Goal: Information Seeking & Learning: Learn about a topic

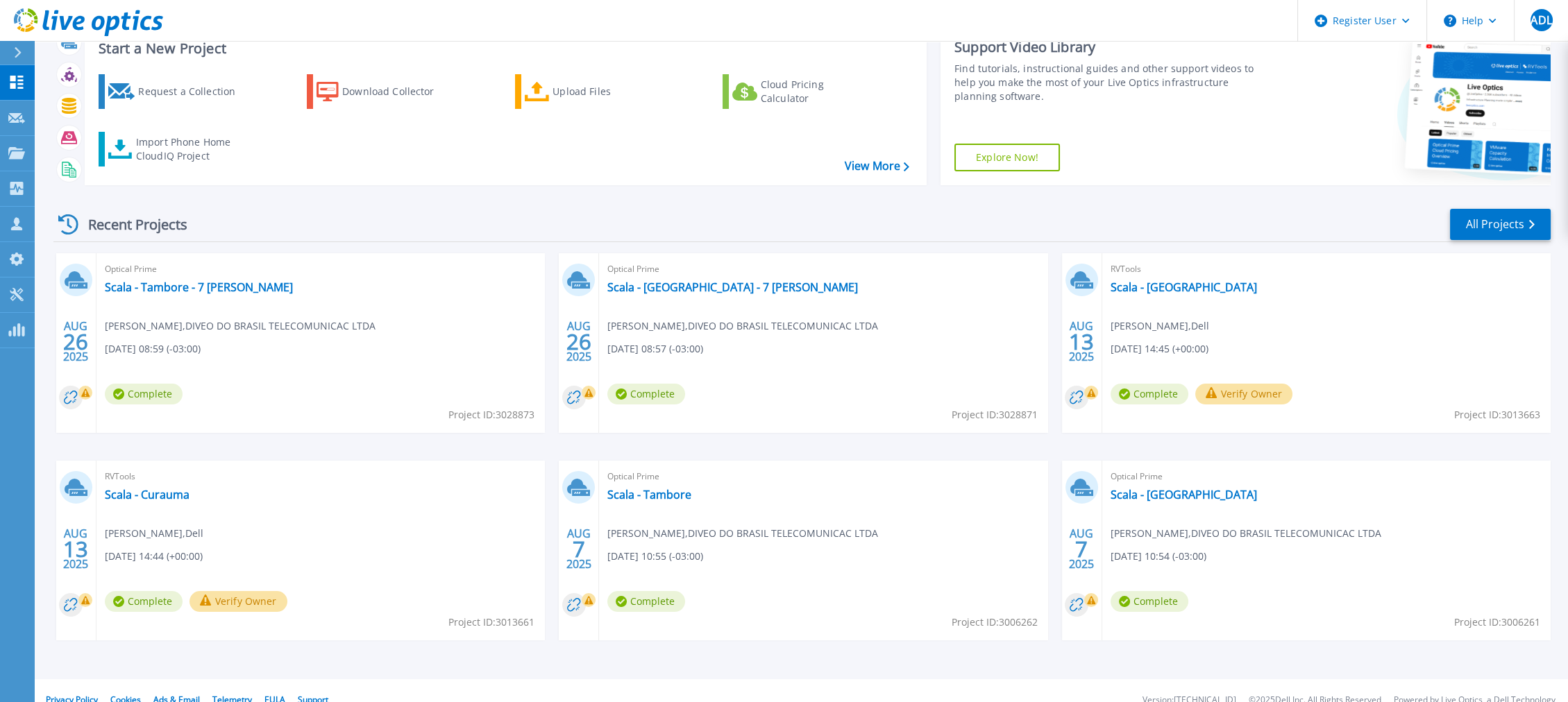
scroll to position [66, 0]
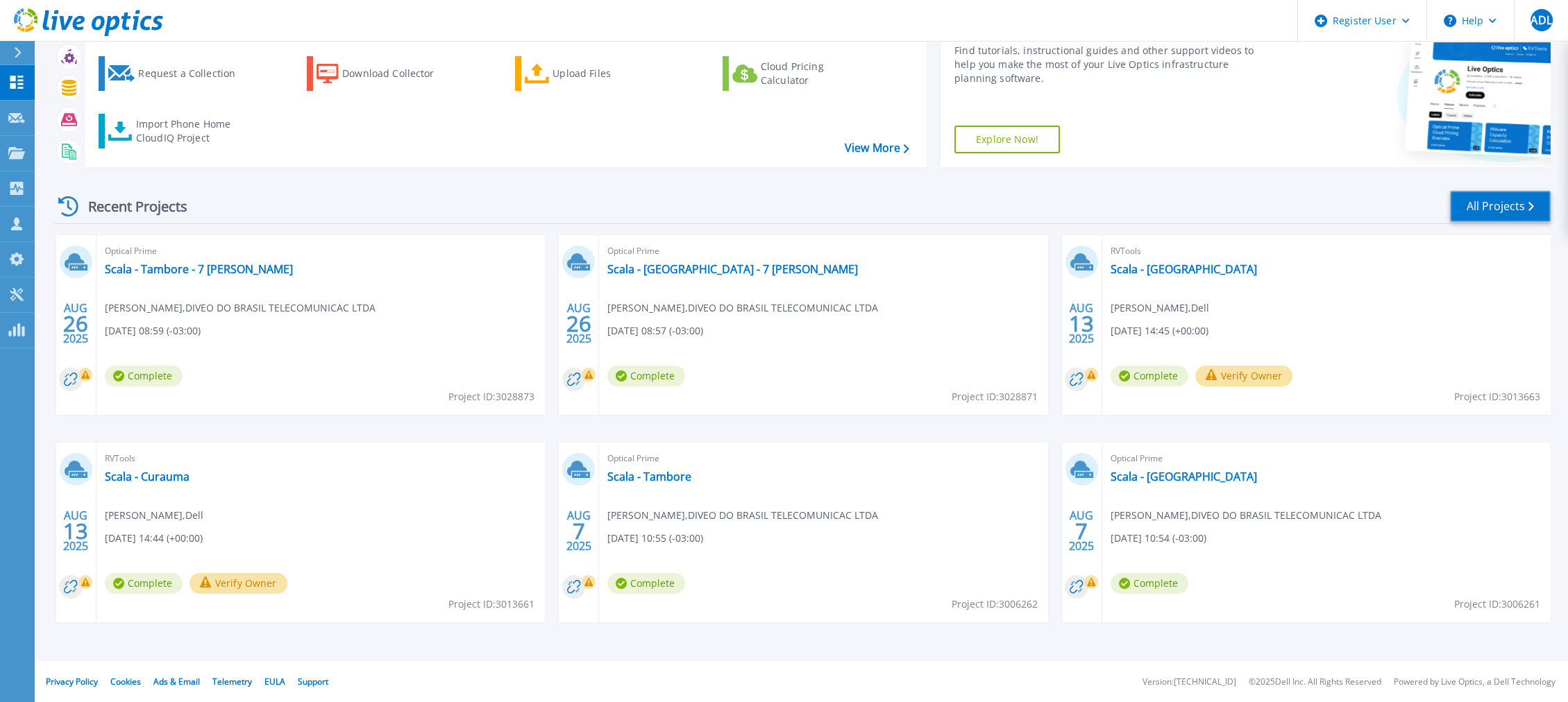
click at [1505, 203] on link "All Projects" at bounding box center [1500, 207] width 101 height 31
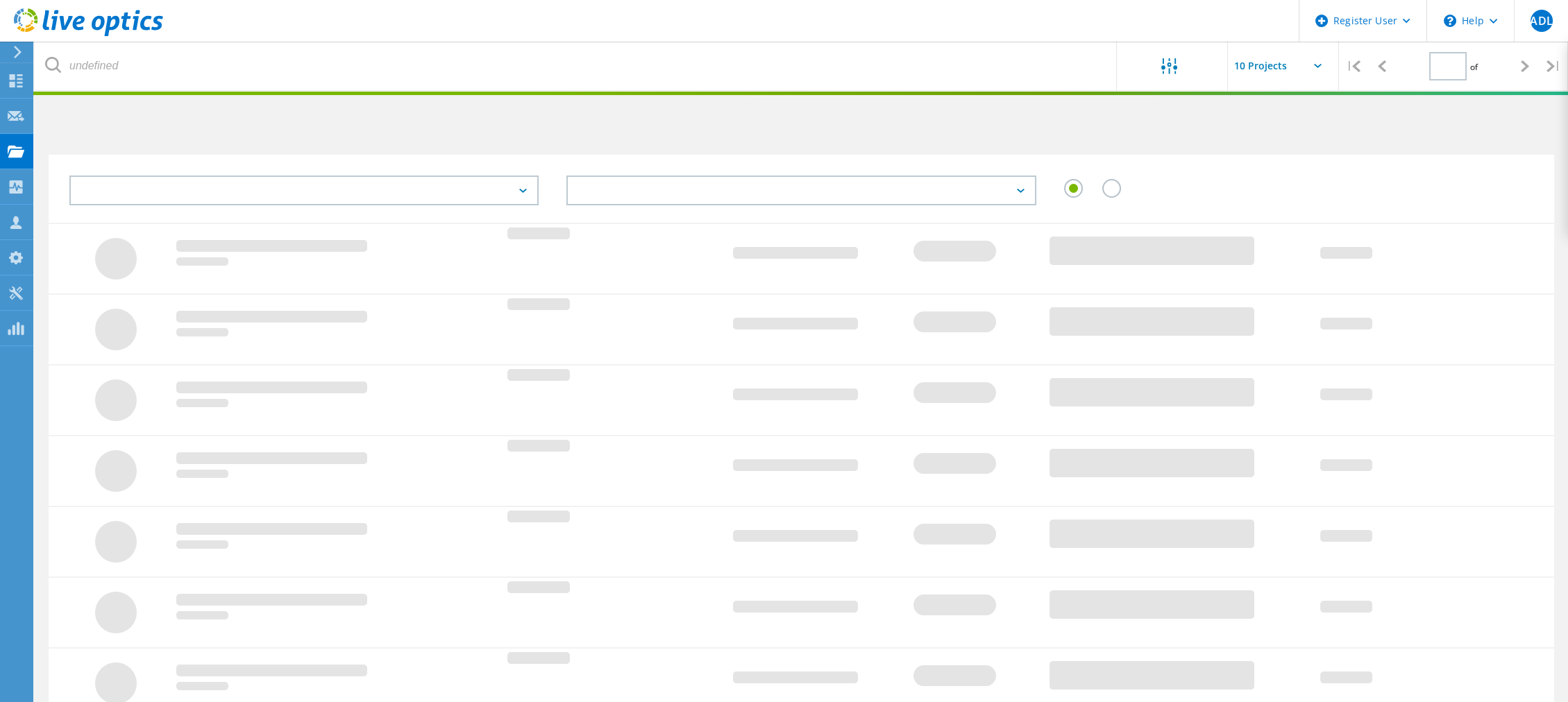
type input "1"
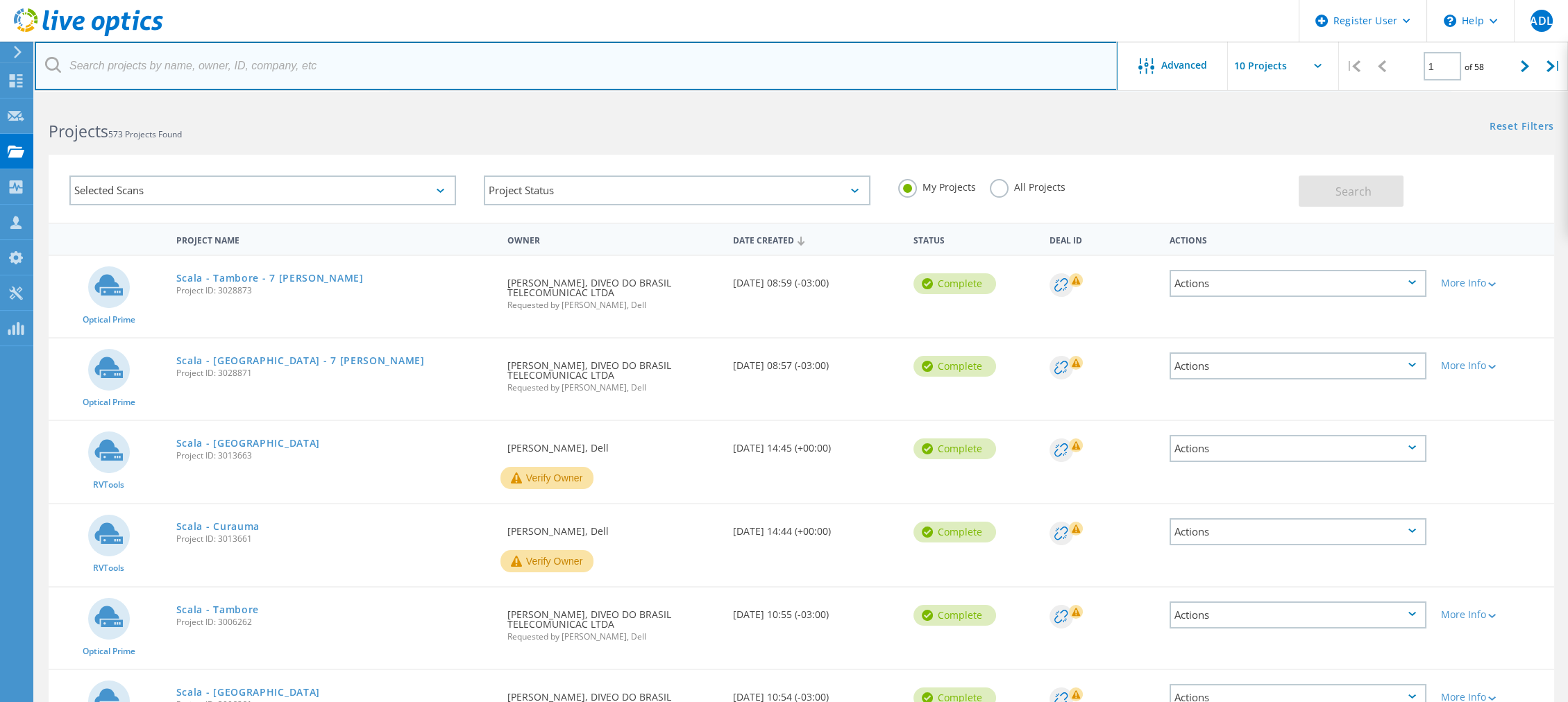
click at [274, 73] on input "text" at bounding box center [576, 65] width 1083 height 49
paste input "3042459"
type input "3042459"
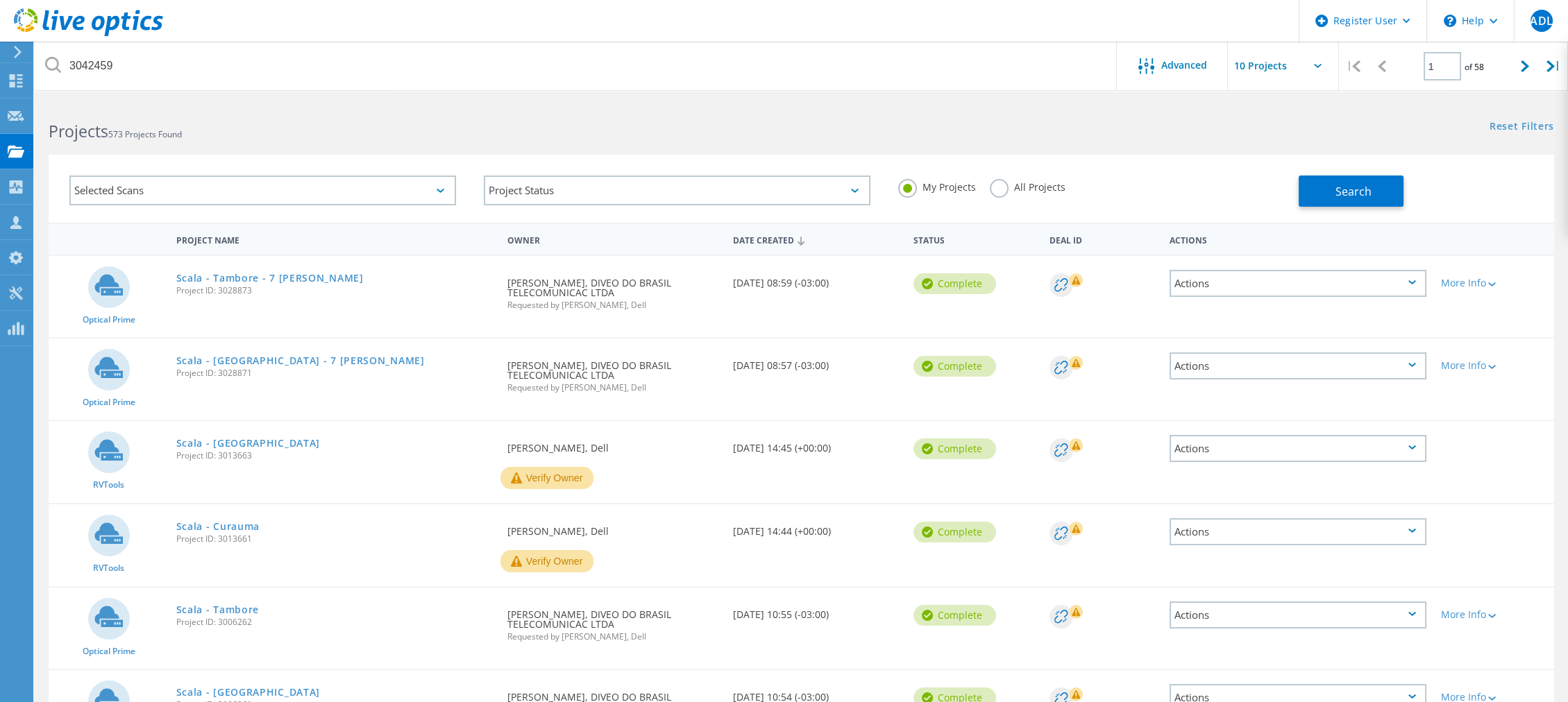
click at [992, 184] on label "All Projects" at bounding box center [1027, 186] width 75 height 13
click at [0, 0] on input "All Projects" at bounding box center [0, 0] width 0 height 0
click at [1360, 184] on span "Search" at bounding box center [1354, 191] width 36 height 15
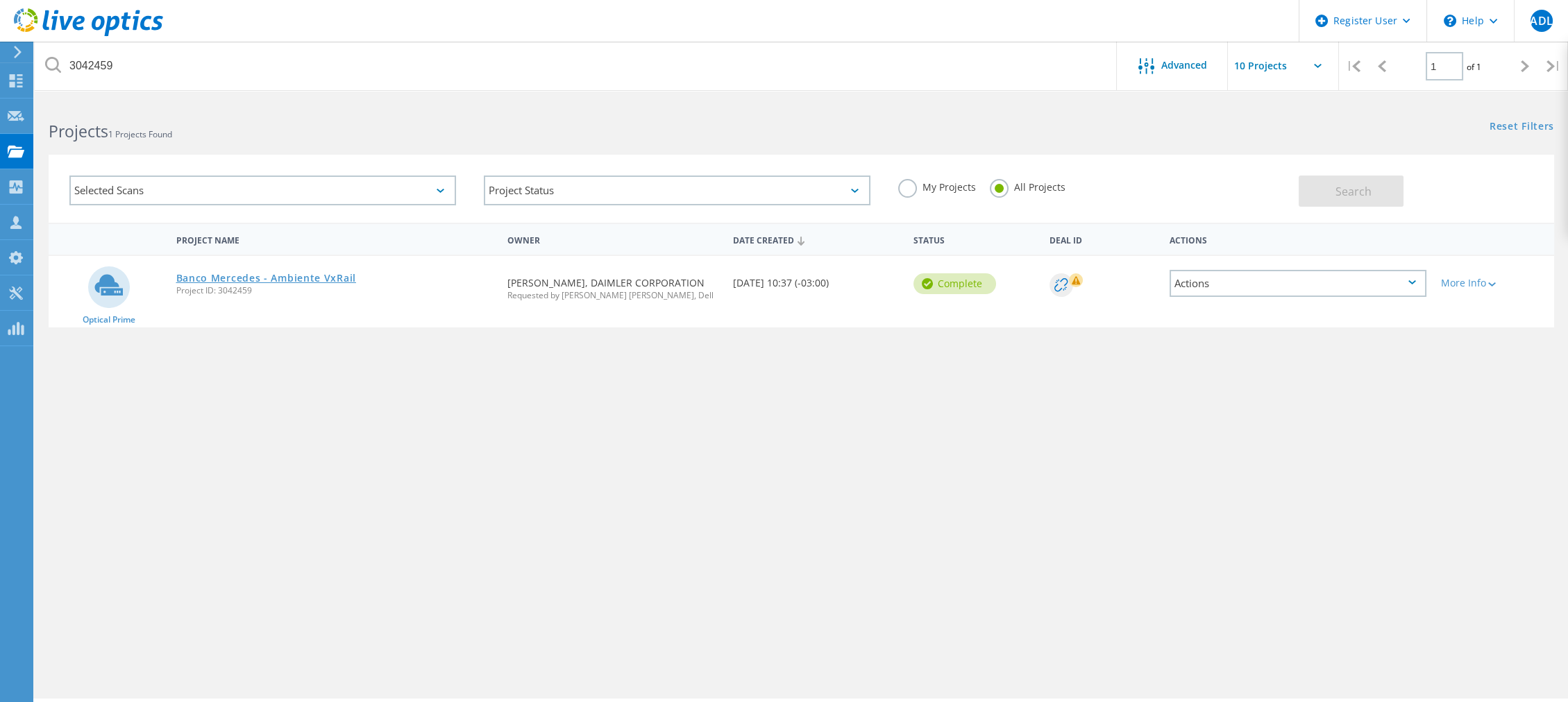
click at [293, 279] on link "Banco Mercedes - Ambiente VxRail" at bounding box center [265, 279] width 179 height 10
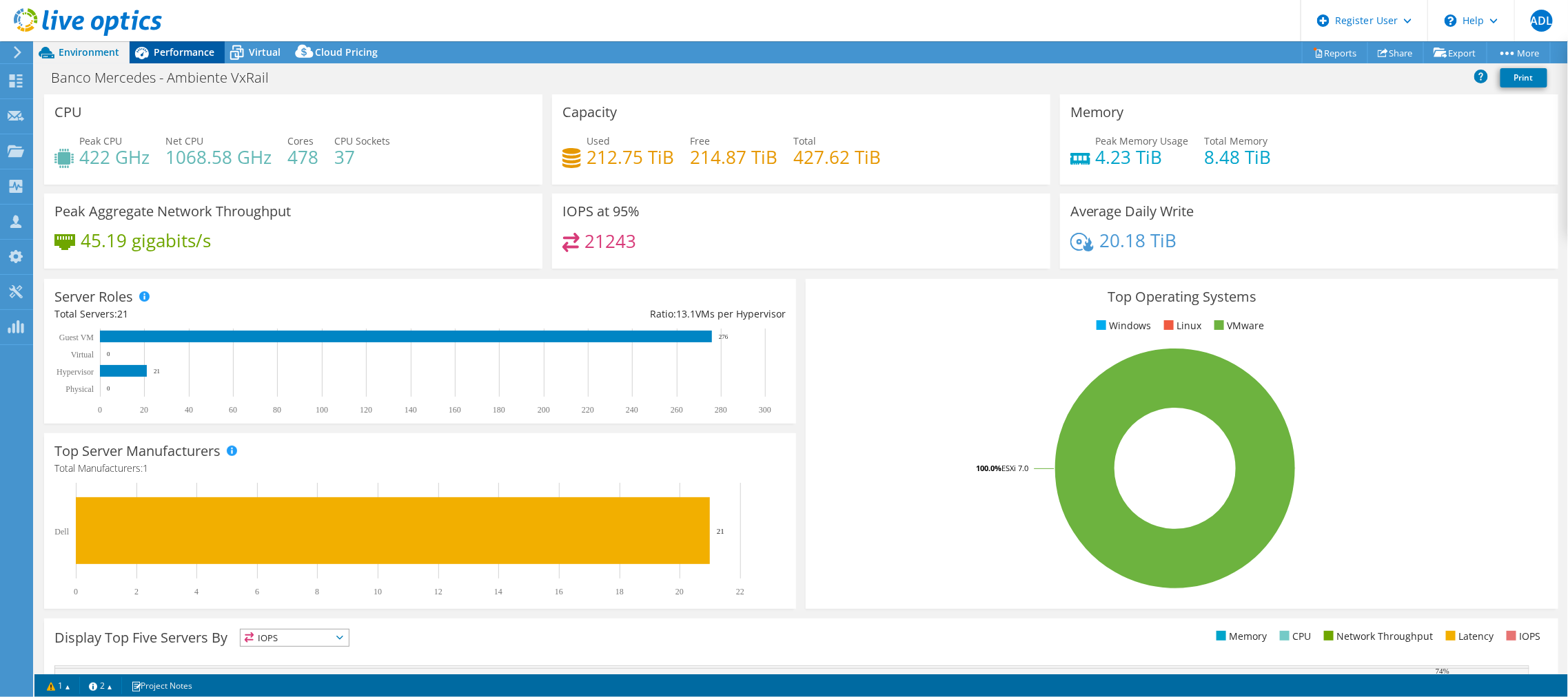
click at [185, 49] on span "Performance" at bounding box center [184, 52] width 61 height 13
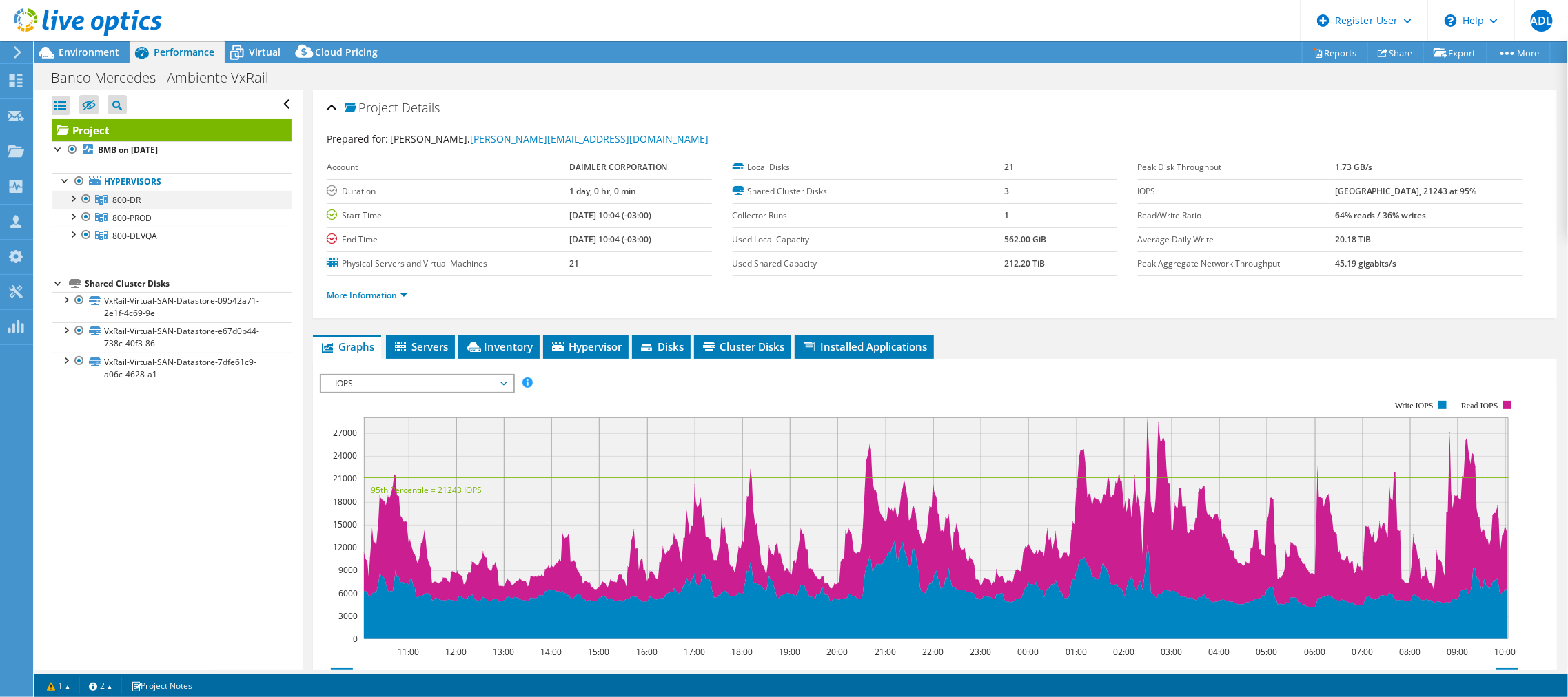
click at [71, 195] on div at bounding box center [72, 198] width 14 height 14
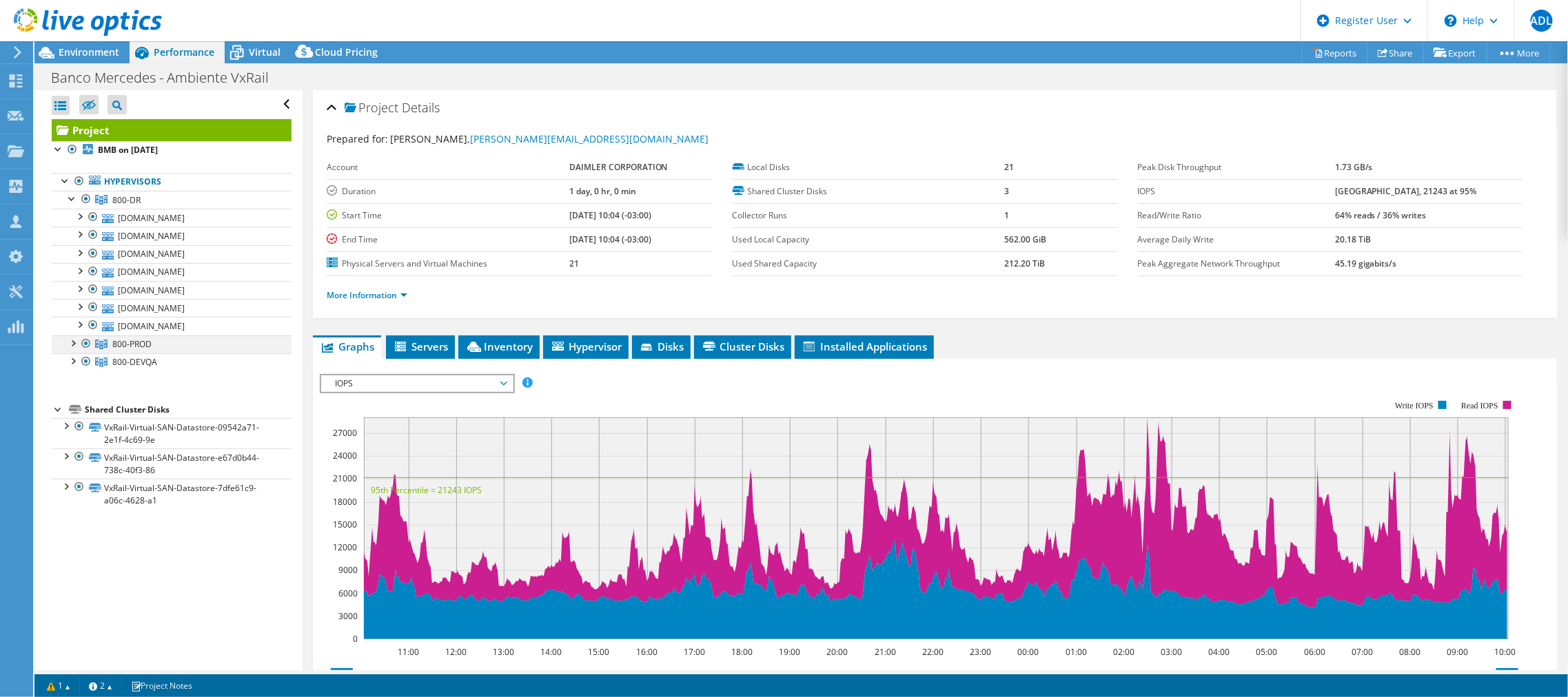
click at [71, 337] on div at bounding box center [72, 342] width 14 height 14
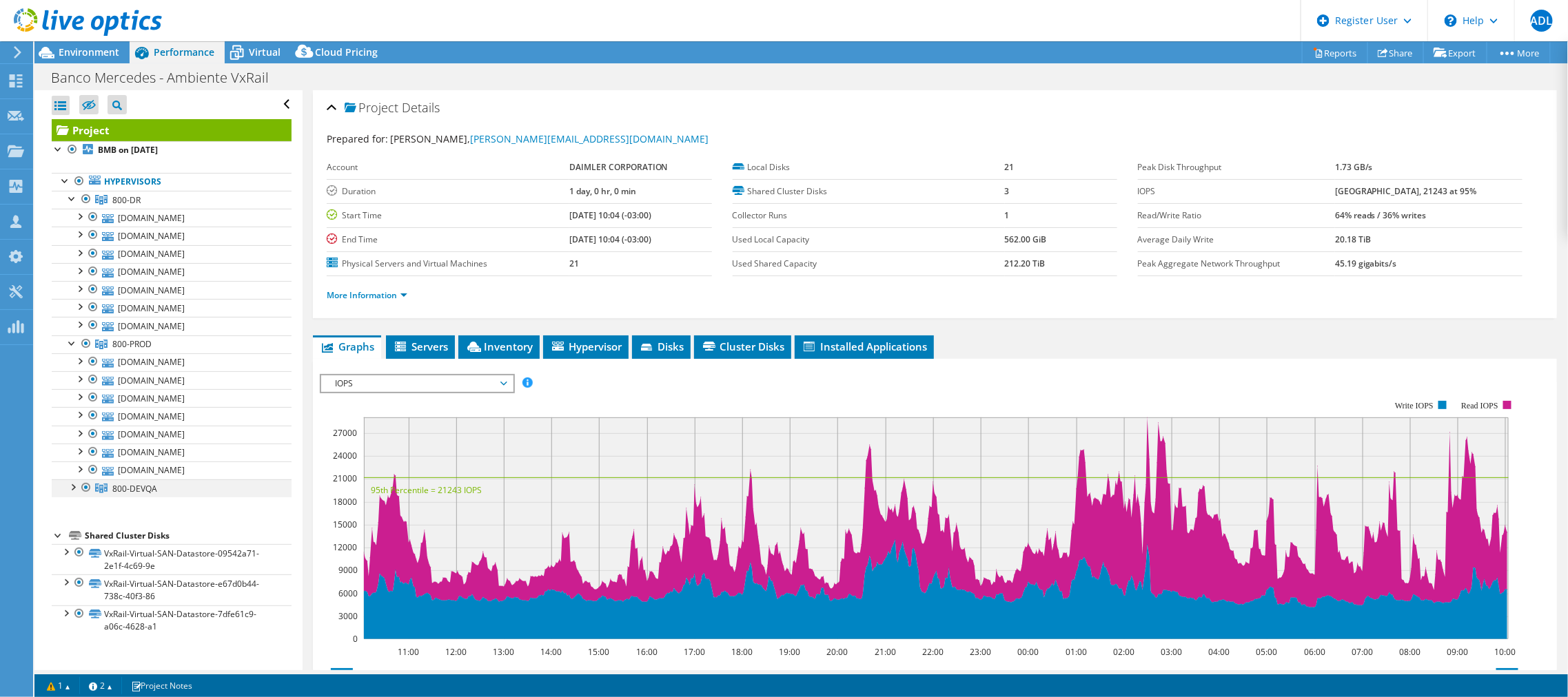
click at [76, 483] on div at bounding box center [72, 486] width 14 height 14
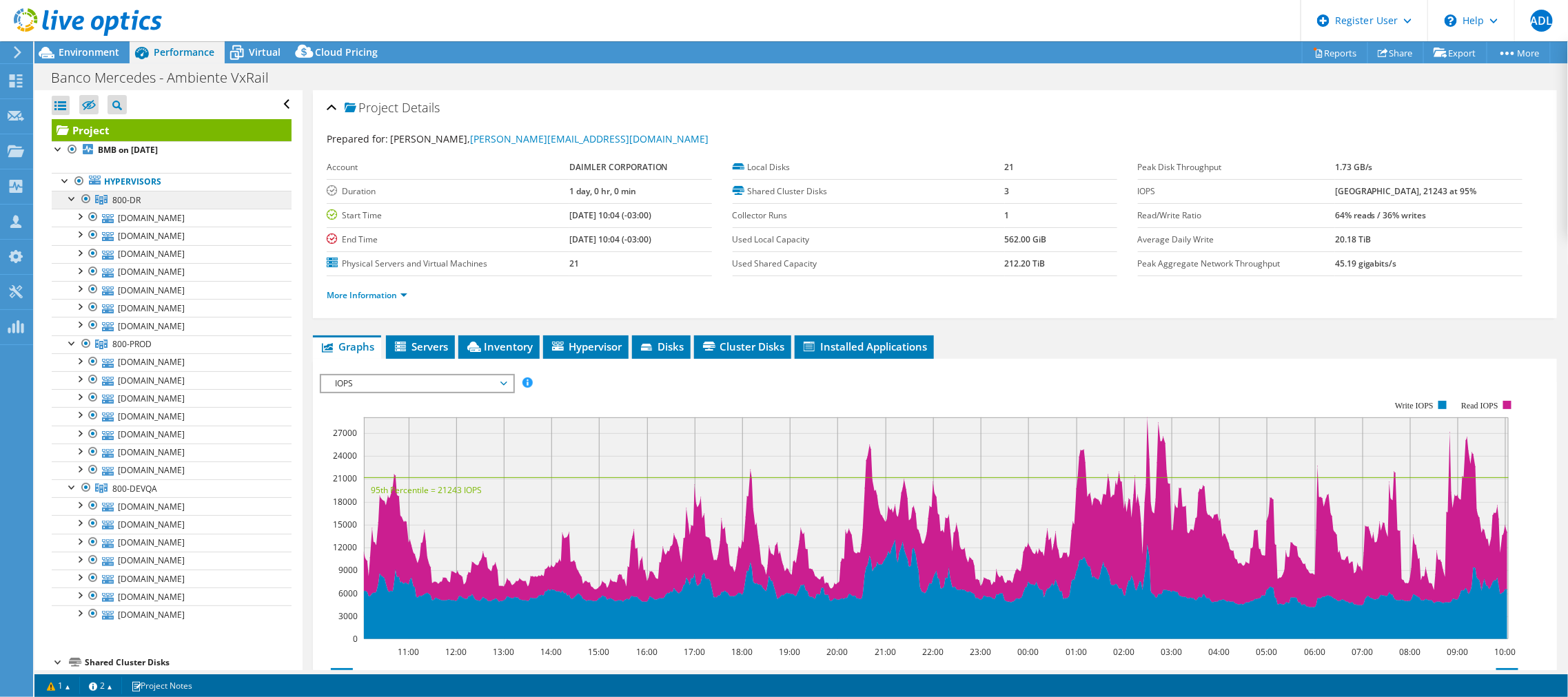
click at [131, 191] on link "800-DR" at bounding box center [172, 200] width 240 height 18
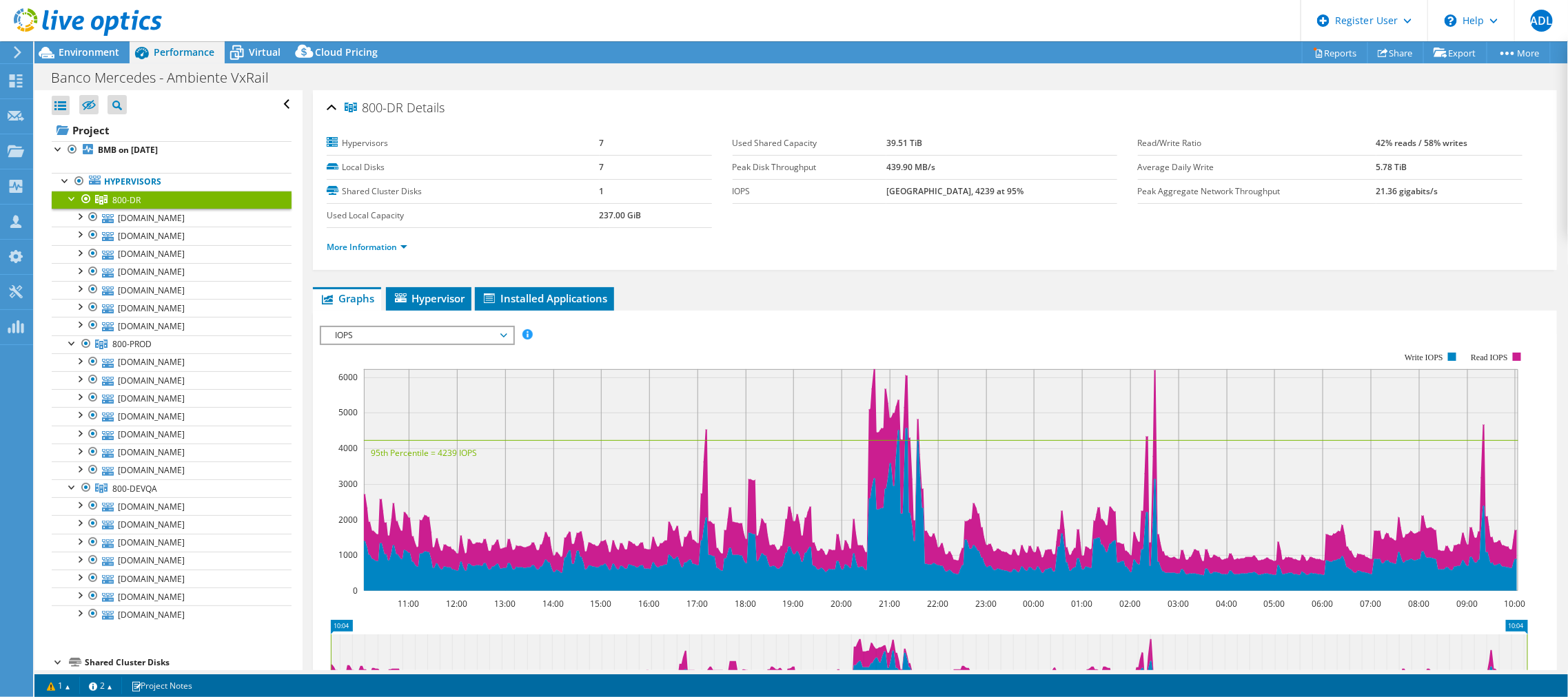
click at [467, 332] on span "IOPS" at bounding box center [417, 336] width 177 height 16
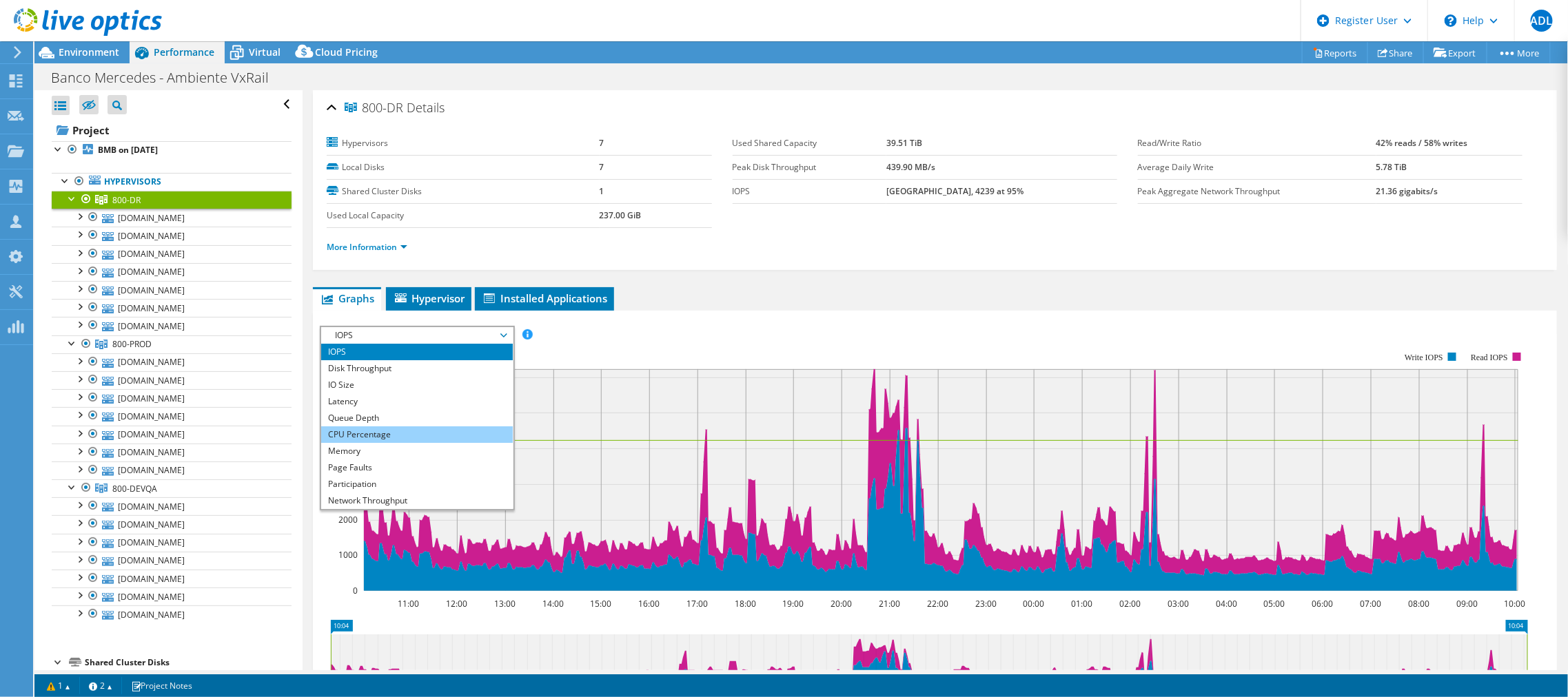
click at [358, 431] on li "CPU Percentage" at bounding box center [416, 435] width 191 height 16
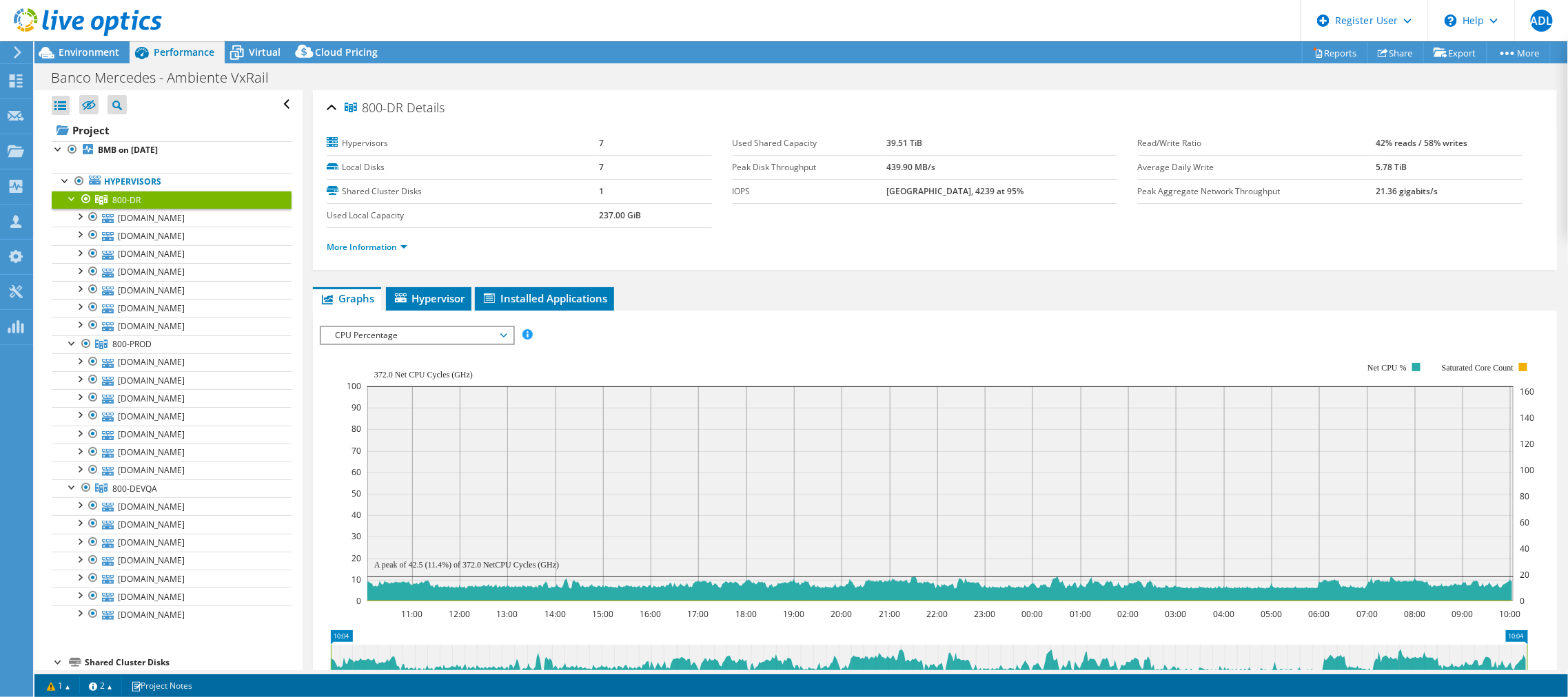
click at [422, 338] on span "CPU Percentage" at bounding box center [417, 336] width 177 height 16
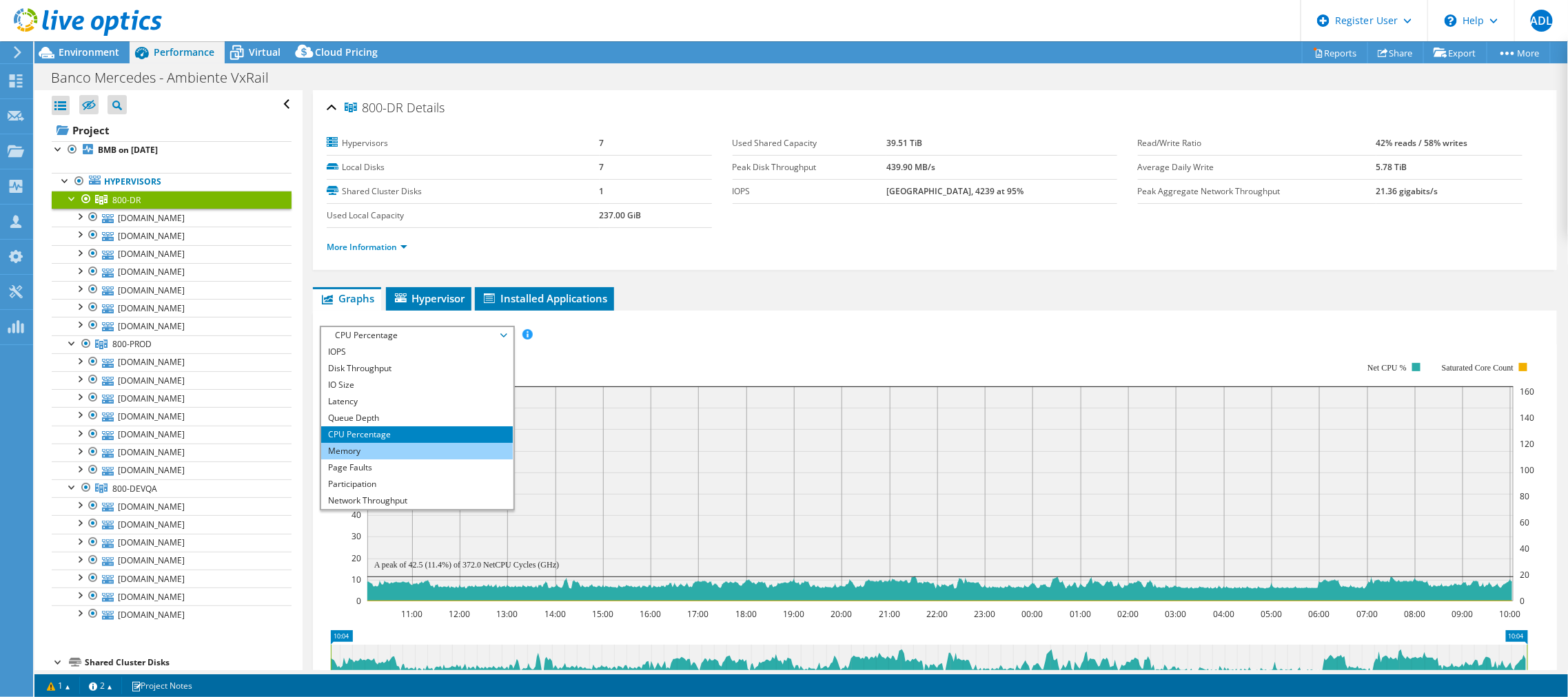
click at [400, 453] on li "Memory" at bounding box center [416, 452] width 191 height 16
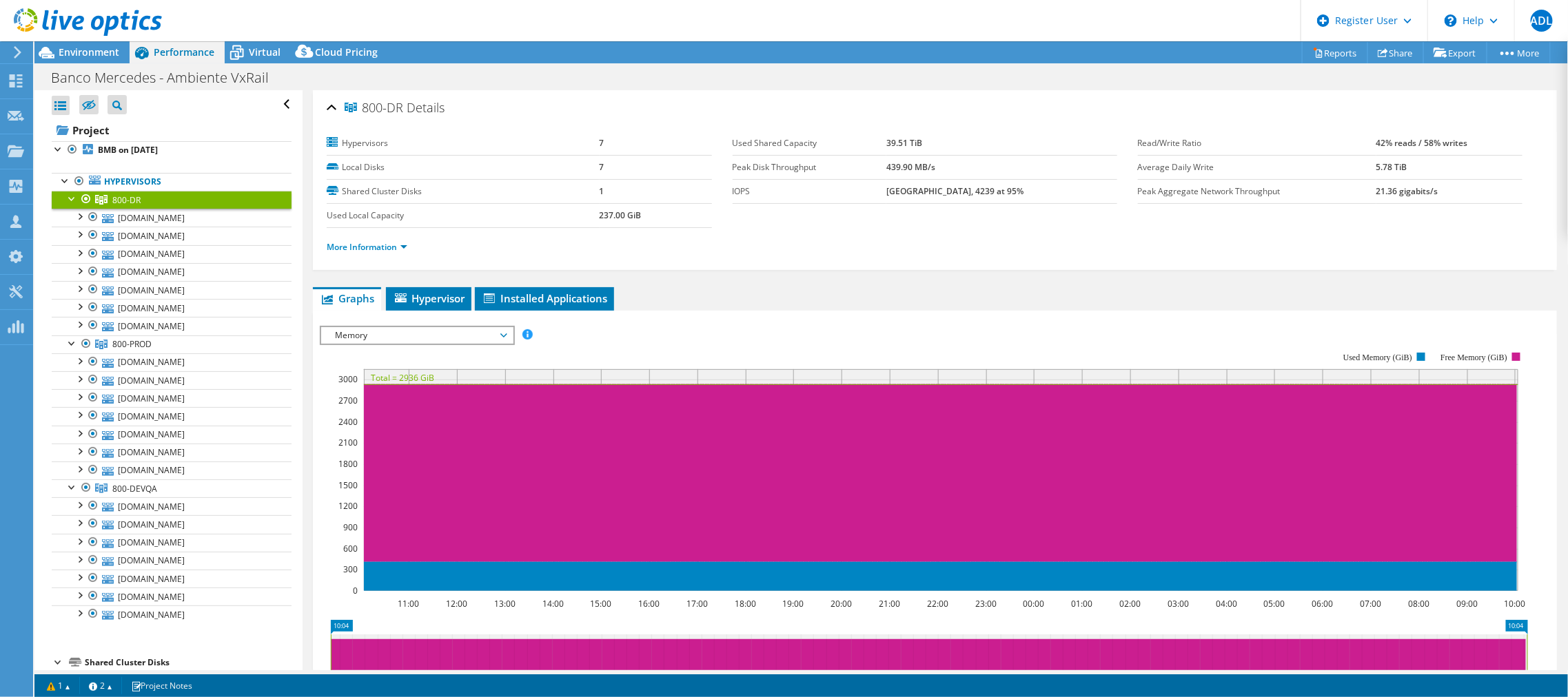
click at [417, 328] on span "Memory" at bounding box center [417, 336] width 177 height 16
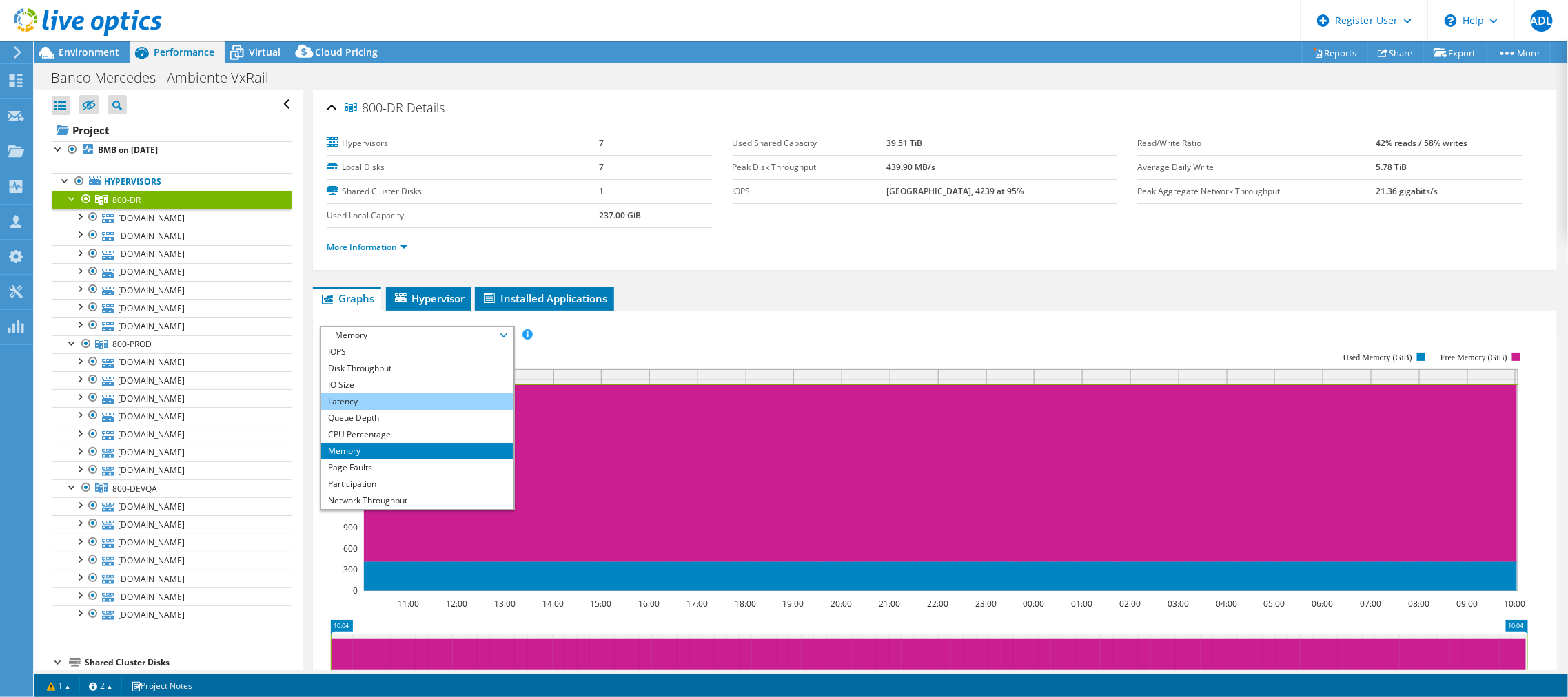
click at [395, 406] on li "Latency" at bounding box center [416, 401] width 191 height 16
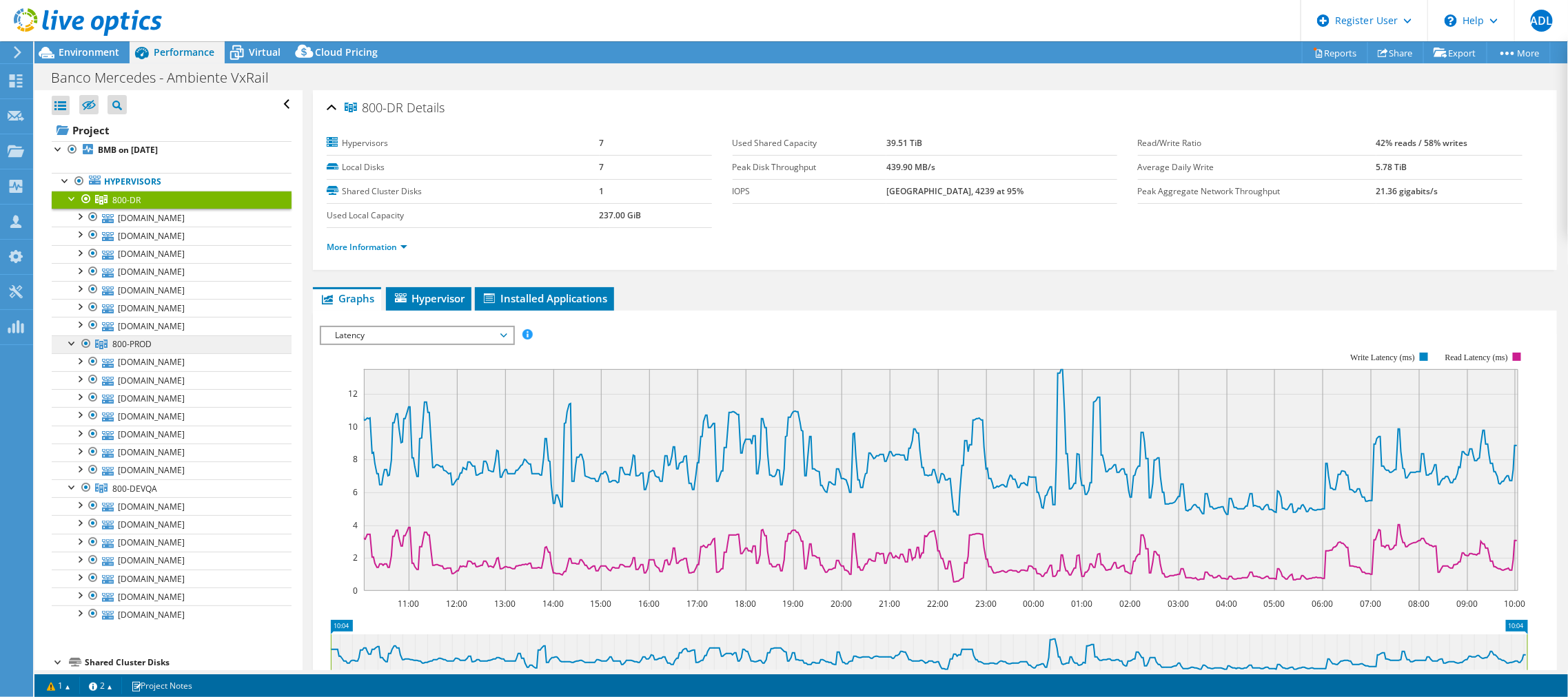
click at [148, 336] on link "800-PROD" at bounding box center [172, 345] width 240 height 18
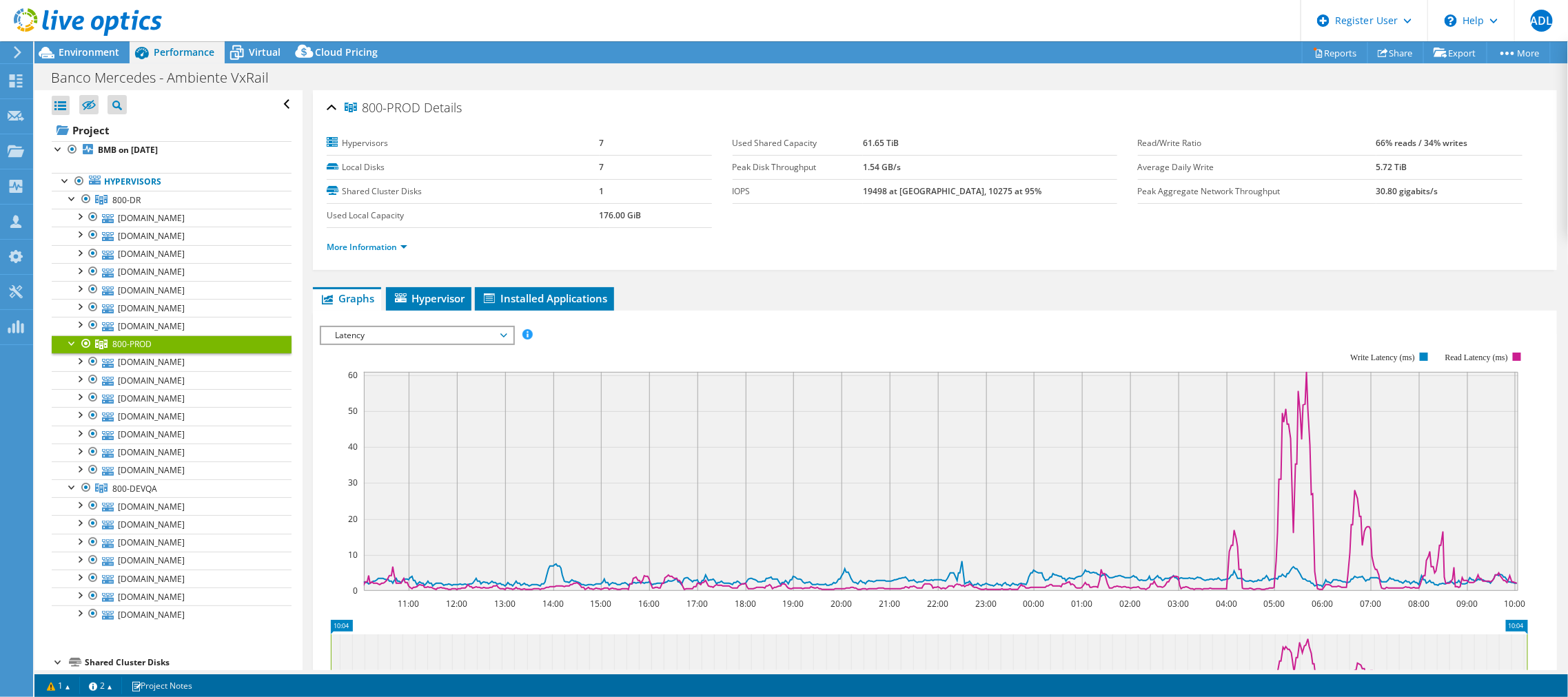
click at [432, 322] on div "IOPS Disk Throughput IO Size Latency Queue Depth CPU Percentage Memory Page Fau…" at bounding box center [934, 558] width 1230 height 478
click at [429, 328] on span "Latency" at bounding box center [417, 336] width 177 height 16
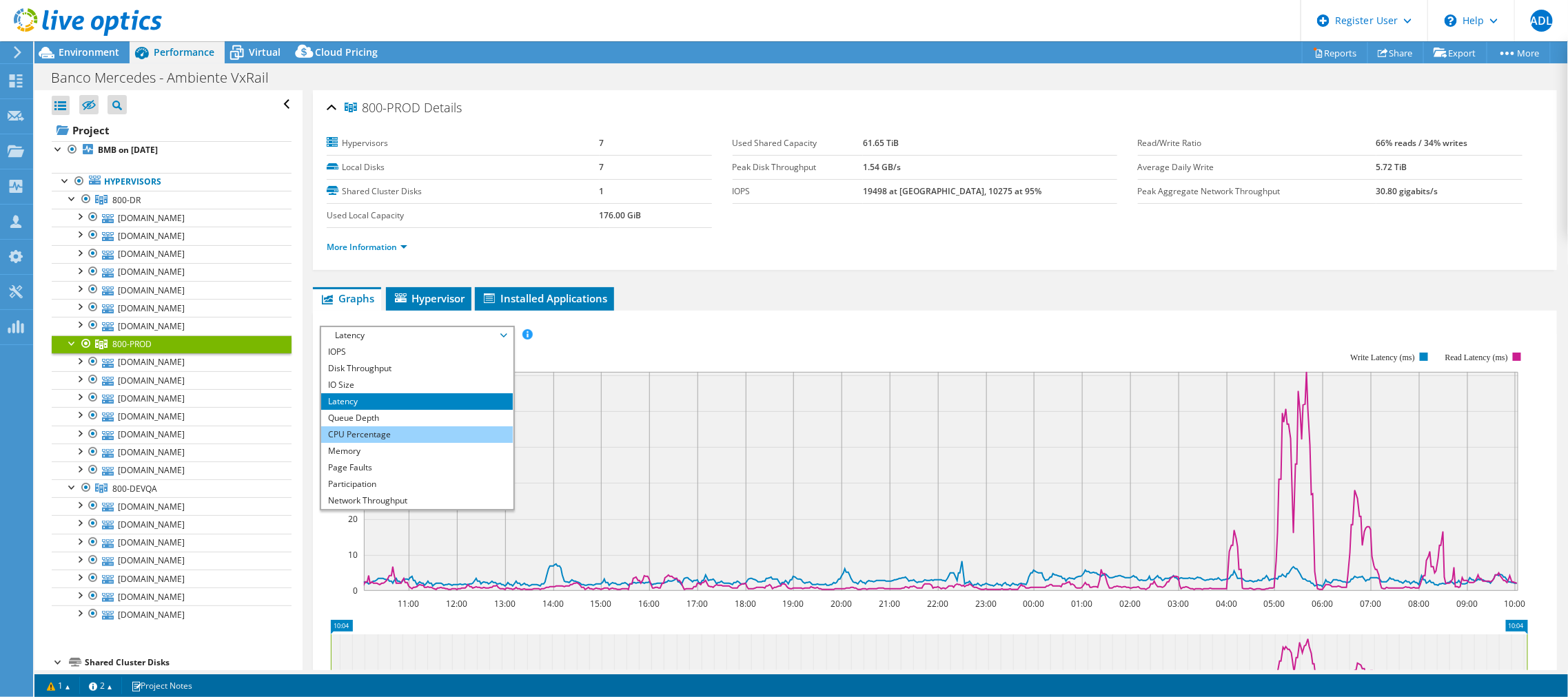
click at [387, 430] on li "CPU Percentage" at bounding box center [416, 435] width 191 height 16
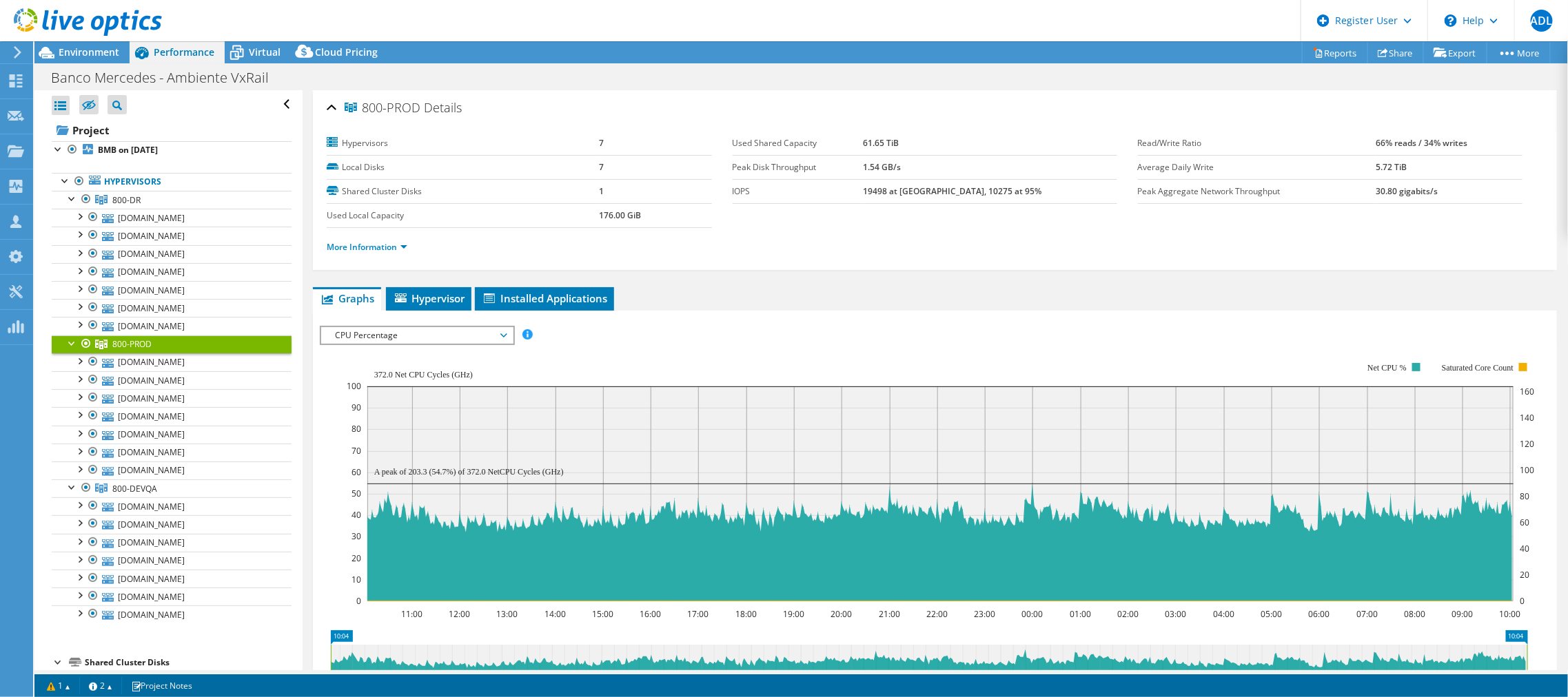
click at [387, 332] on span "CPU Percentage" at bounding box center [417, 336] width 177 height 16
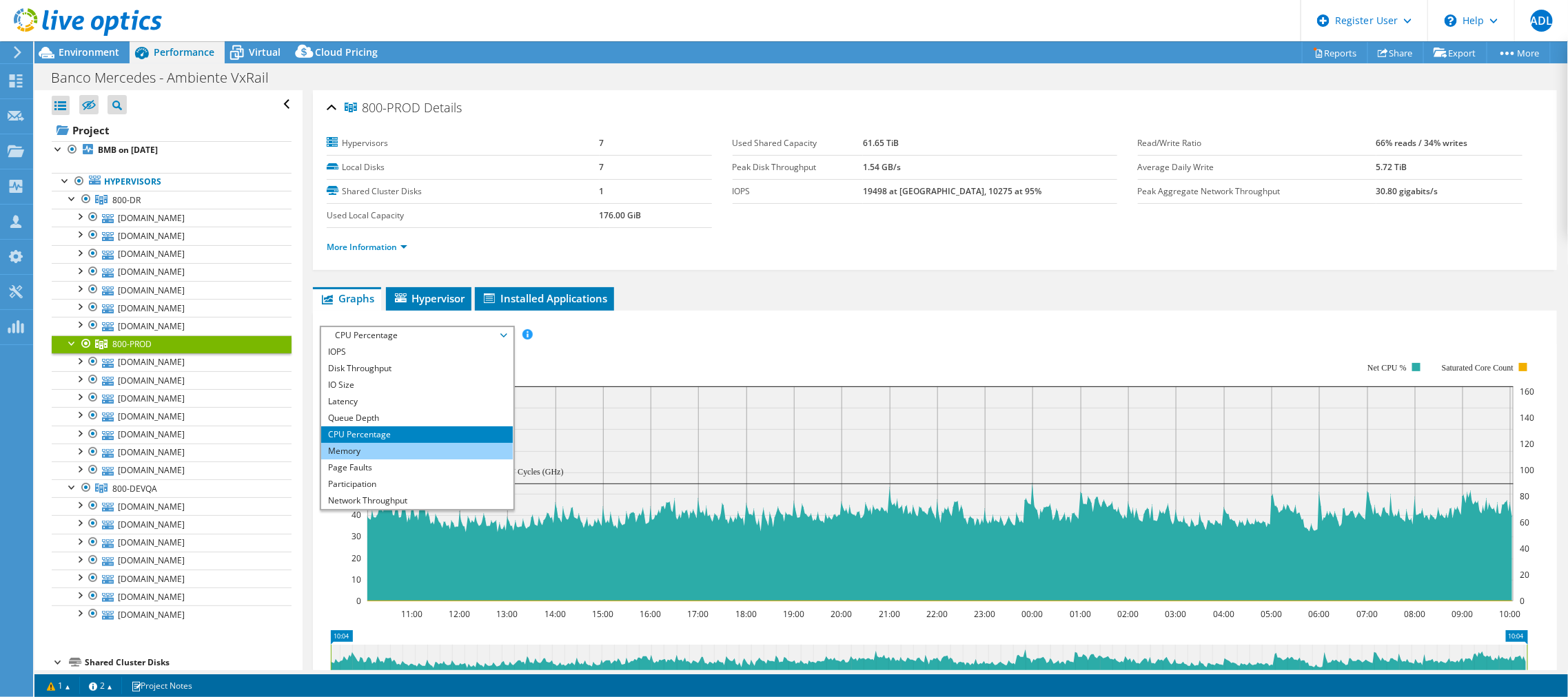
click at [346, 445] on li "Memory" at bounding box center [416, 452] width 191 height 16
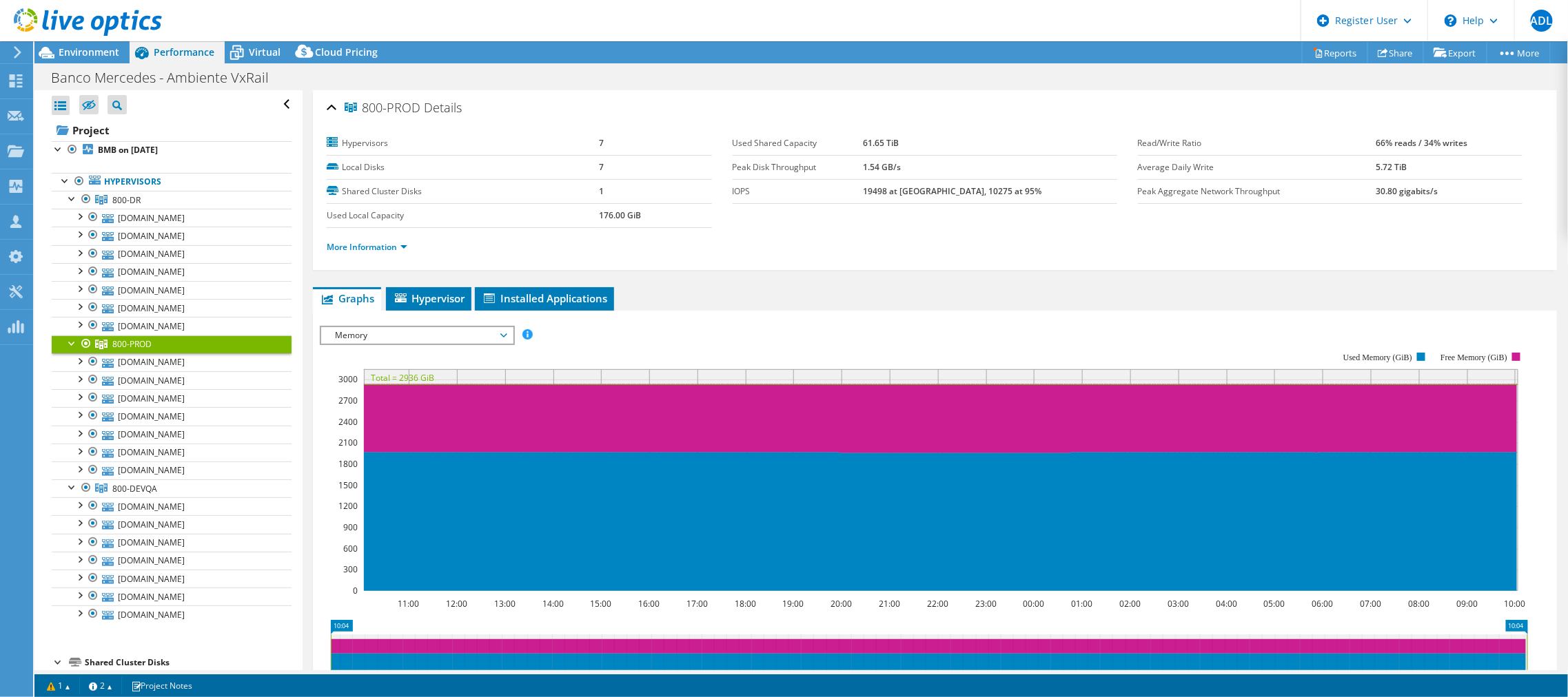
click at [474, 334] on span "Memory" at bounding box center [417, 336] width 177 height 16
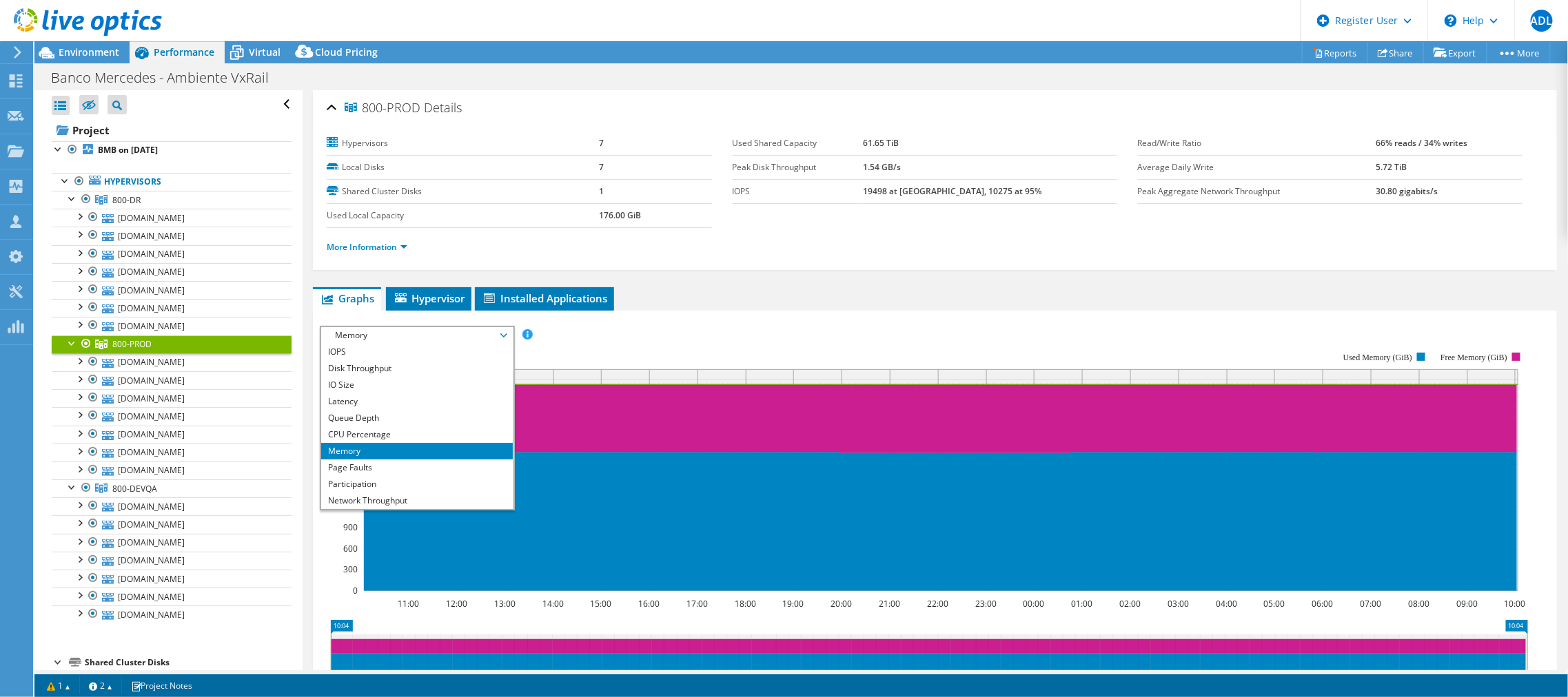
click at [367, 328] on span "Memory" at bounding box center [417, 336] width 177 height 16
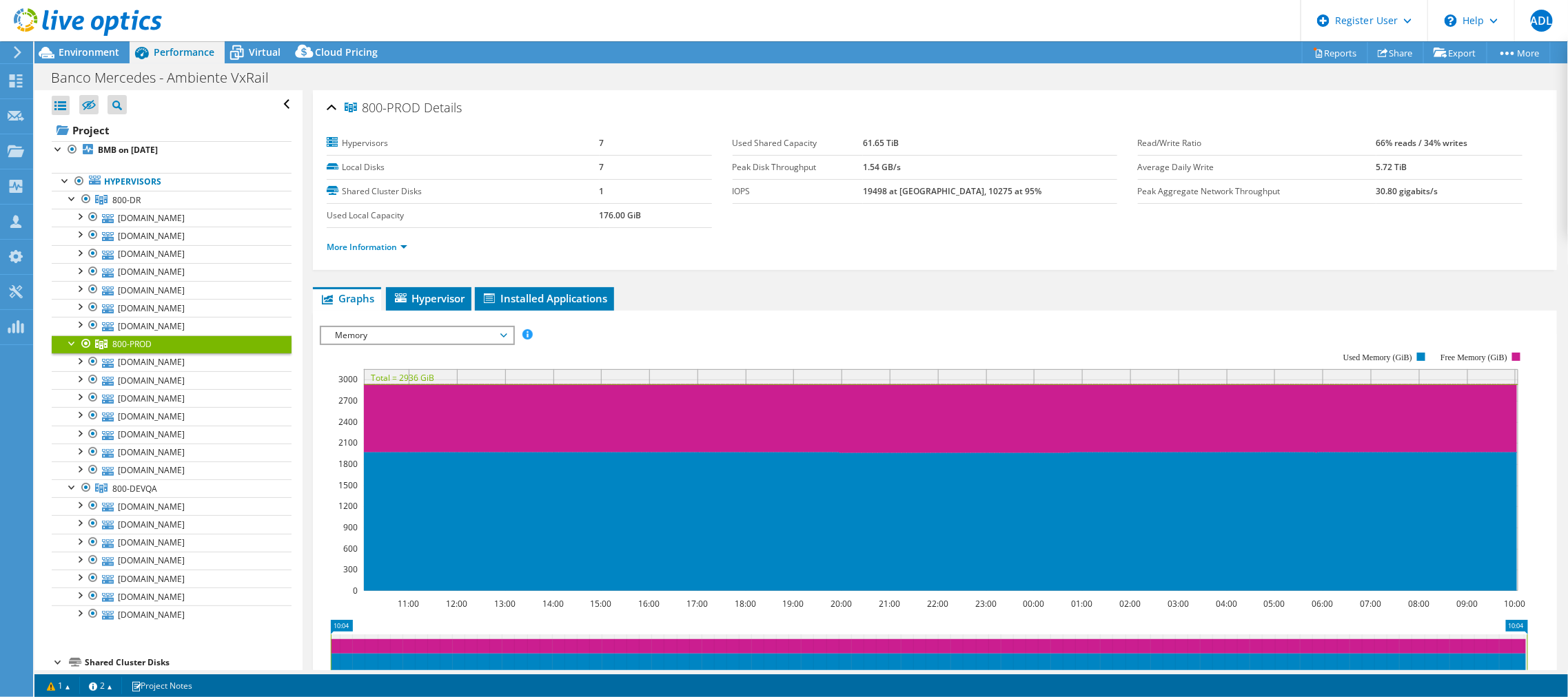
click at [380, 332] on span "Memory" at bounding box center [417, 336] width 177 height 16
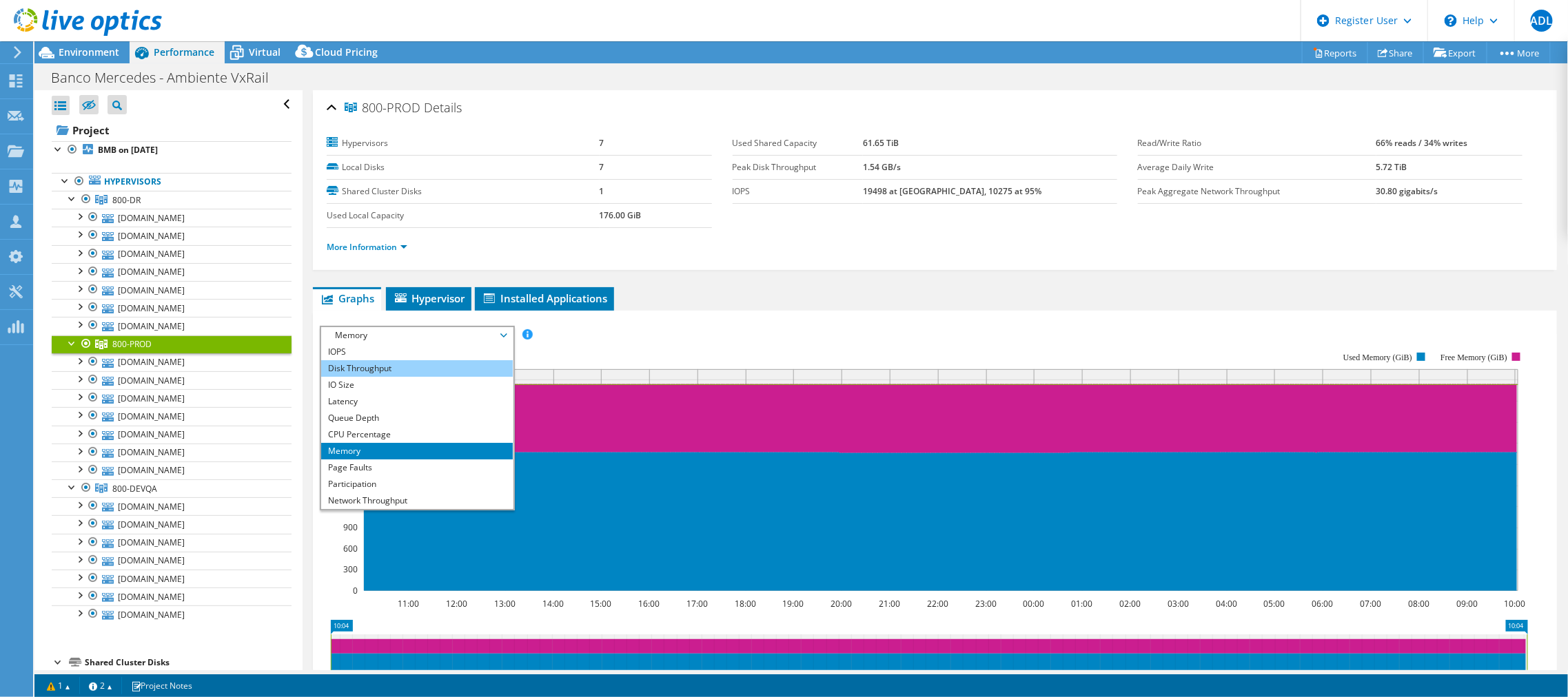
click at [381, 364] on li "Disk Throughput" at bounding box center [416, 369] width 191 height 16
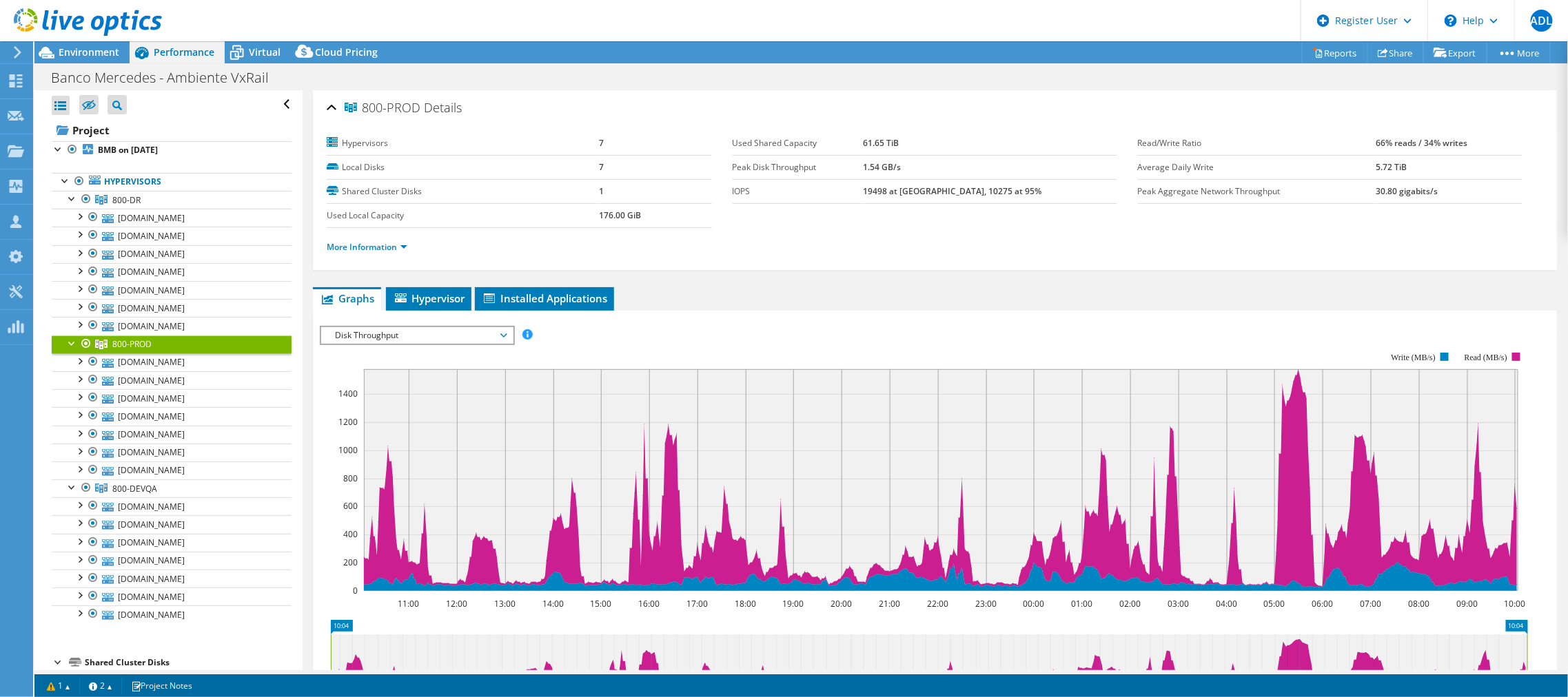
click at [438, 335] on span "Disk Throughput" at bounding box center [417, 336] width 177 height 16
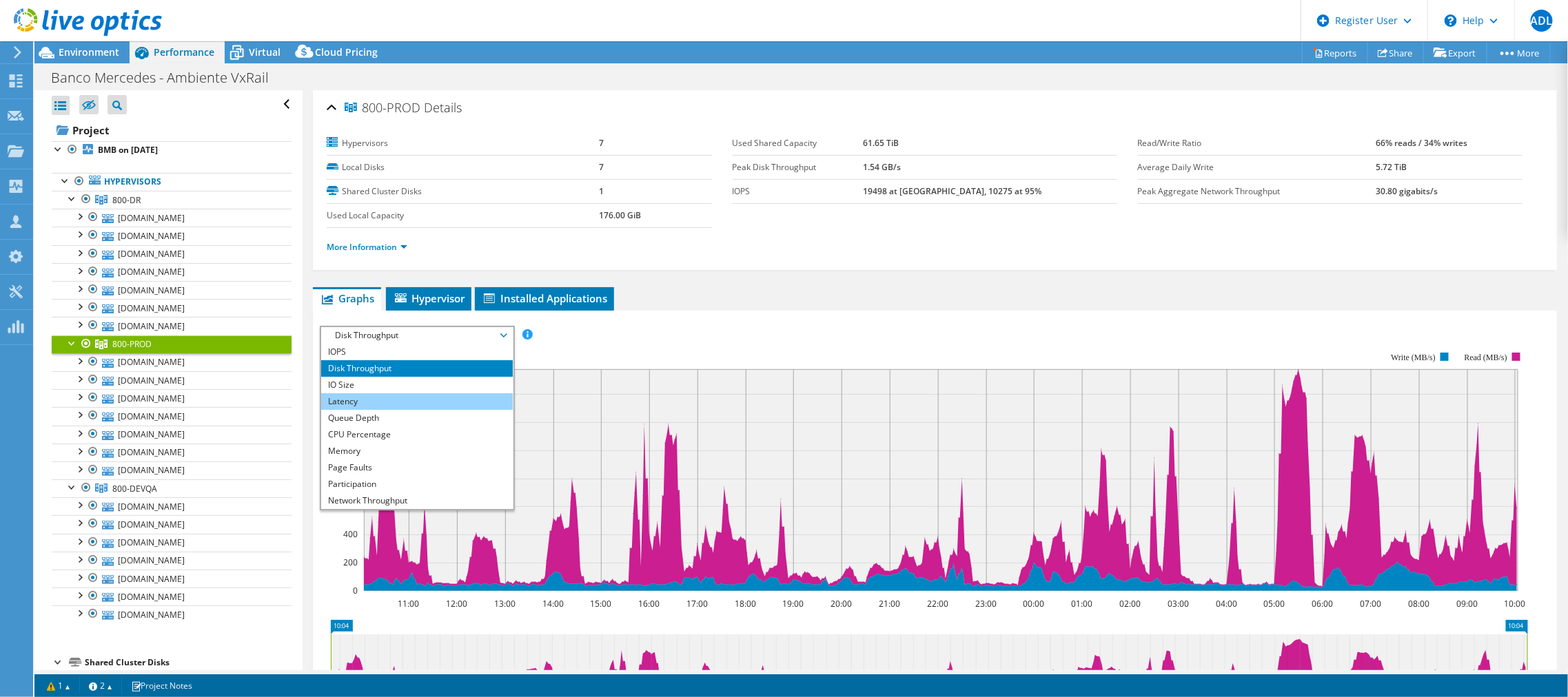
click at [410, 401] on li "Latency" at bounding box center [416, 401] width 191 height 16
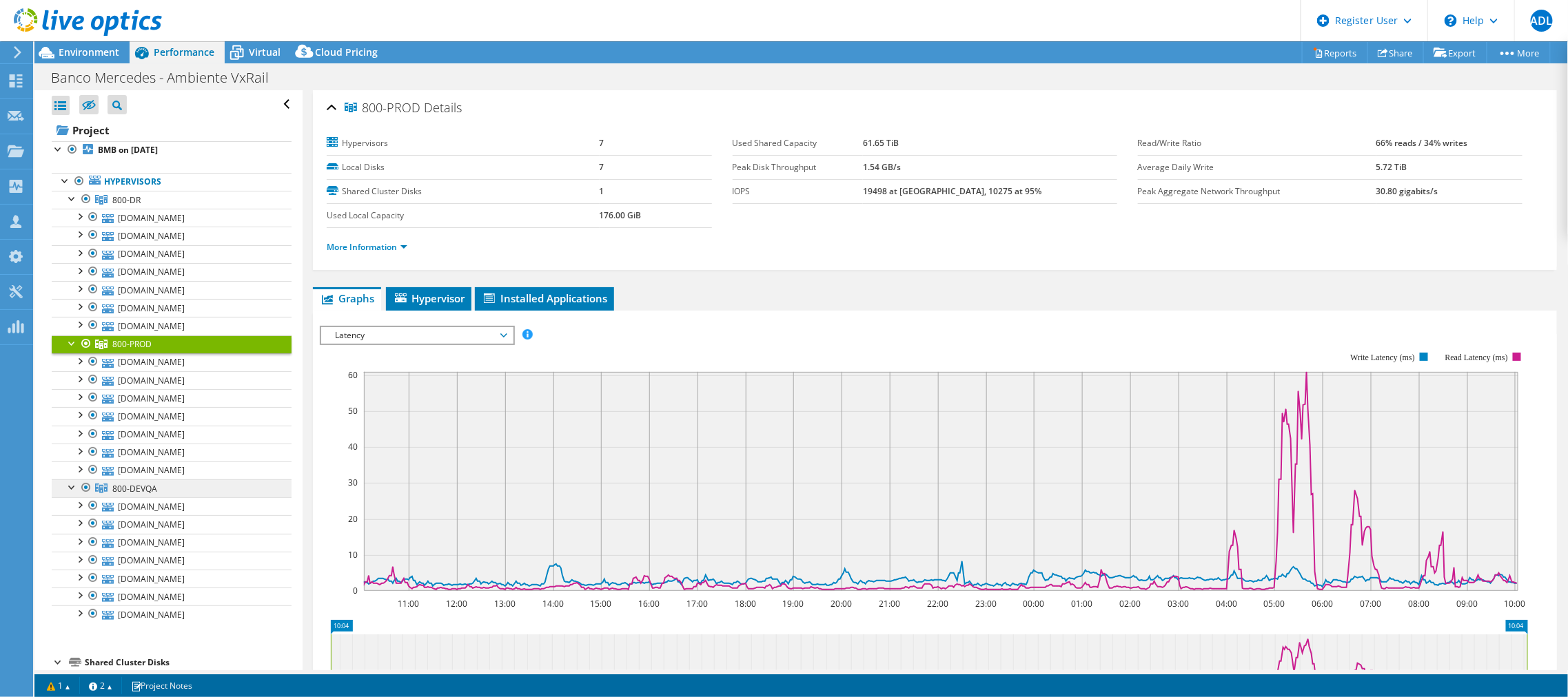
click at [126, 487] on span "800-DEVQA" at bounding box center [135, 488] width 45 height 11
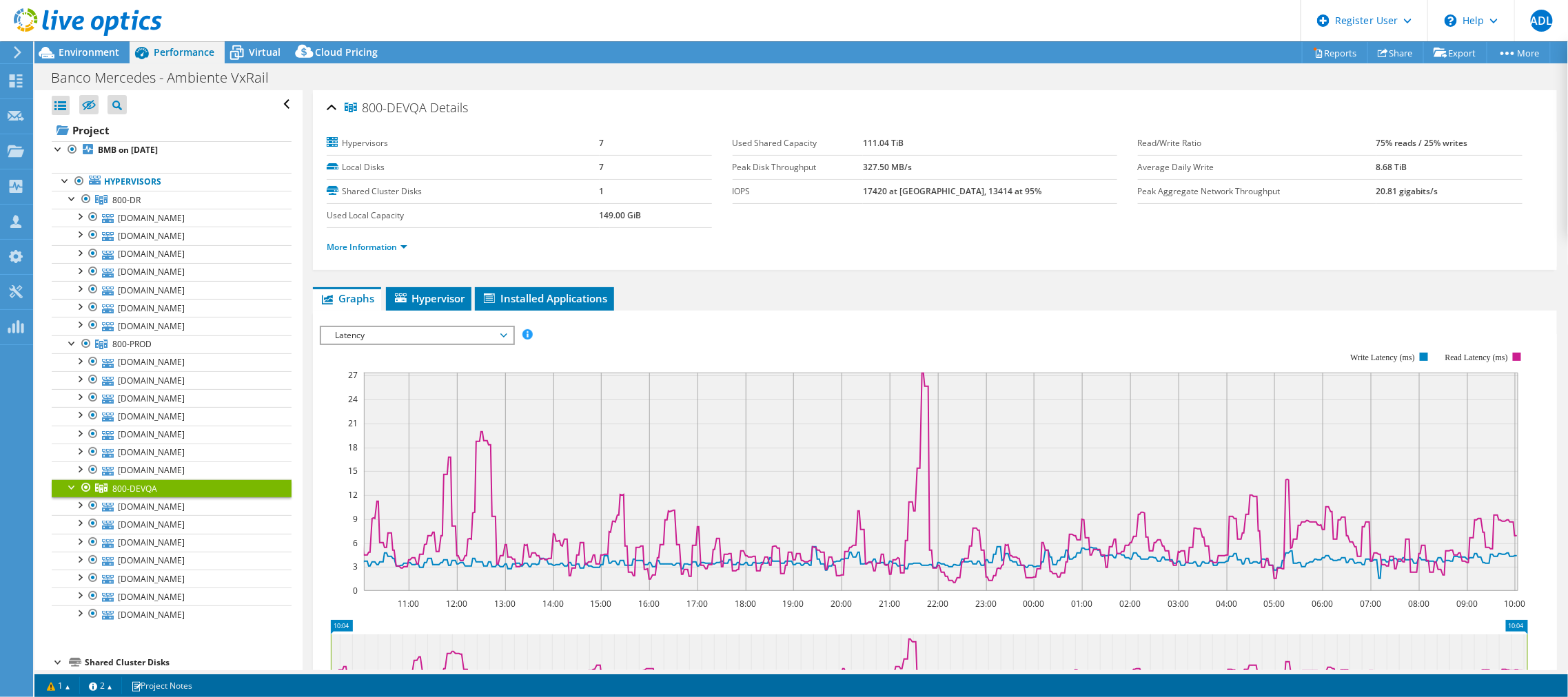
click at [471, 332] on span "Latency" at bounding box center [417, 336] width 177 height 16
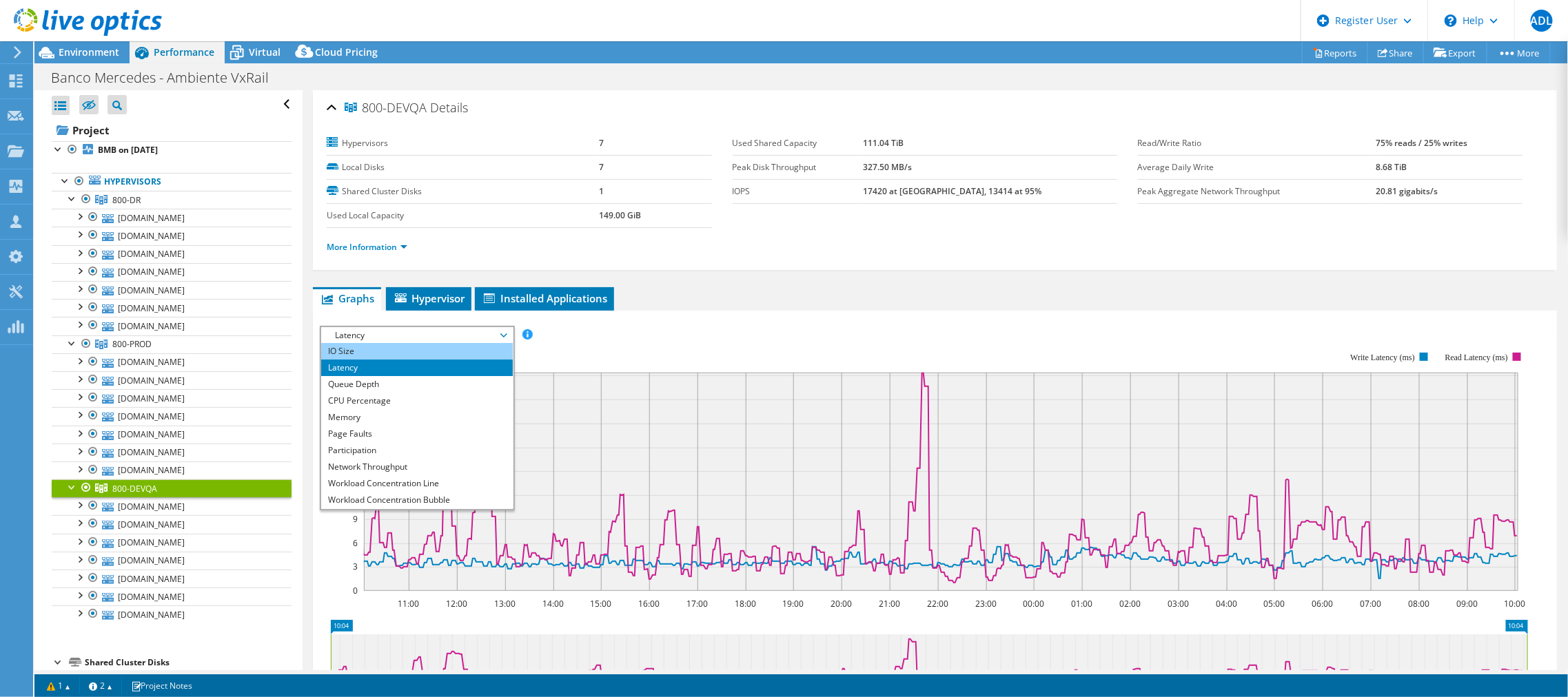
scroll to position [49, 0]
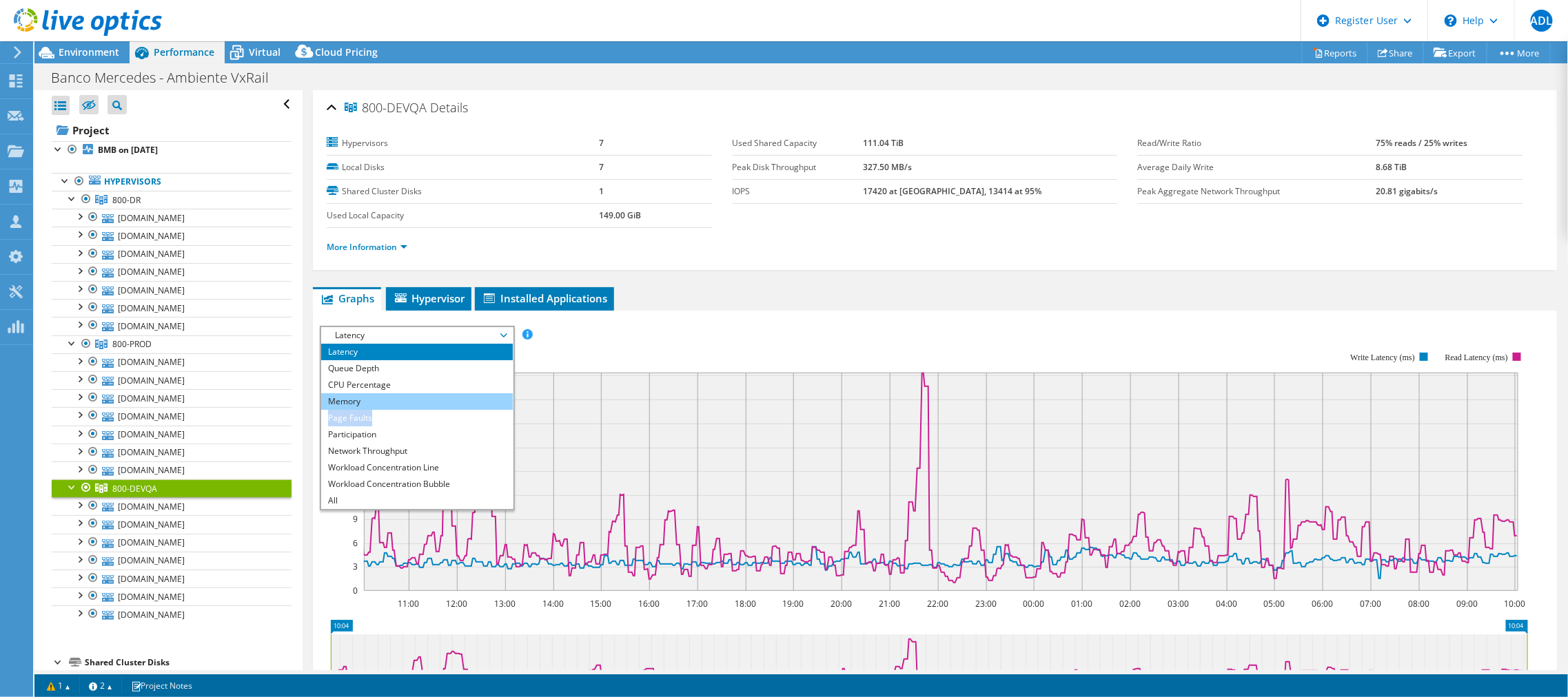
click at [401, 403] on ul "IOPS Disk Throughput IO Size Latency Queue Depth CPU Percentage Memory Page Fau…" at bounding box center [416, 426] width 191 height 165
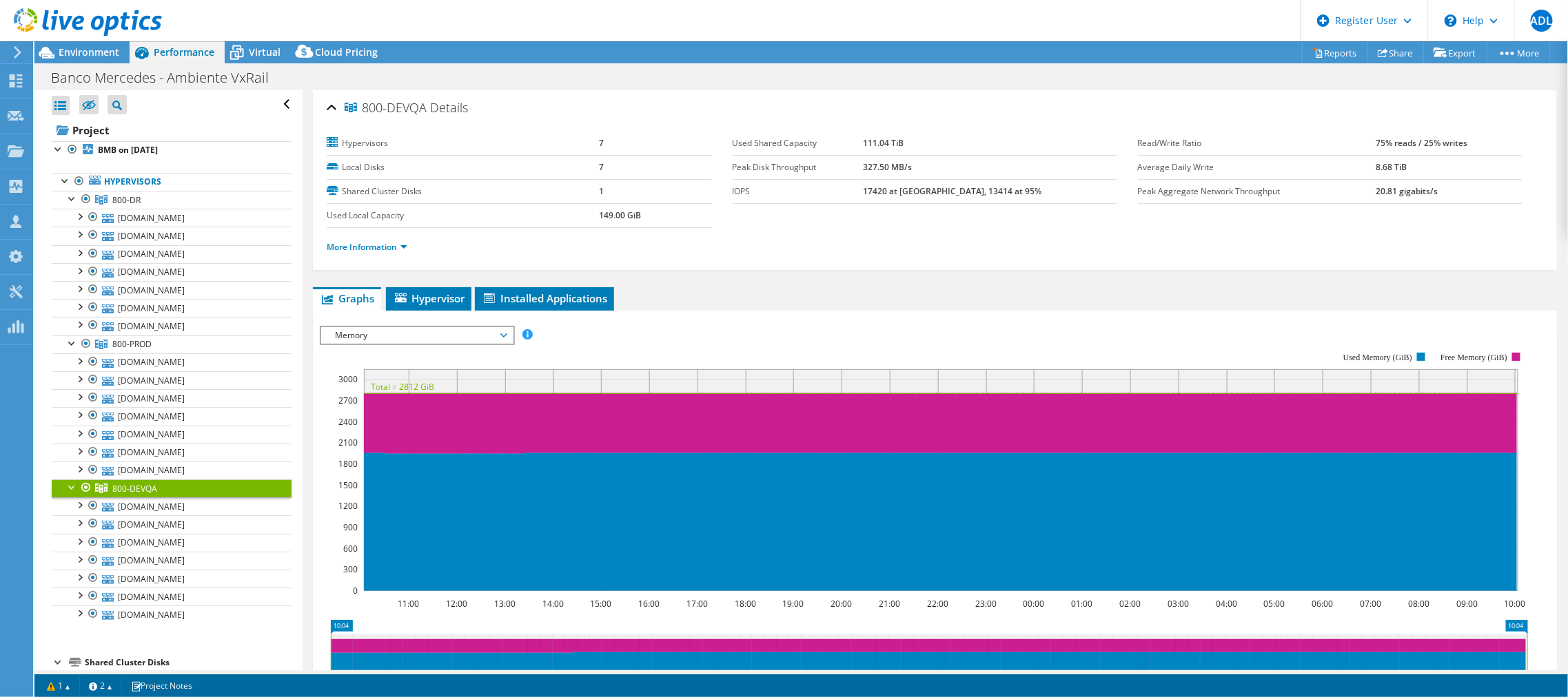
click at [401, 328] on span "Memory" at bounding box center [417, 336] width 177 height 16
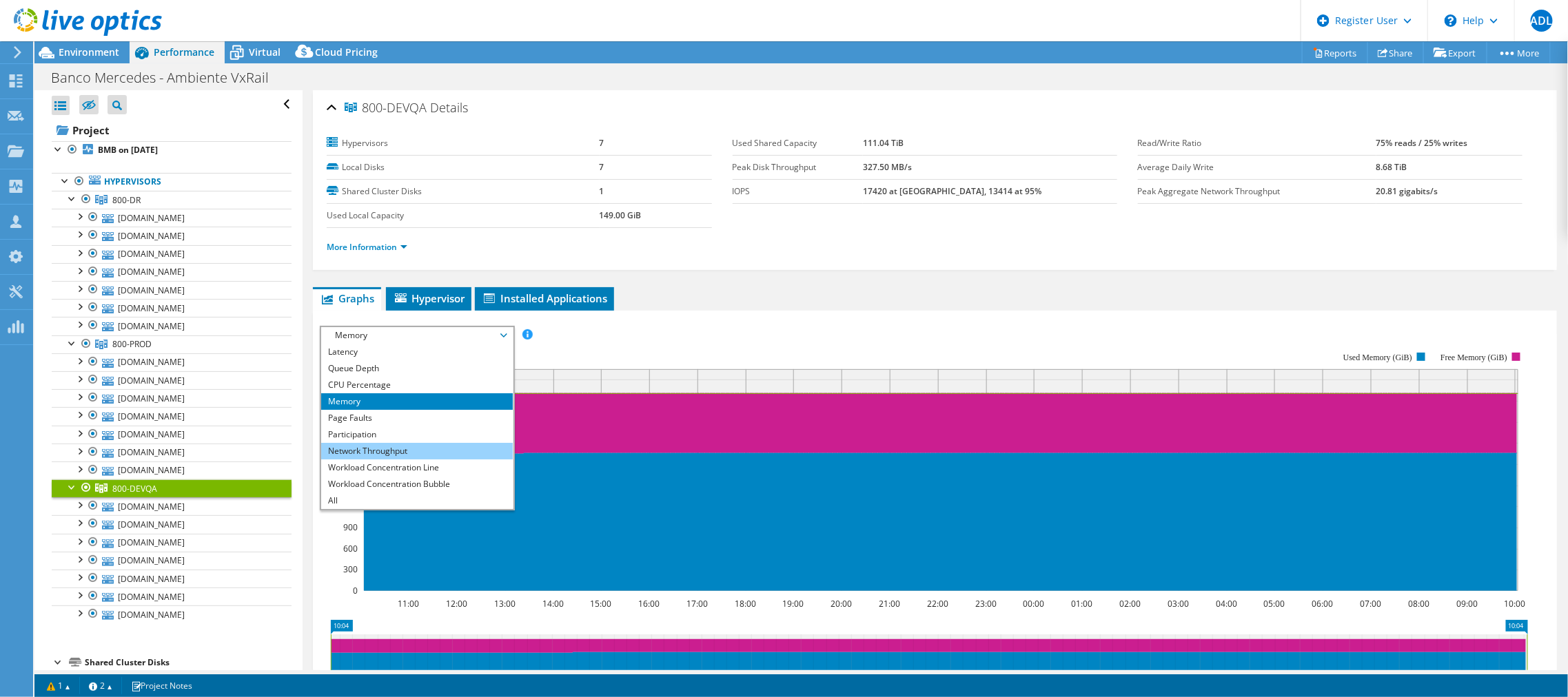
scroll to position [0, 0]
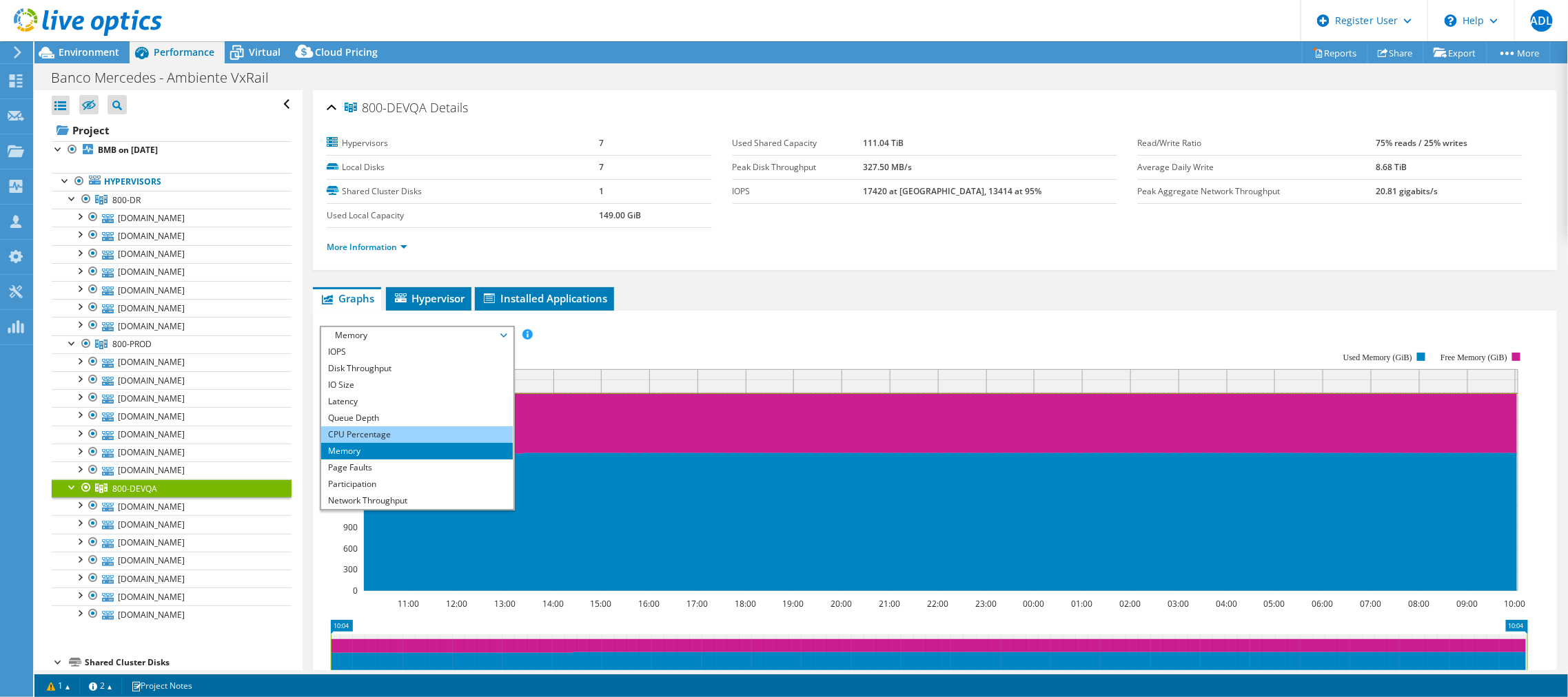
click at [390, 431] on li "CPU Percentage" at bounding box center [416, 435] width 191 height 16
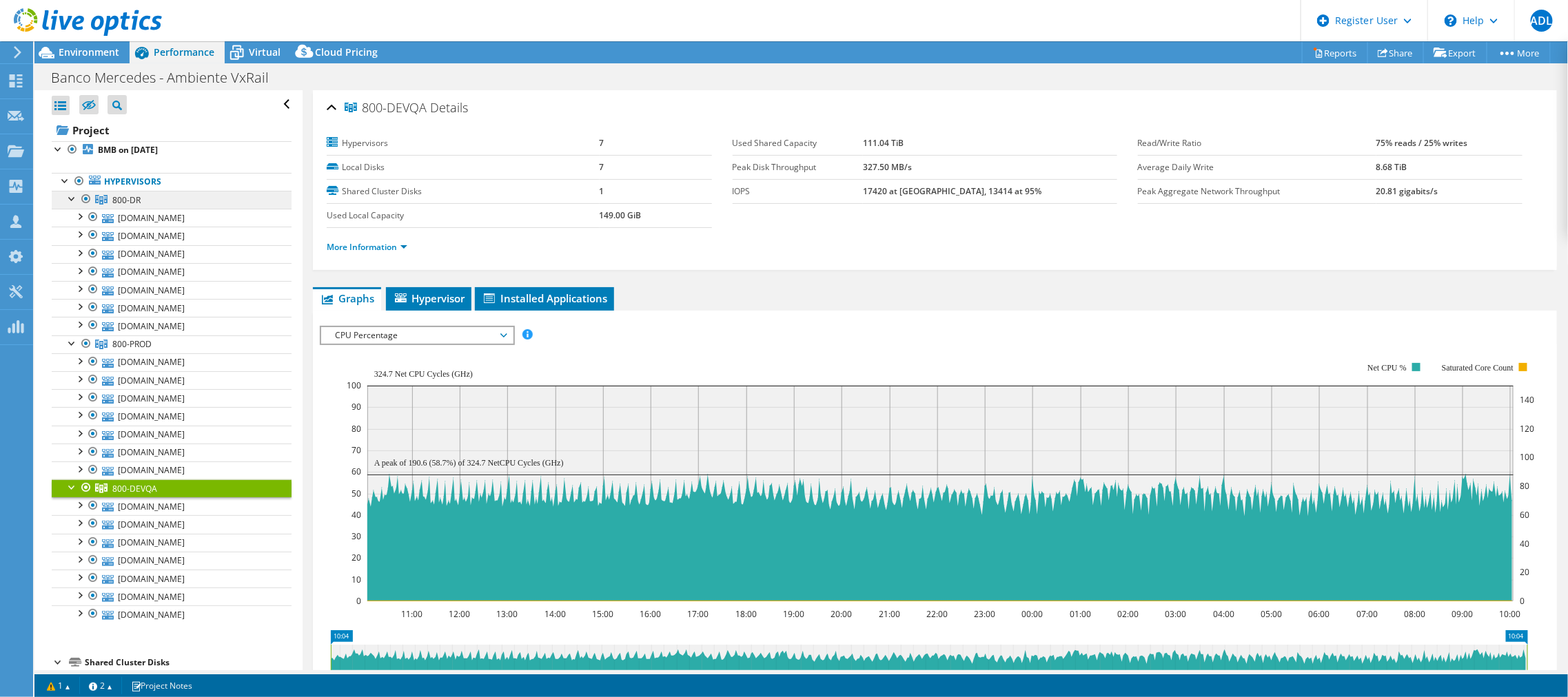
click at [133, 191] on link "800-DR" at bounding box center [172, 200] width 240 height 18
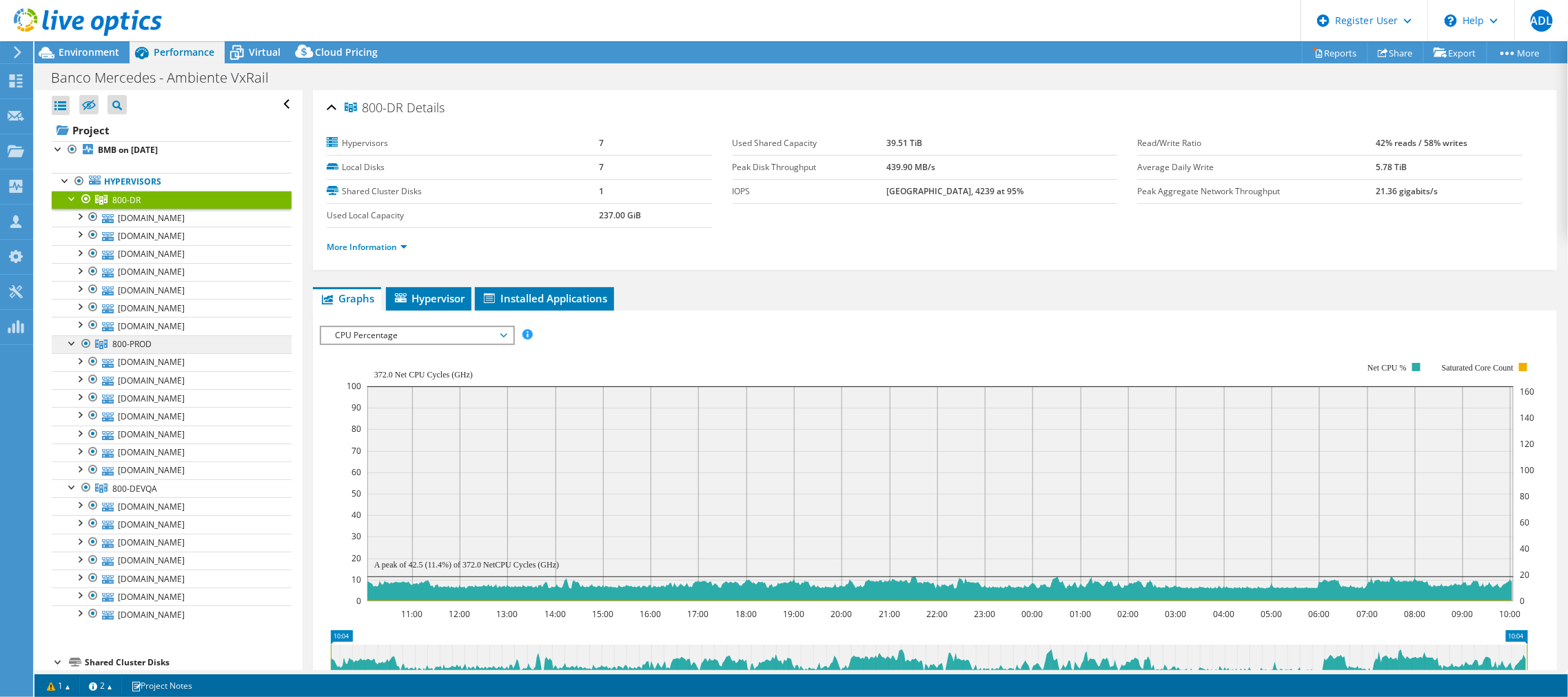
drag, startPoint x: 140, startPoint y: 340, endPoint x: 191, endPoint y: 342, distance: 51.0
click at [140, 340] on span "800-PROD" at bounding box center [132, 344] width 39 height 11
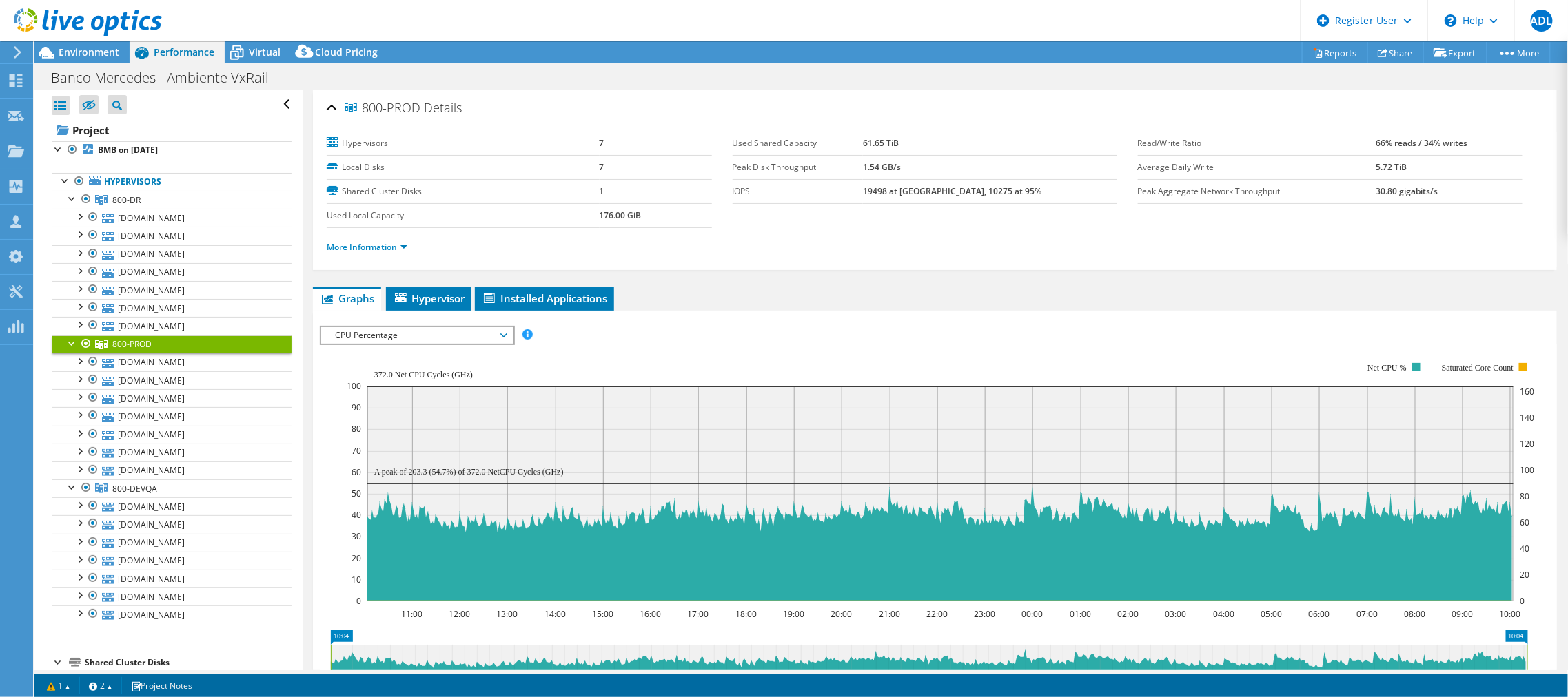
click at [426, 332] on span "CPU Percentage" at bounding box center [417, 336] width 177 height 16
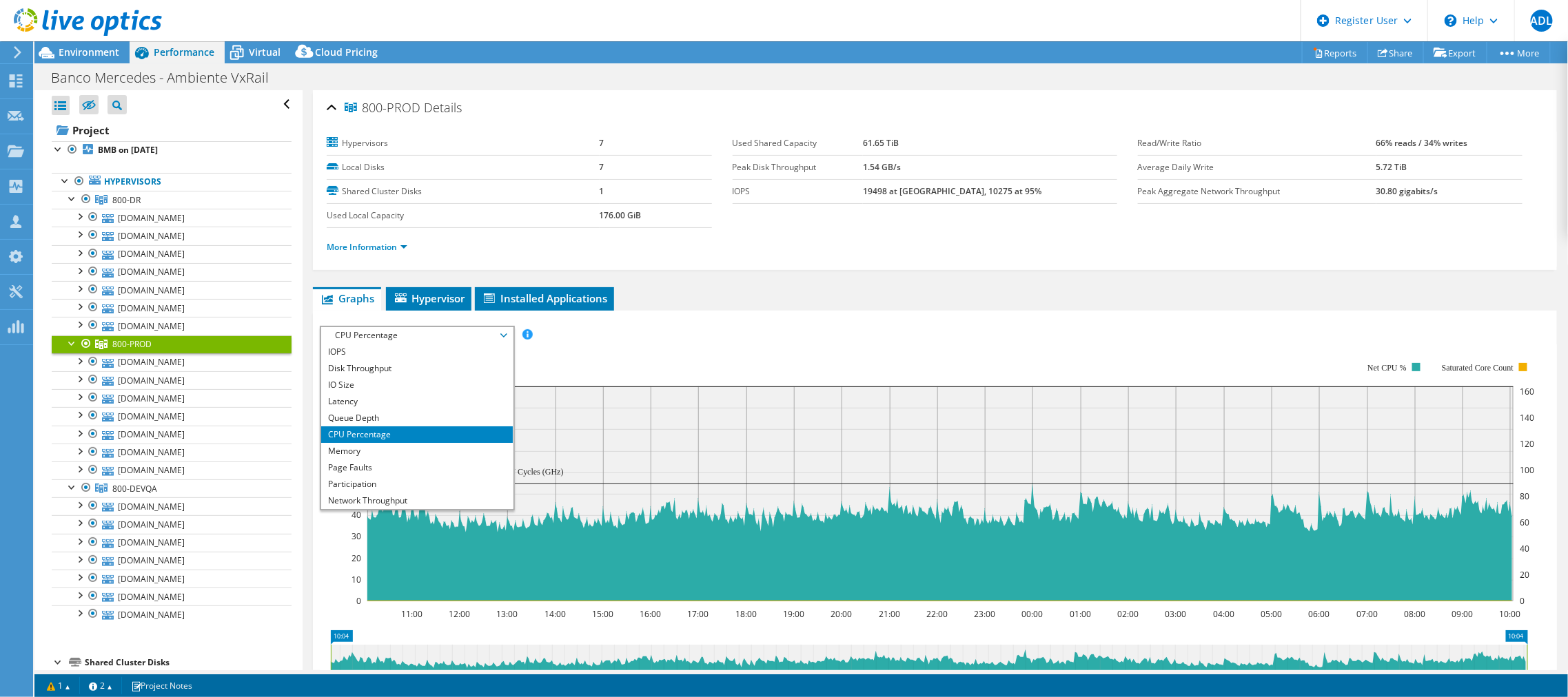
click at [393, 431] on li "CPU Percentage" at bounding box center [416, 435] width 191 height 16
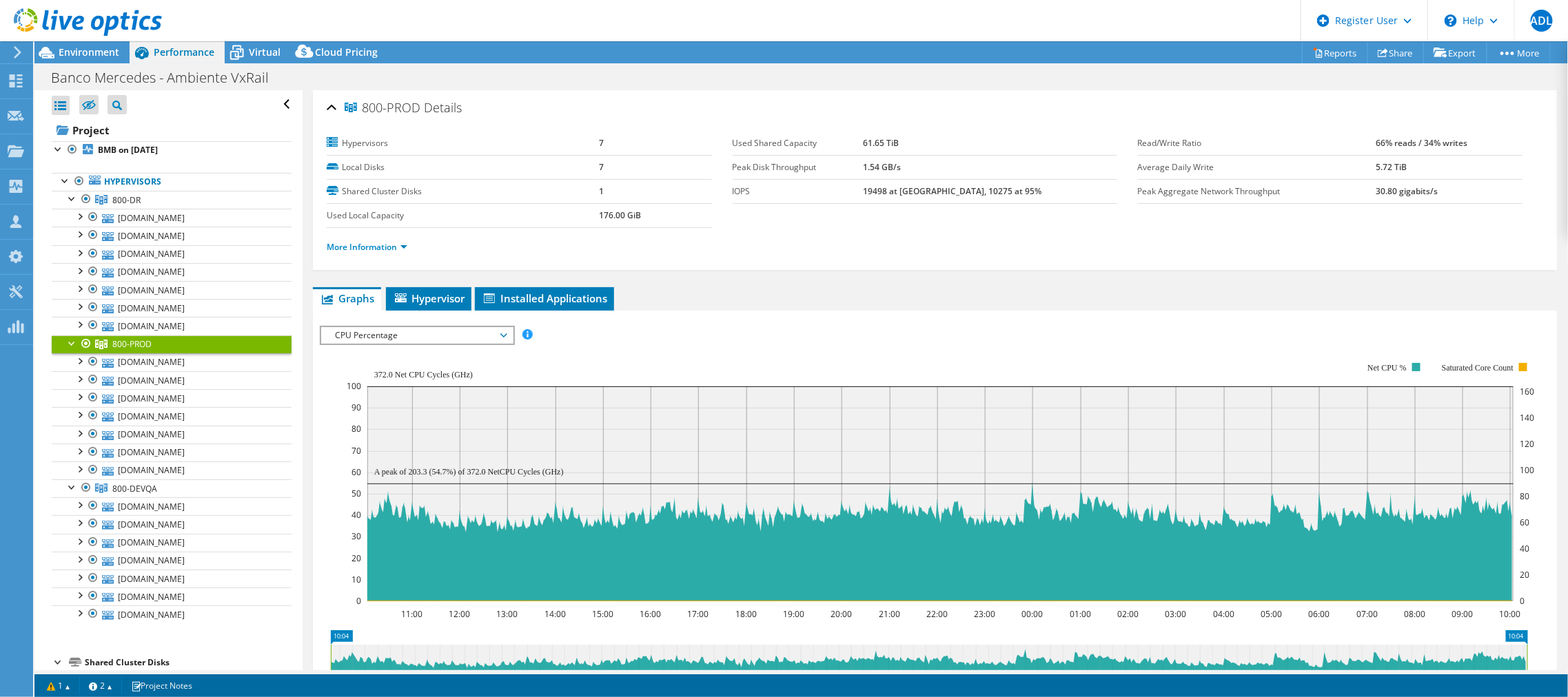
click at [453, 328] on span "CPU Percentage" at bounding box center [417, 336] width 177 height 16
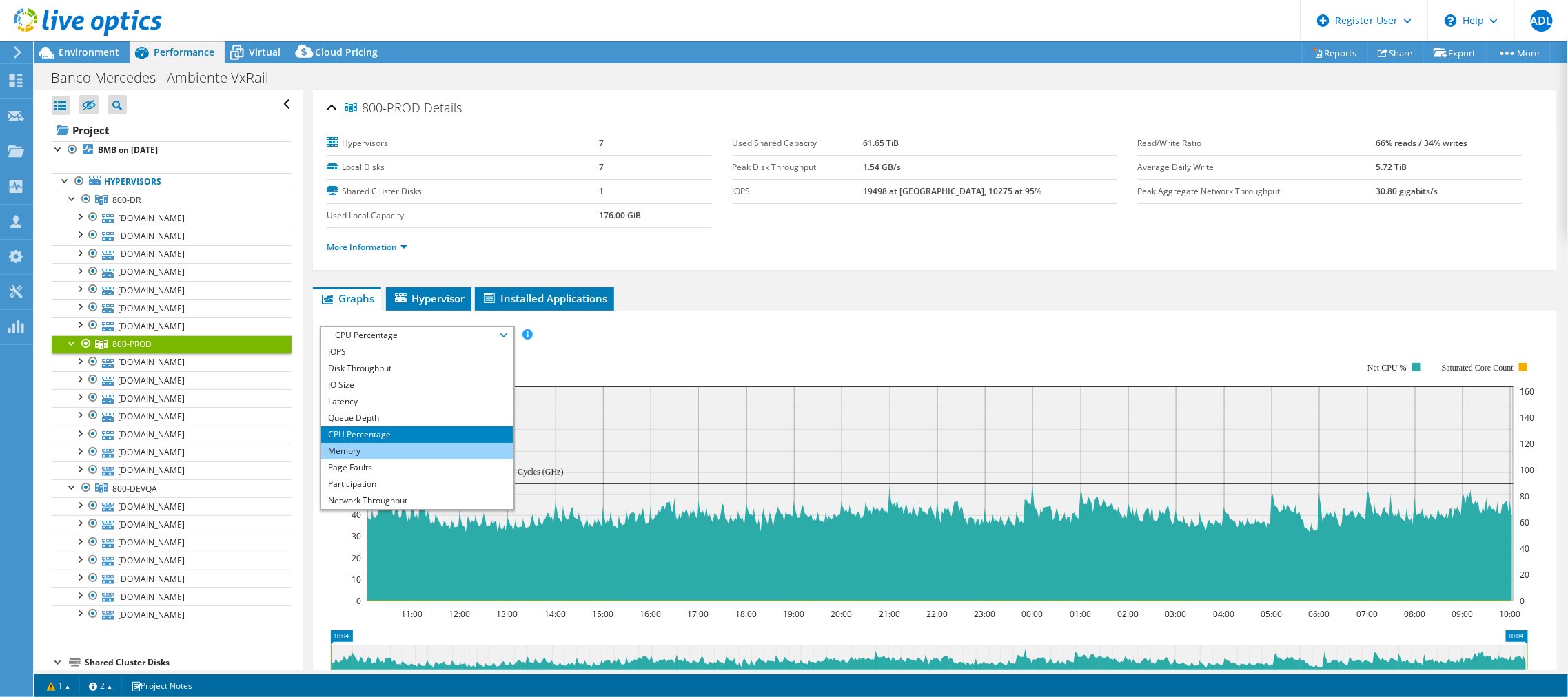
click at [410, 447] on li "Memory" at bounding box center [416, 452] width 191 height 16
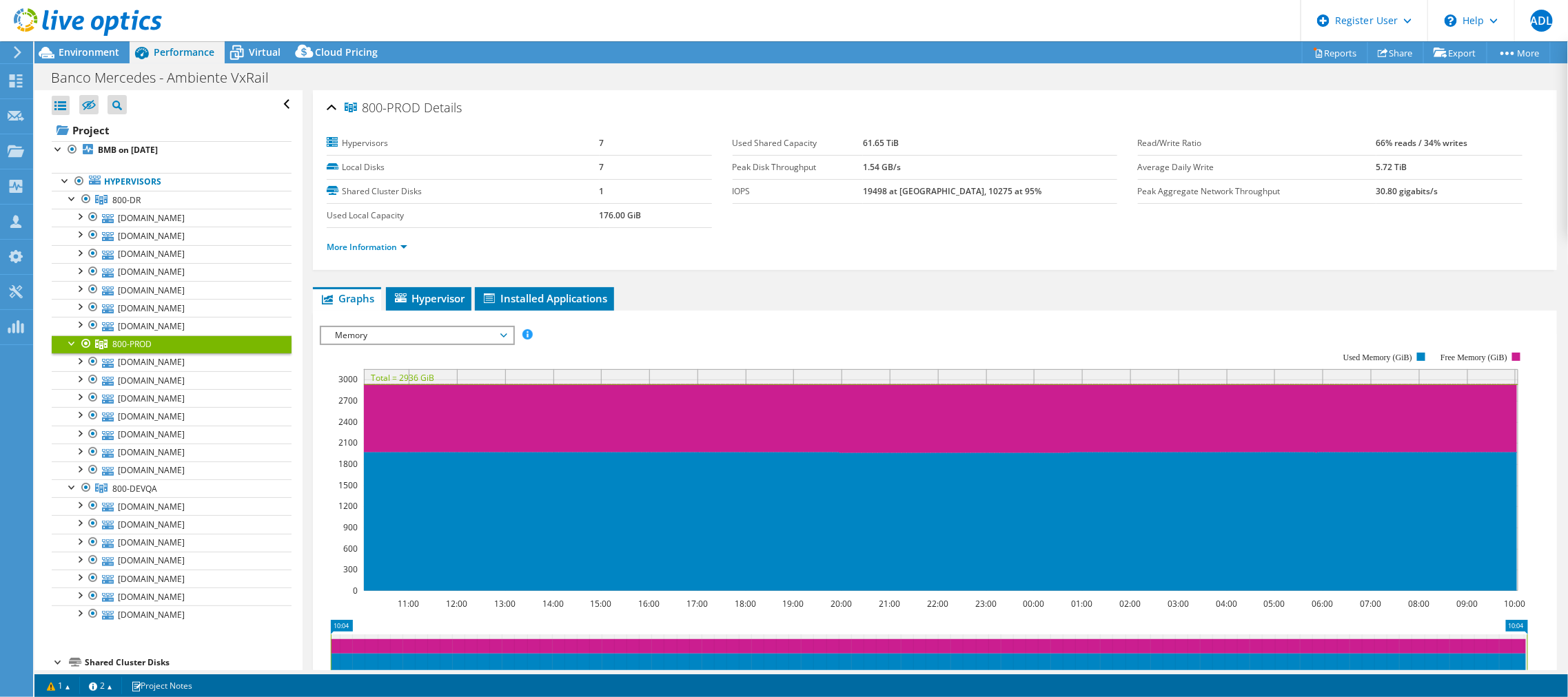
click at [469, 331] on span "Memory" at bounding box center [417, 336] width 177 height 16
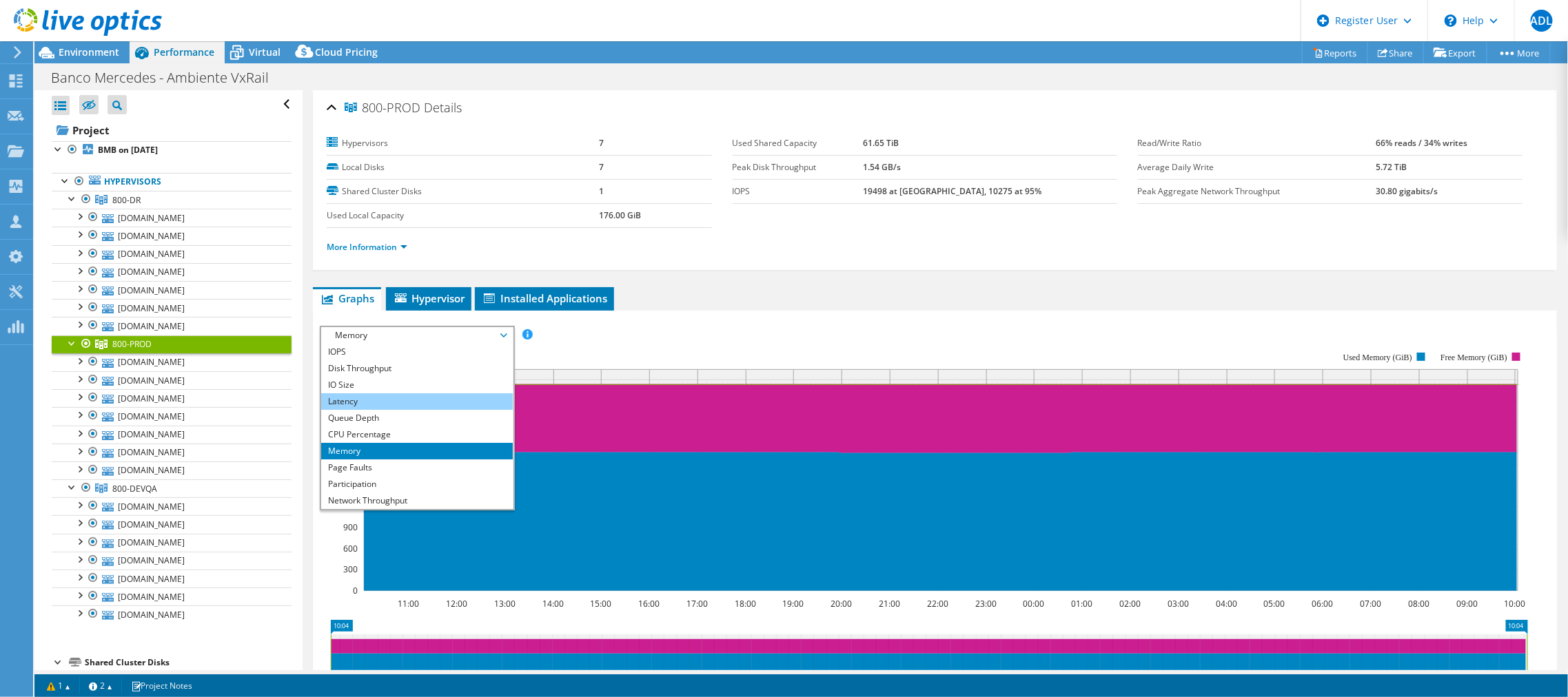
click at [435, 397] on li "Latency" at bounding box center [416, 401] width 191 height 16
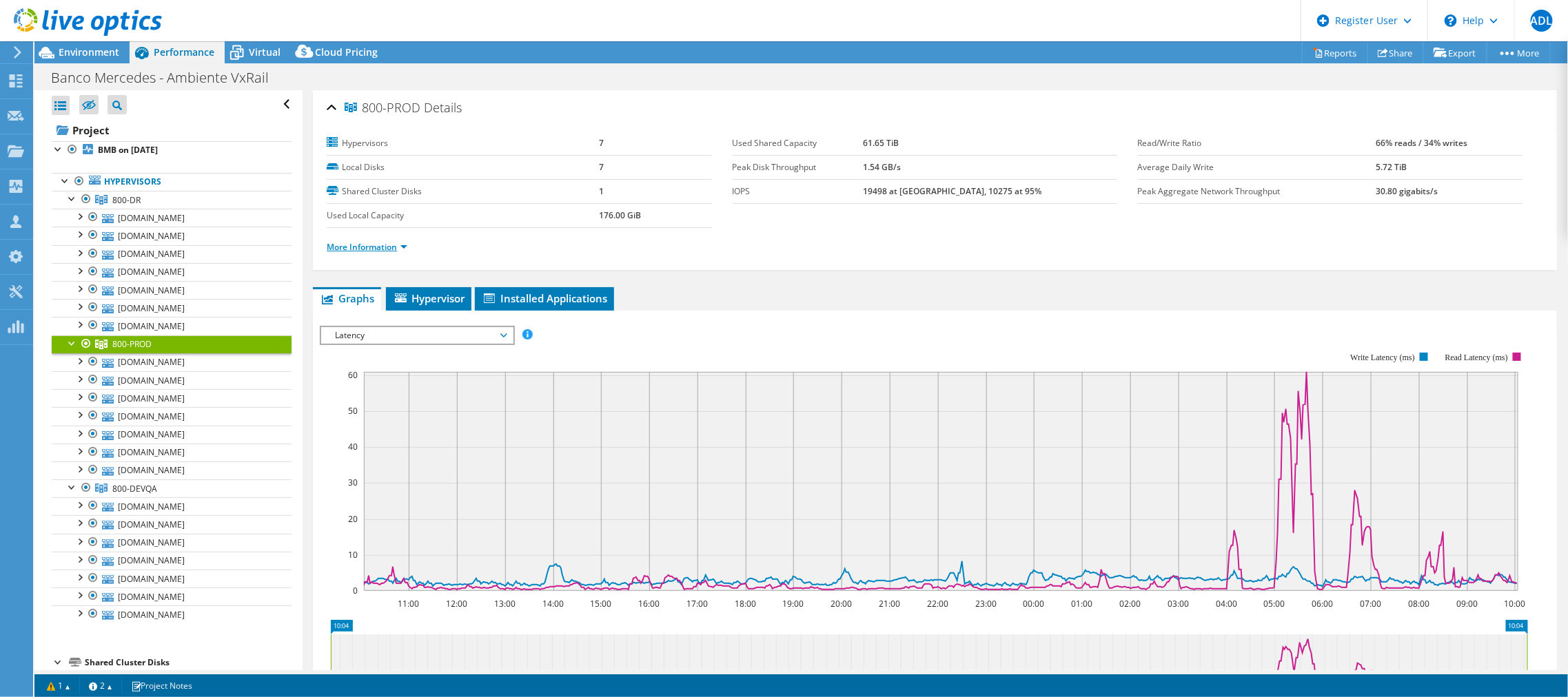
click at [397, 250] on link "More Information" at bounding box center [367, 247] width 80 height 11
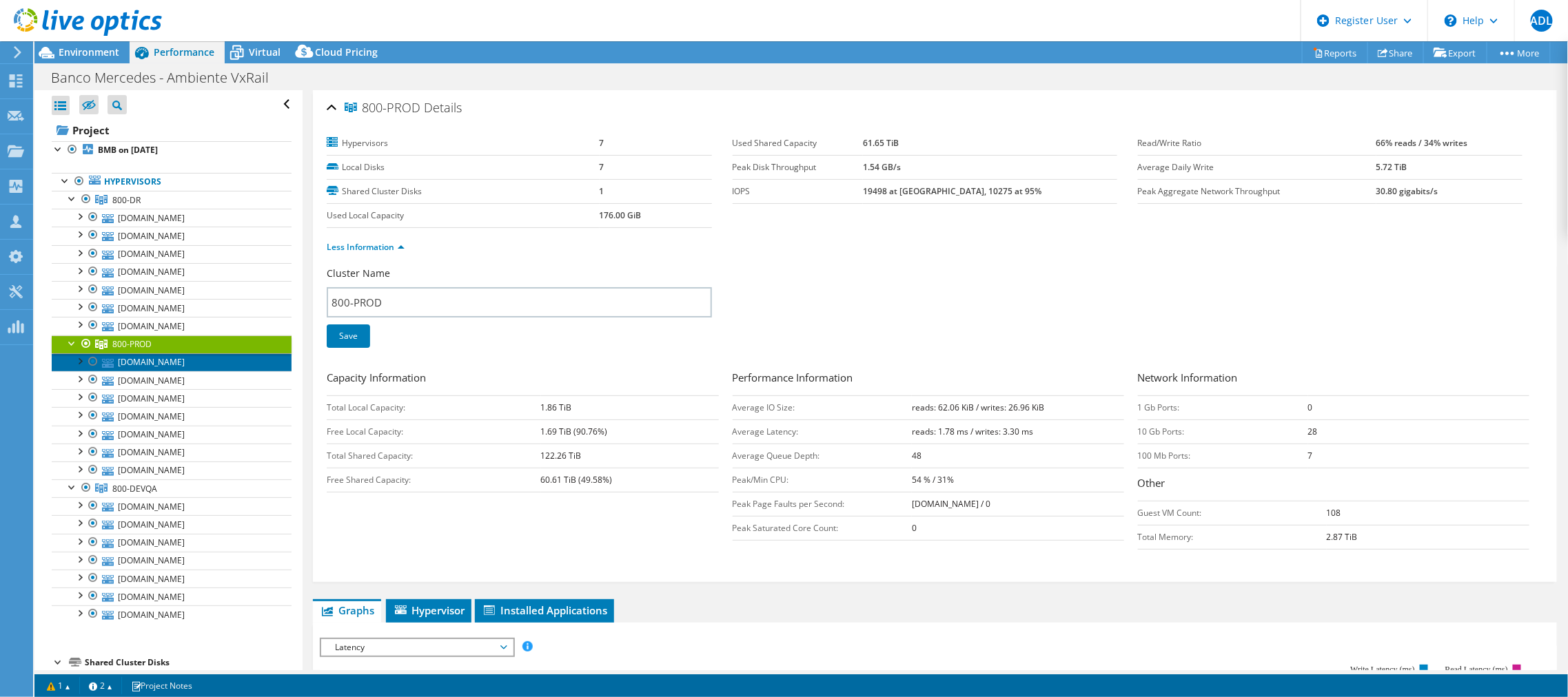
click at [213, 365] on link "[DOMAIN_NAME]" at bounding box center [172, 363] width 240 height 18
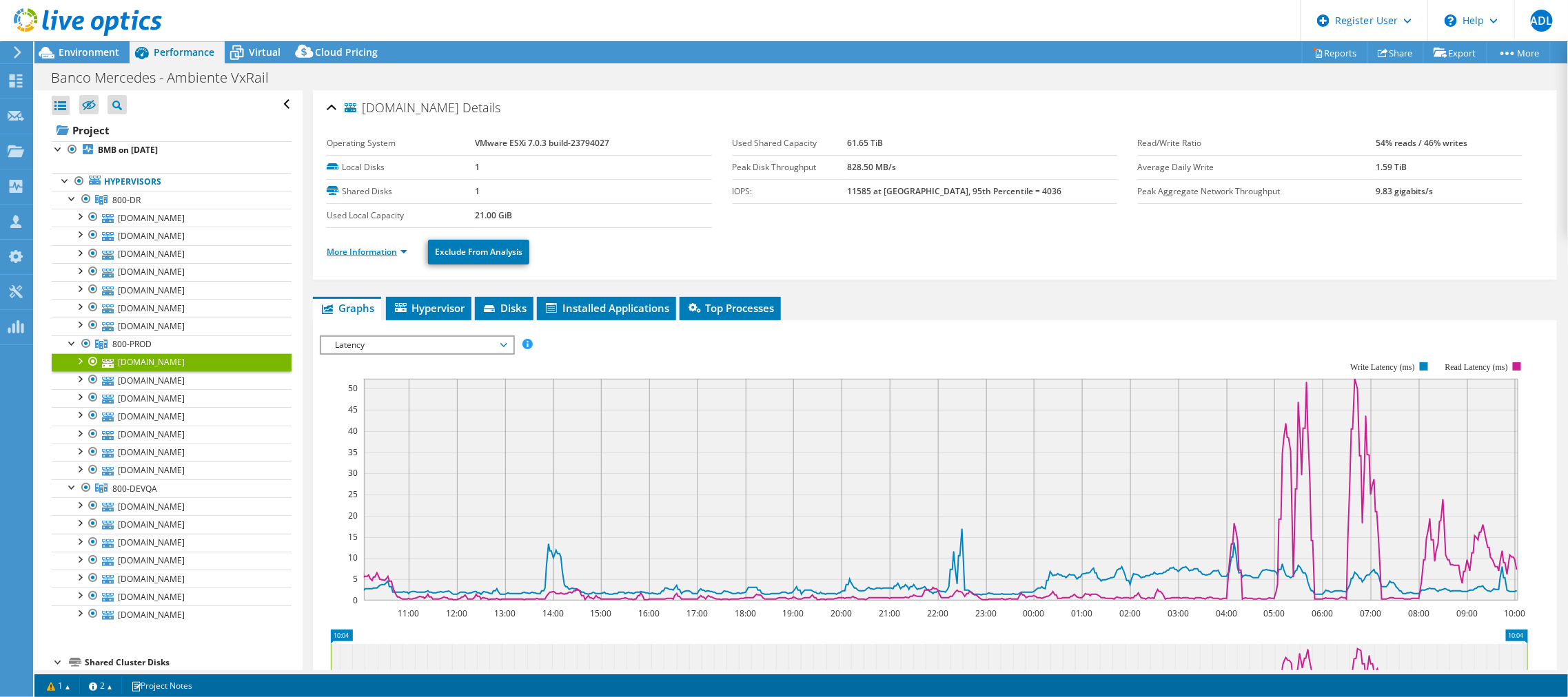
click at [381, 248] on link "More Information" at bounding box center [367, 252] width 80 height 11
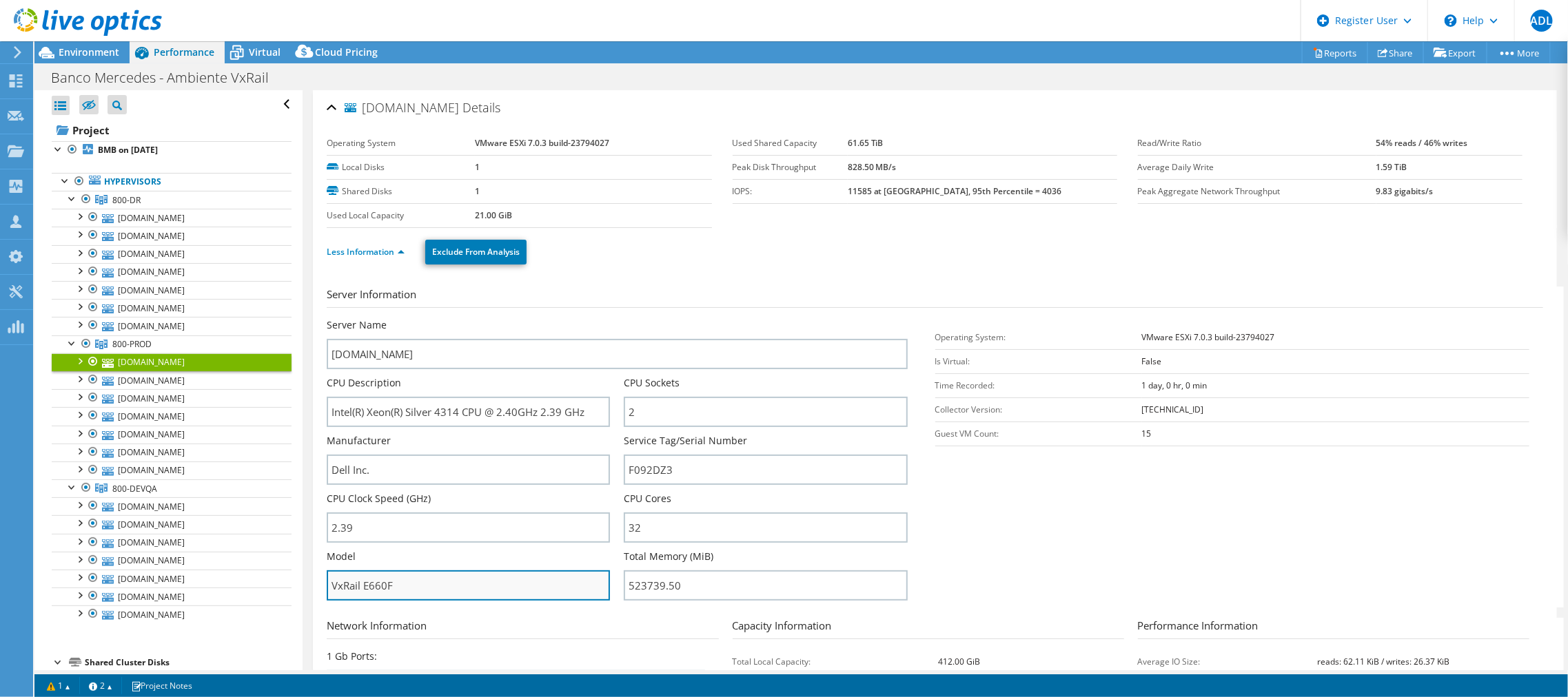
drag, startPoint x: 400, startPoint y: 581, endPoint x: 365, endPoint y: 580, distance: 35.0
click at [365, 580] on input "VxRail E660F" at bounding box center [468, 585] width 283 height 30
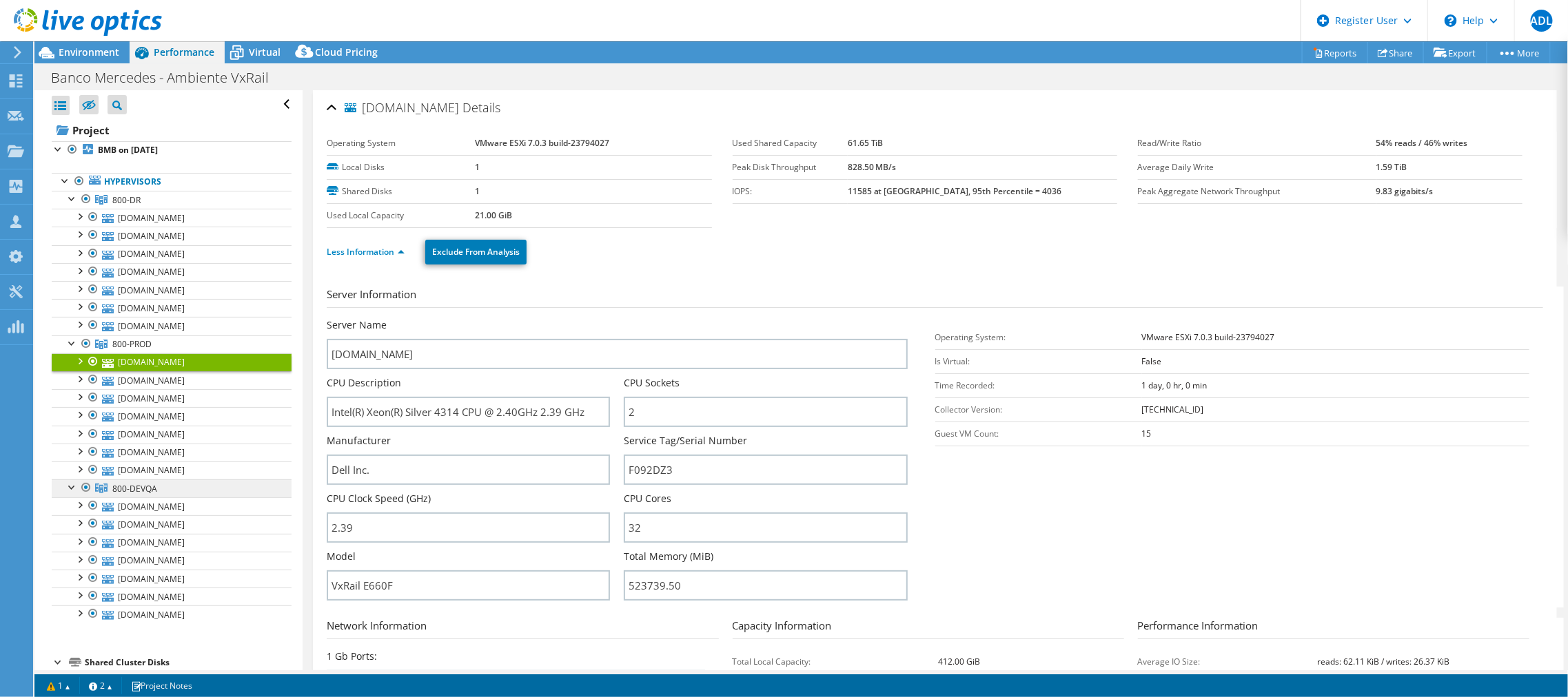
click at [182, 484] on link "800-DEVQA" at bounding box center [172, 488] width 240 height 18
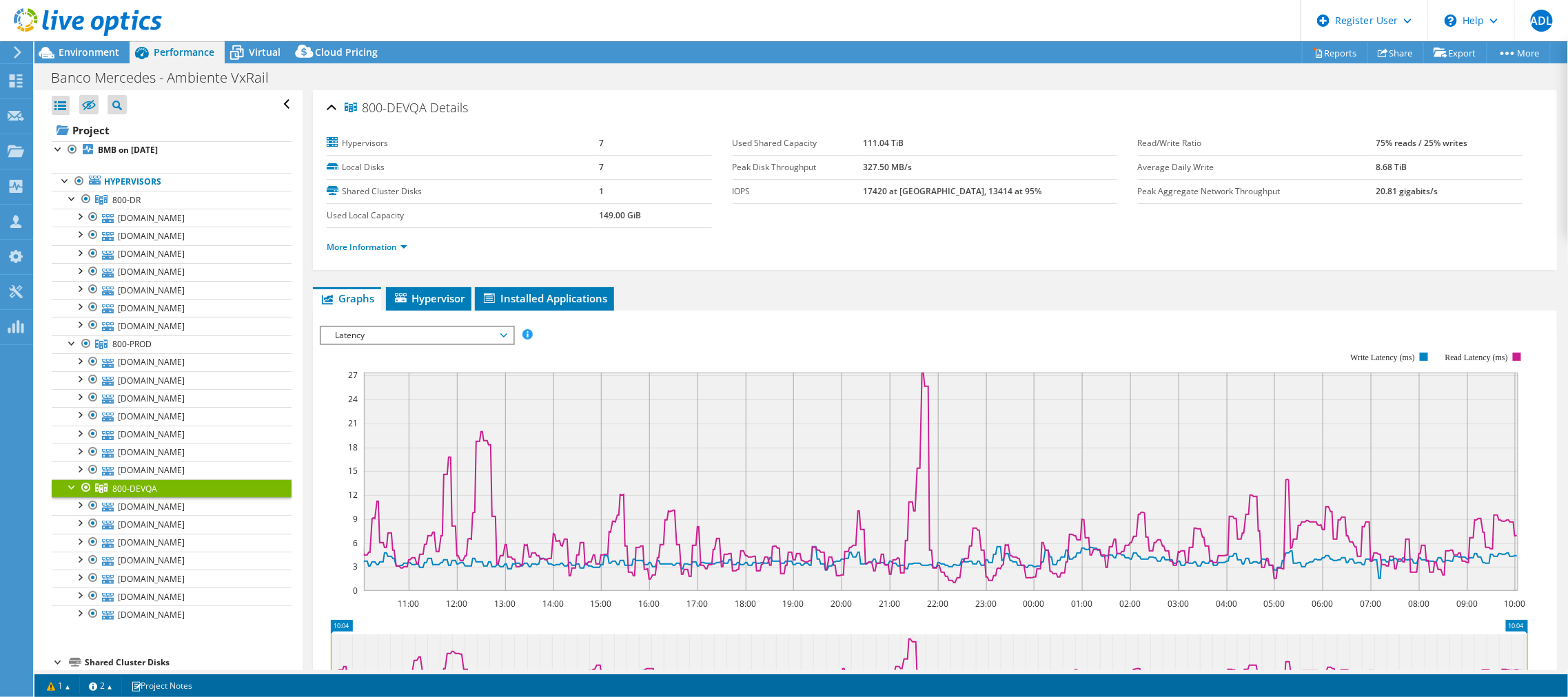
click at [452, 341] on div "Latency IOPS Disk Throughput IO Size Latency Queue Depth CPU Percentage Memory …" at bounding box center [416, 336] width 195 height 20
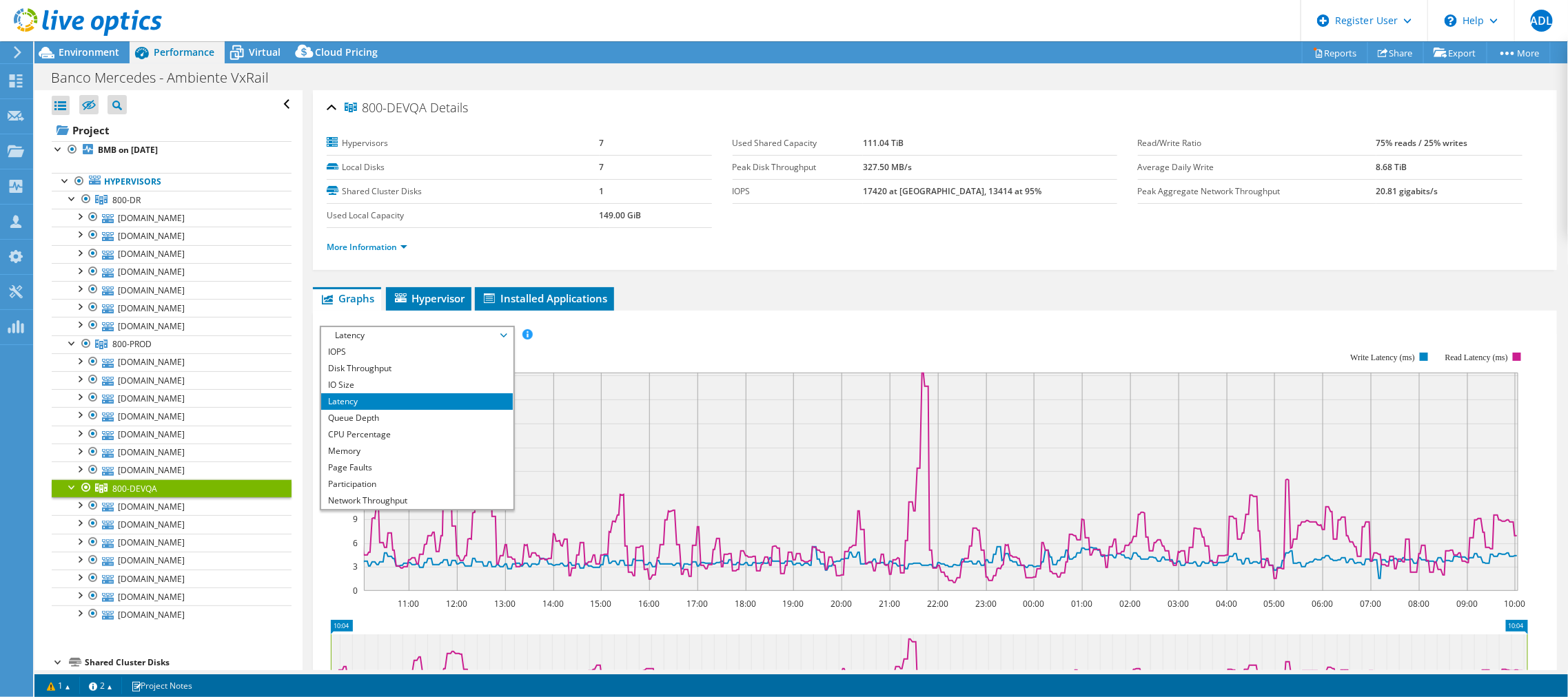
click at [646, 346] on rect at bounding box center [923, 472] width 1208 height 276
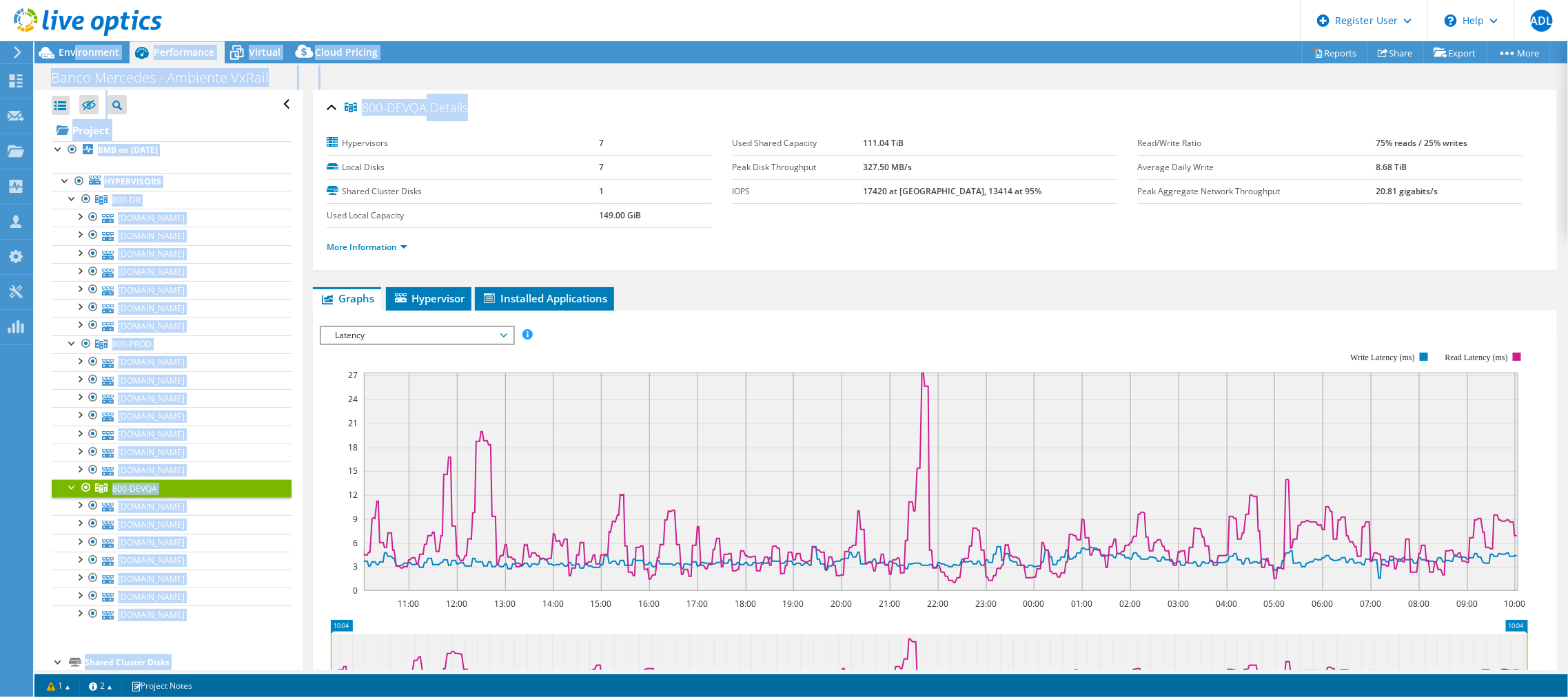
drag, startPoint x: 75, startPoint y: 45, endPoint x: 663, endPoint y: 97, distance: 590.3
click at [663, 97] on div "Project Actions Project Actions Reports Share Export vSAN ReadyNode Sizer" at bounding box center [801, 369] width 1534 height 656
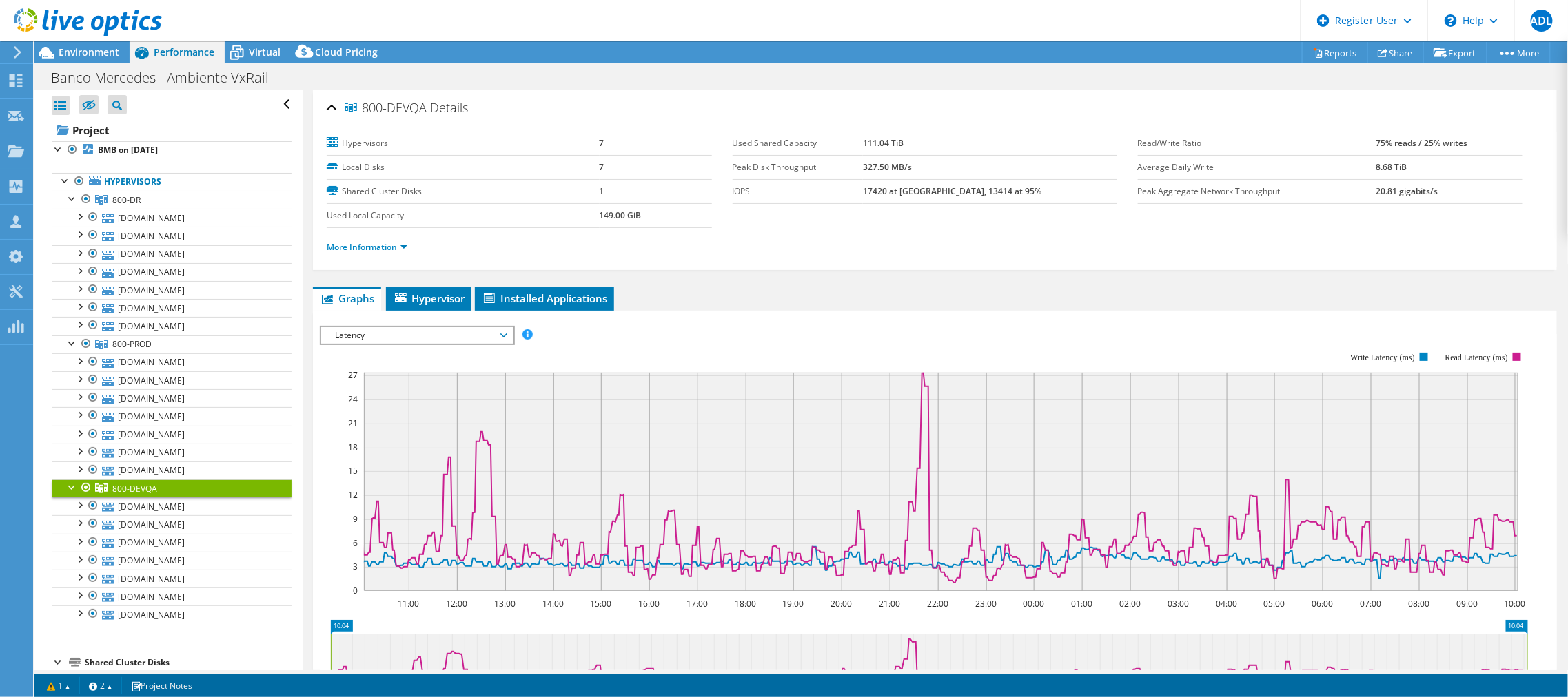
click at [663, 121] on div "800-DEVQA Details" at bounding box center [934, 108] width 1216 height 30
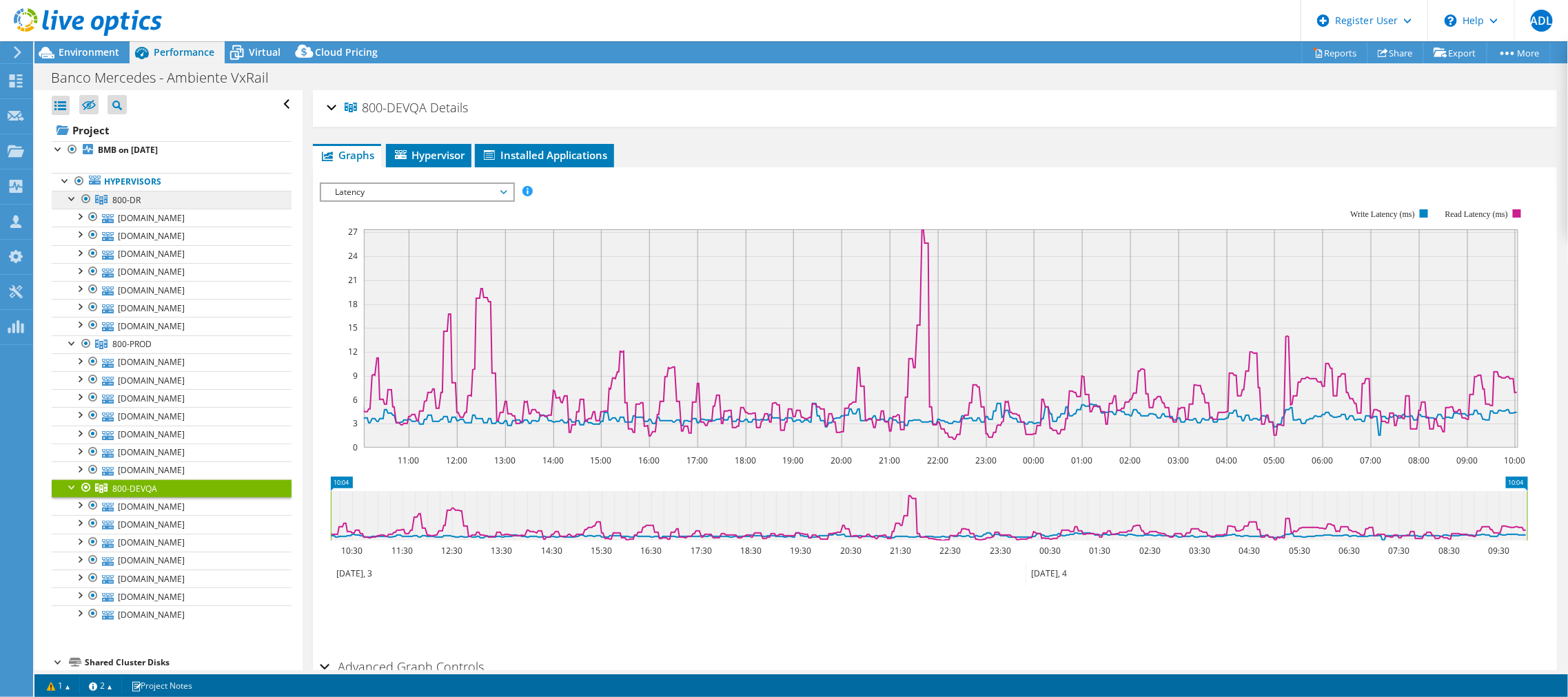
click at [129, 199] on span "800-DR" at bounding box center [126, 200] width 28 height 11
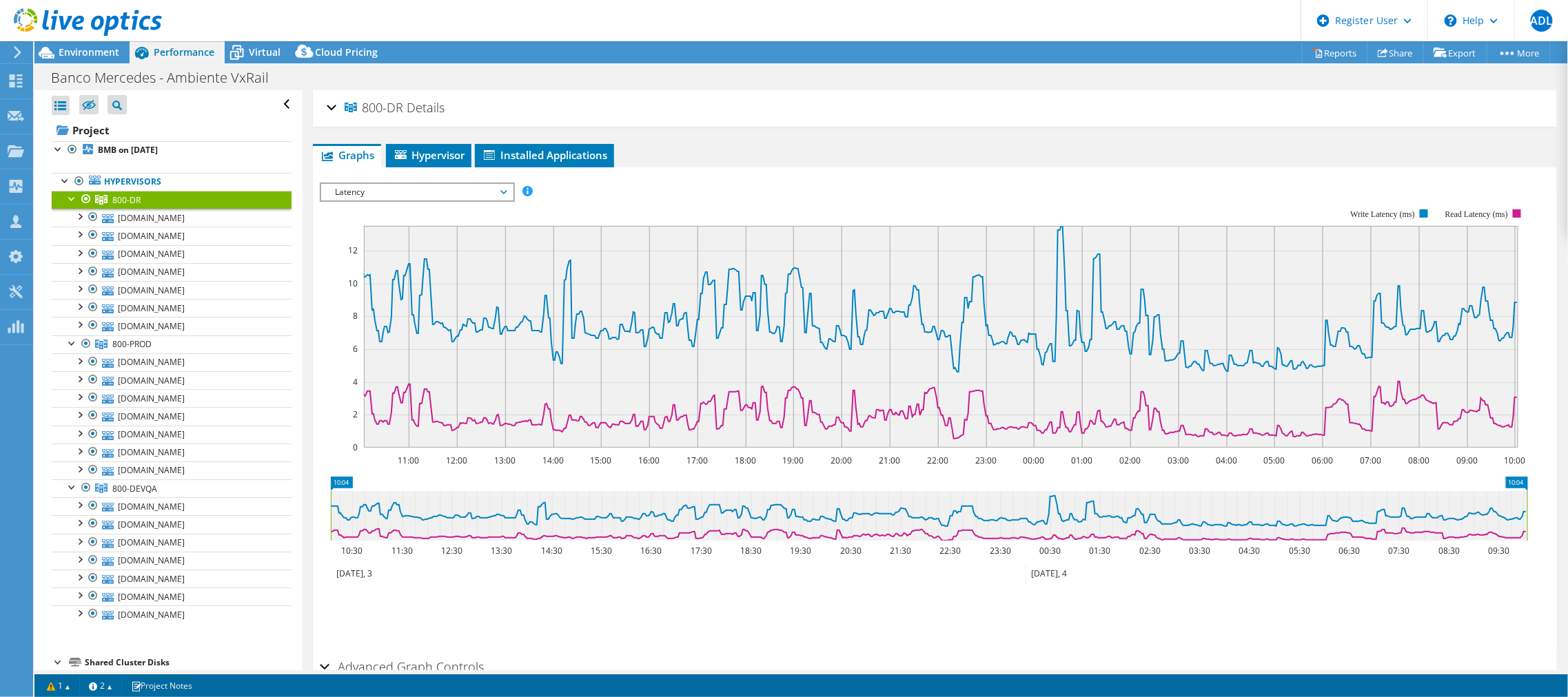
click at [328, 106] on div "800-DR Details" at bounding box center [934, 108] width 1216 height 30
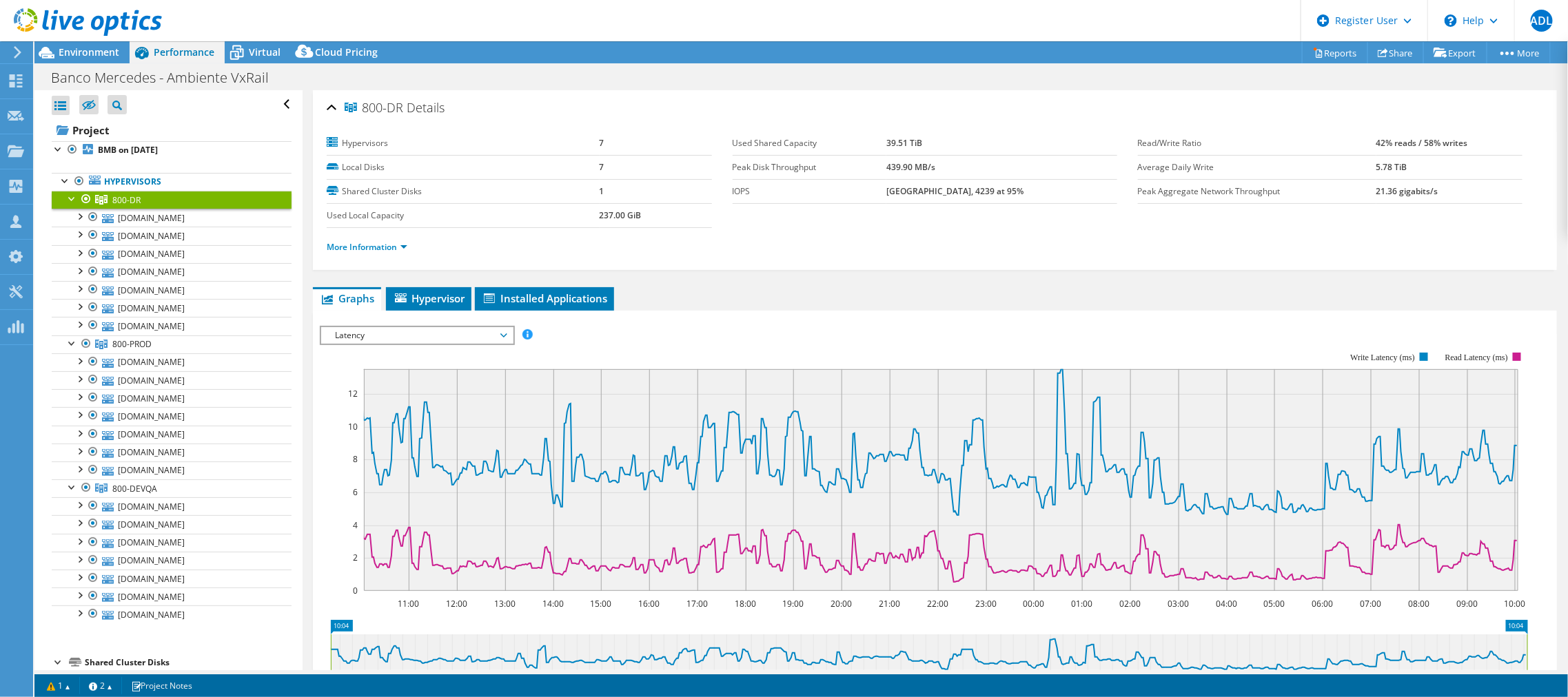
click at [381, 251] on li "More Information" at bounding box center [371, 247] width 89 height 15
click at [394, 242] on link "More Information" at bounding box center [367, 247] width 80 height 11
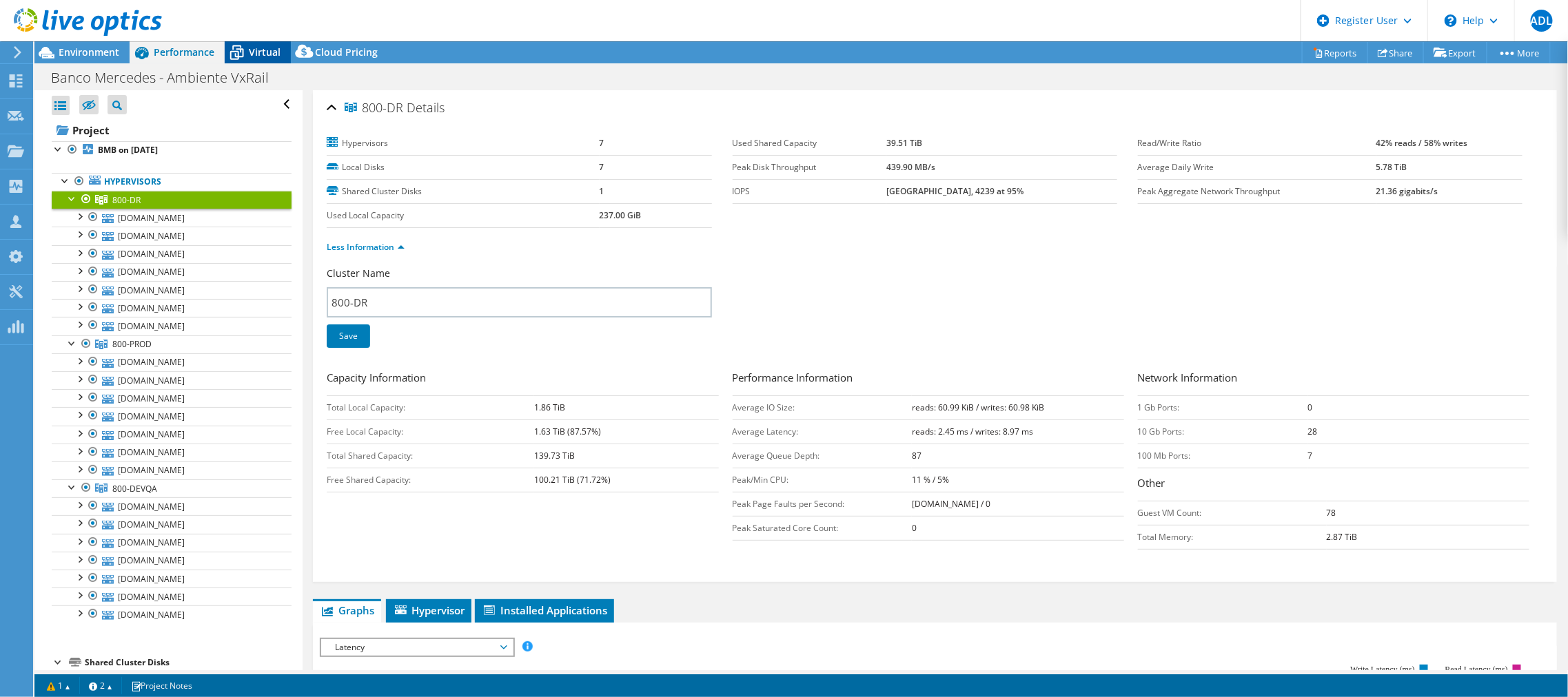
click at [242, 41] on icon at bounding box center [236, 53] width 24 height 24
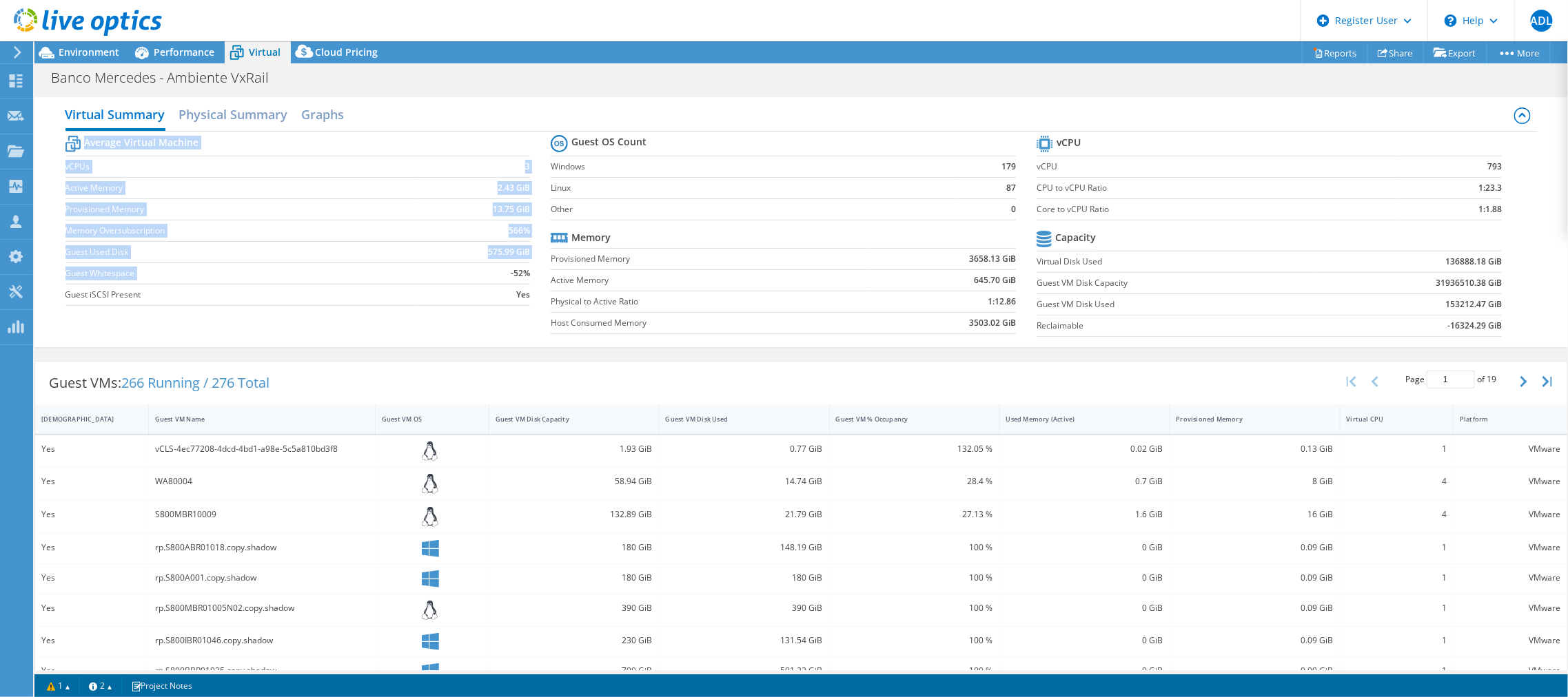
drag, startPoint x: 529, startPoint y: 274, endPoint x: 496, endPoint y: 274, distance: 33.0
click at [496, 274] on section "Average Virtual Machine vCPUs 3 Active Memory 2.43 GiB Provisioned Memory 13.75…" at bounding box center [309, 222] width 486 height 181
click at [496, 274] on td "-52%" at bounding box center [475, 273] width 112 height 21
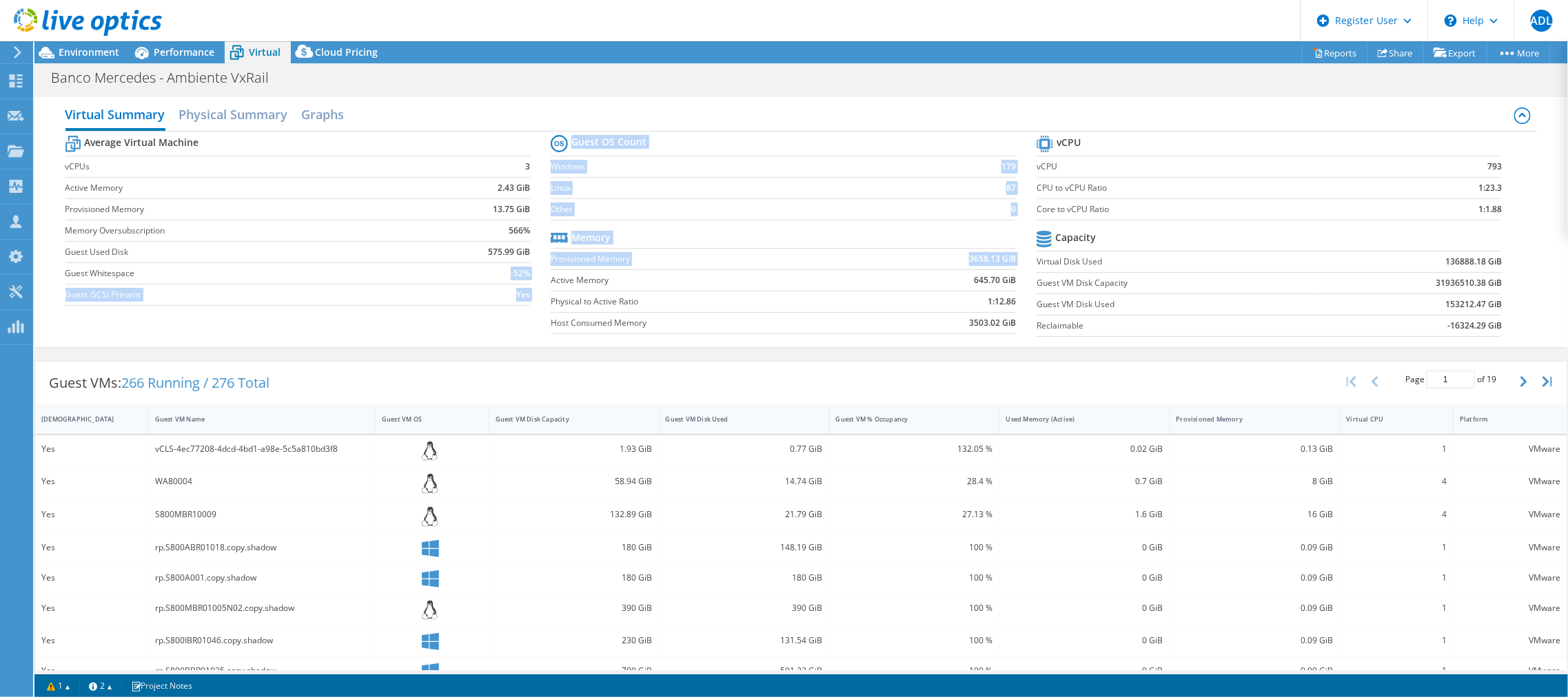
drag, startPoint x: 487, startPoint y: 269, endPoint x: 547, endPoint y: 268, distance: 60.0
click at [547, 268] on div "Average Virtual Machine vCPUs 3 Active Memory 2.43 GiB Provisioned Memory 13.75…" at bounding box center [801, 237] width 1472 height 213
click at [551, 269] on td "Active Memory" at bounding box center [710, 280] width 319 height 21
click at [195, 62] on div "Performance" at bounding box center [177, 52] width 95 height 22
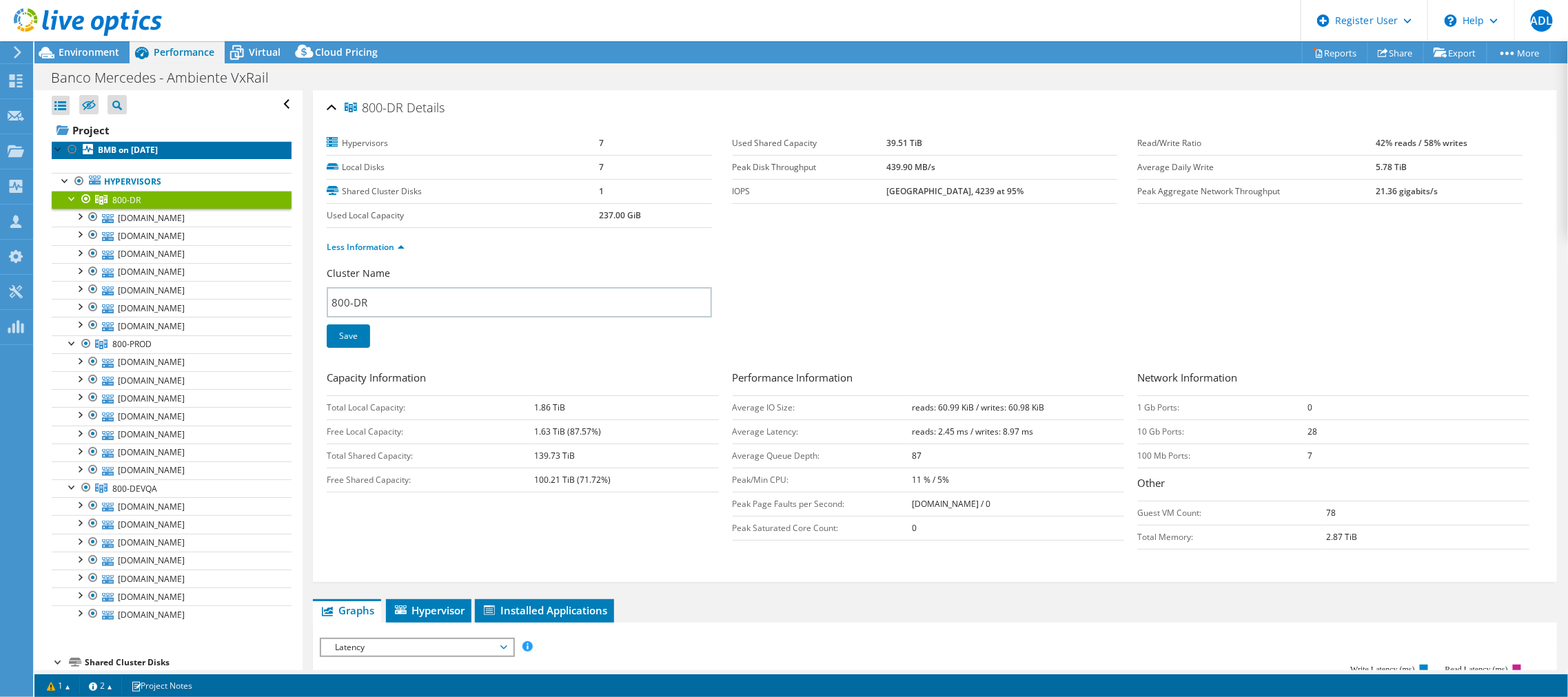
click at [119, 146] on b "BMB on [DATE]" at bounding box center [127, 149] width 60 height 11
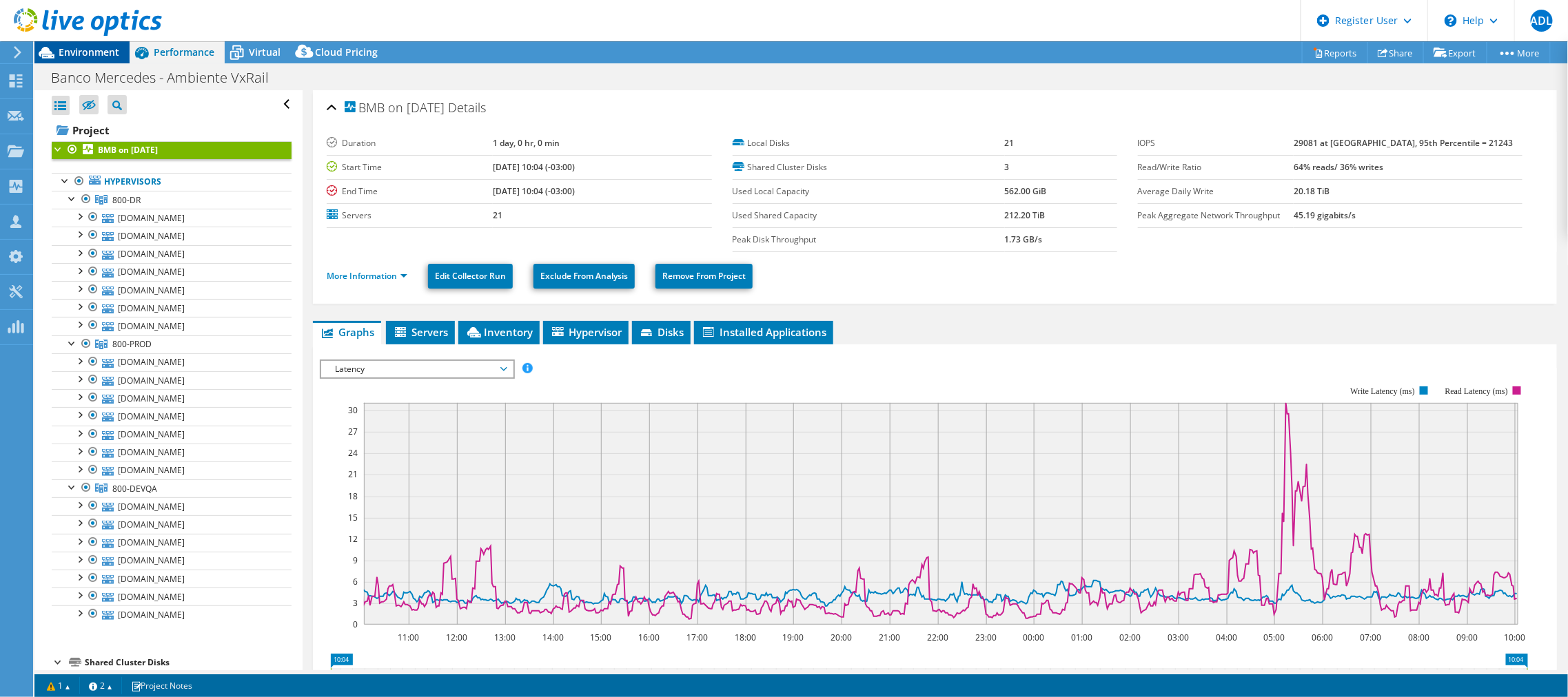
click at [91, 46] on span "Environment" at bounding box center [89, 52] width 61 height 13
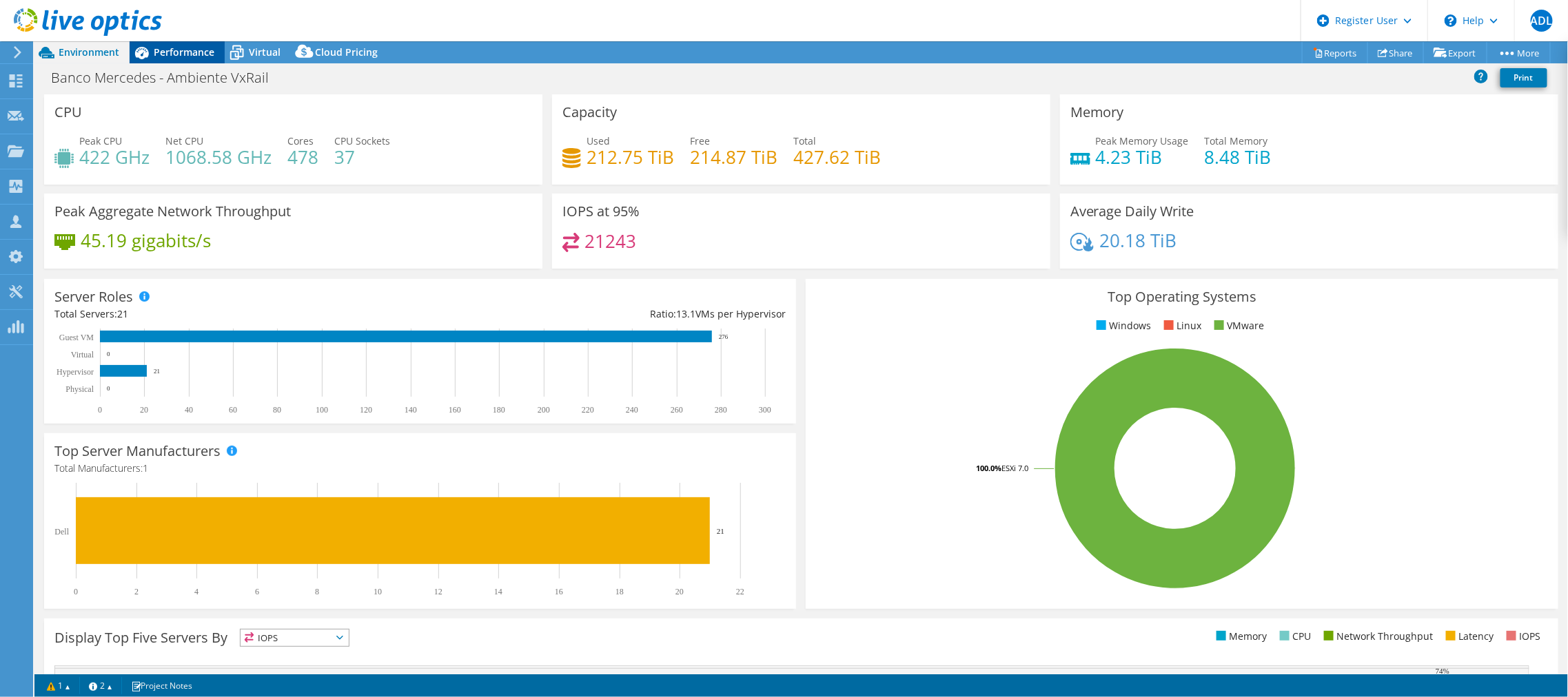
click at [200, 58] on div "Performance" at bounding box center [177, 52] width 95 height 22
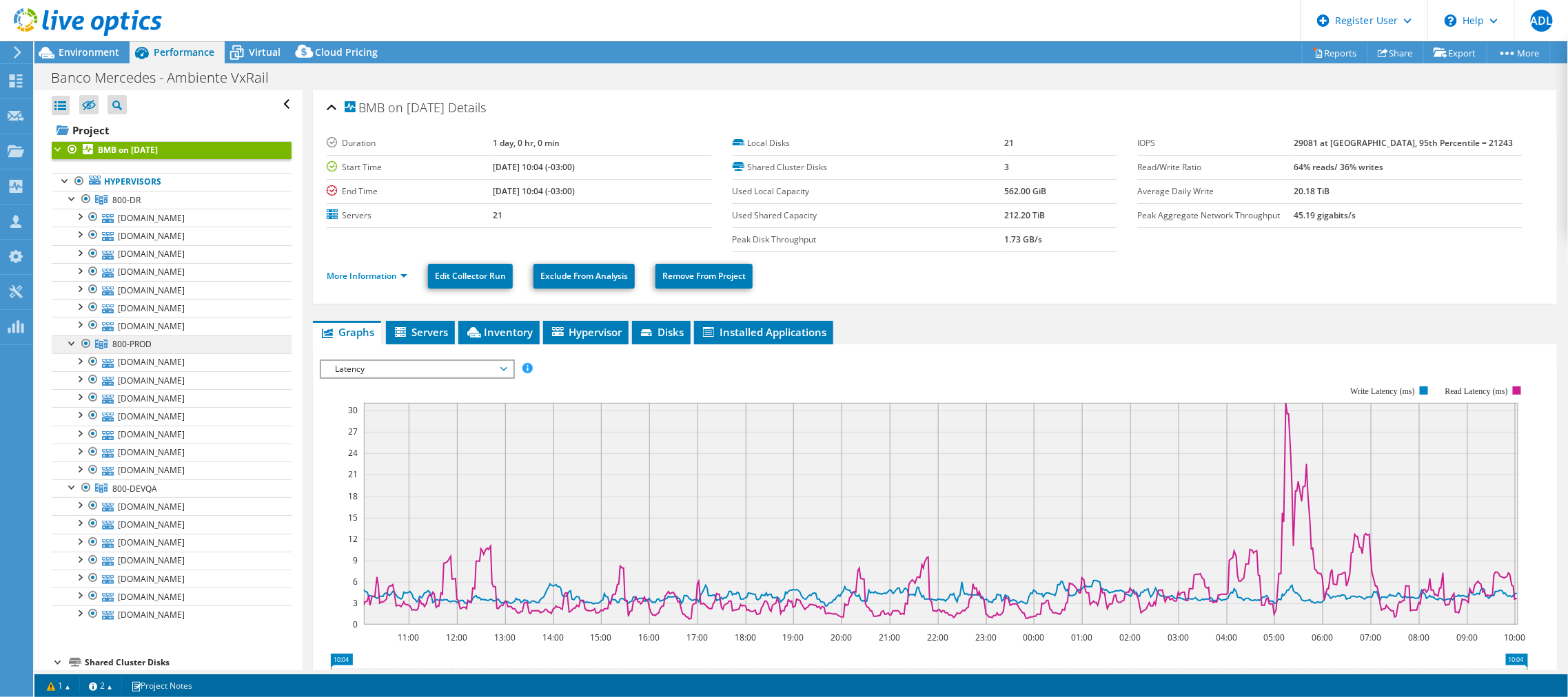
click at [156, 339] on link "800-PROD" at bounding box center [172, 345] width 240 height 18
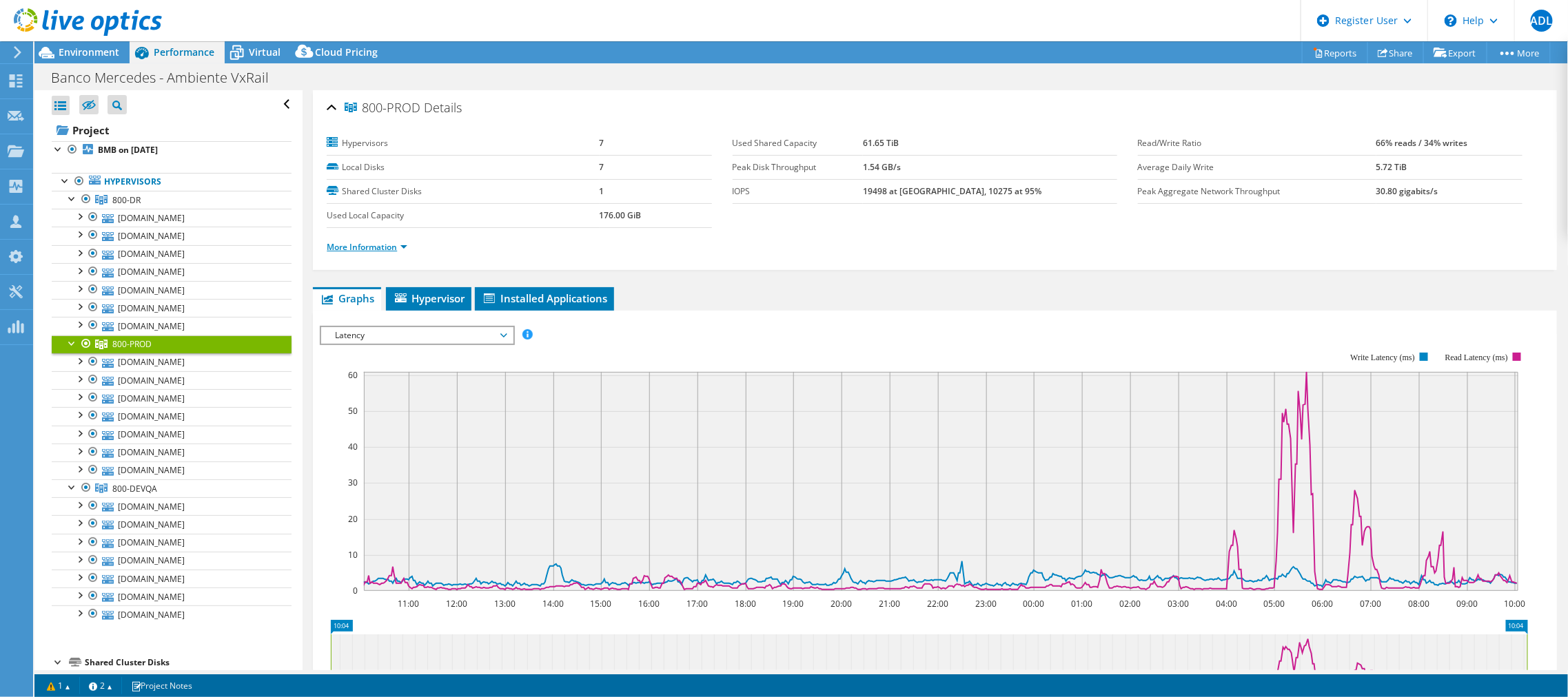
click at [354, 241] on link "More Information" at bounding box center [367, 247] width 80 height 11
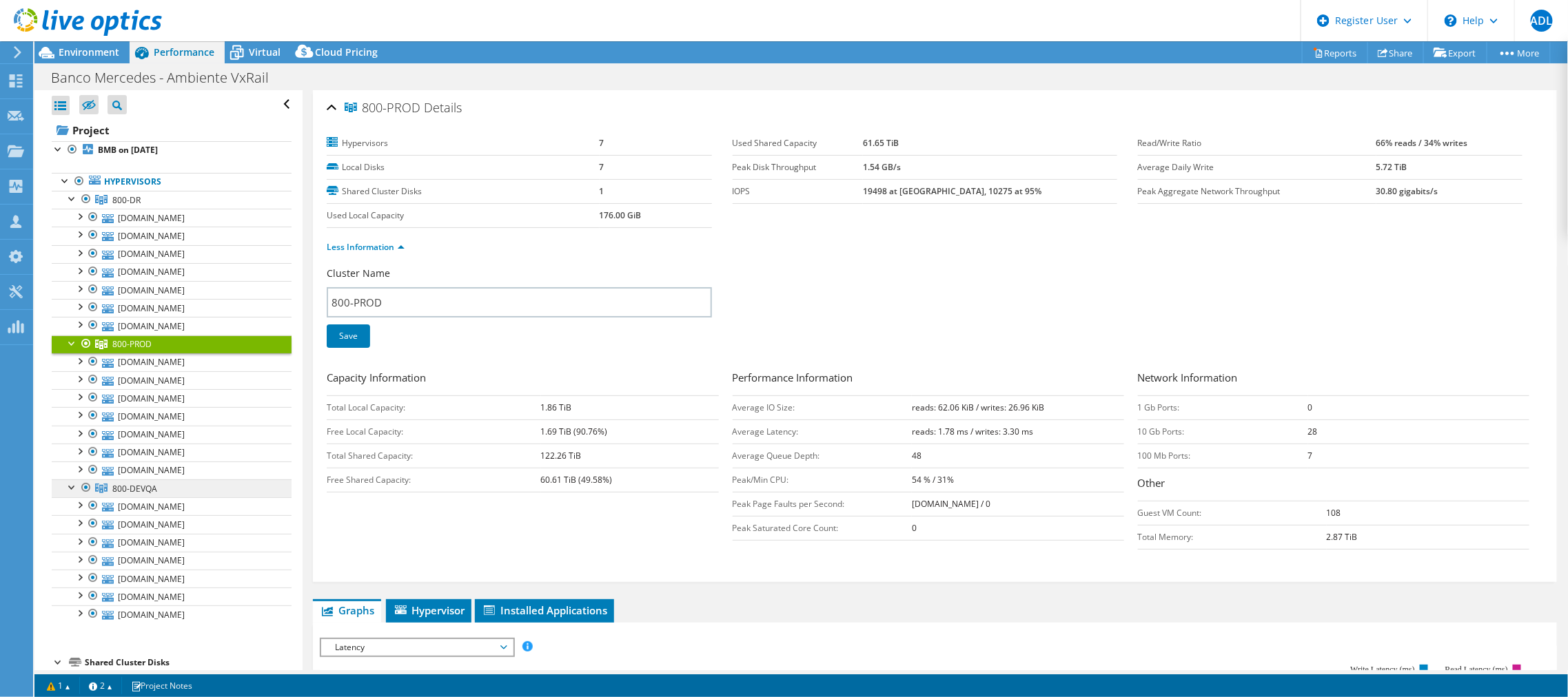
click at [250, 479] on link "800-DEVQA" at bounding box center [172, 488] width 240 height 18
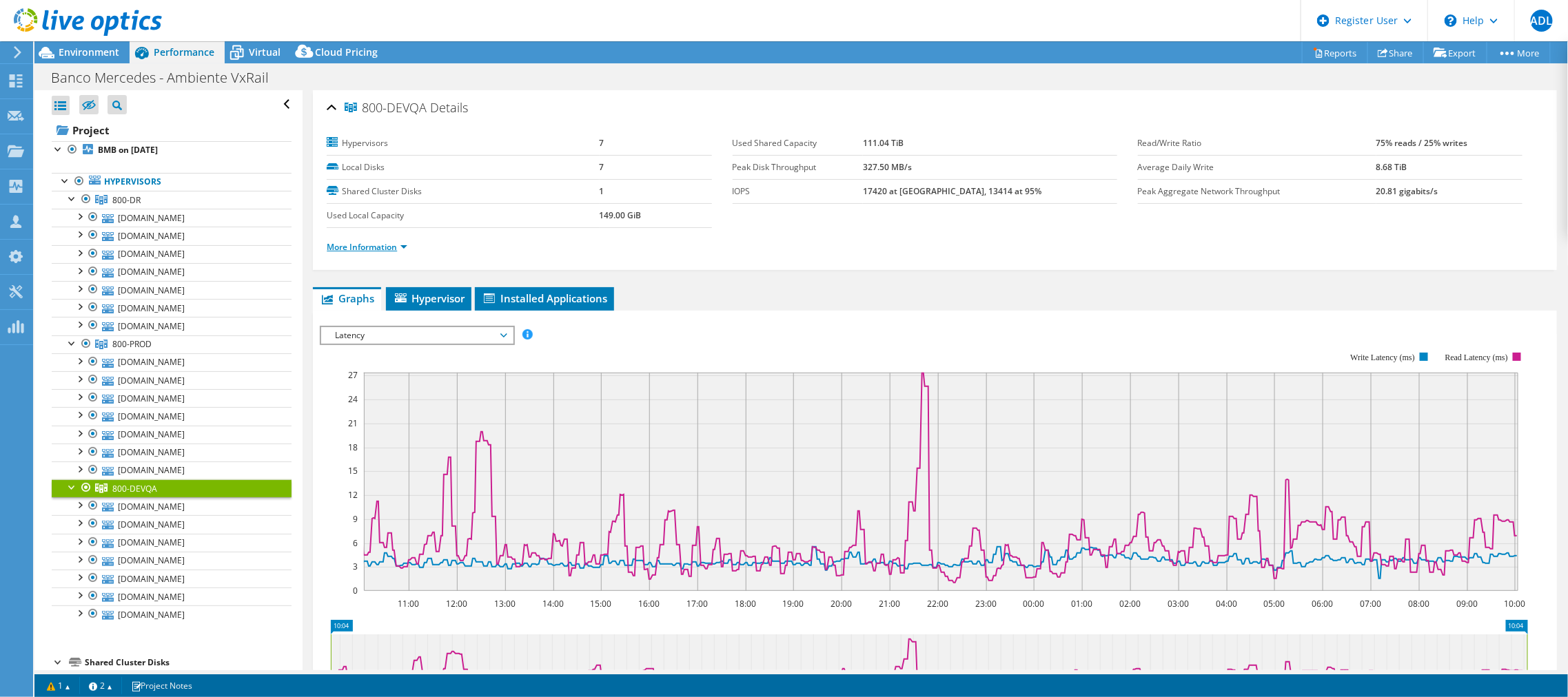
click at [387, 244] on link "More Information" at bounding box center [367, 247] width 80 height 11
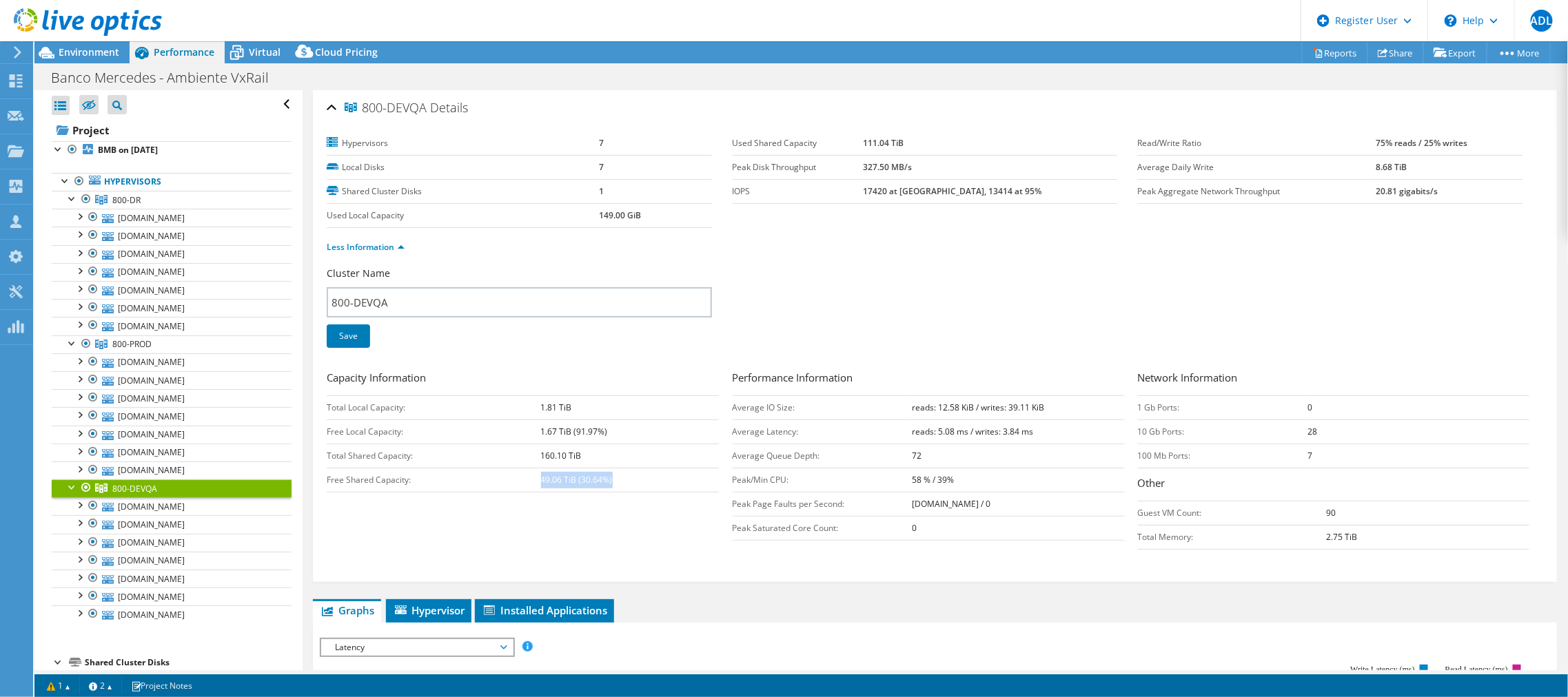
drag, startPoint x: 541, startPoint y: 474, endPoint x: 637, endPoint y: 477, distance: 96.0
click at [637, 477] on td "49.06 TiB (30.64%)" at bounding box center [630, 479] width 178 height 24
drag, startPoint x: 530, startPoint y: 447, endPoint x: 603, endPoint y: 449, distance: 73.0
click at [603, 449] on tr "Total Shared Capacity: 160.10 TiB" at bounding box center [522, 456] width 392 height 24
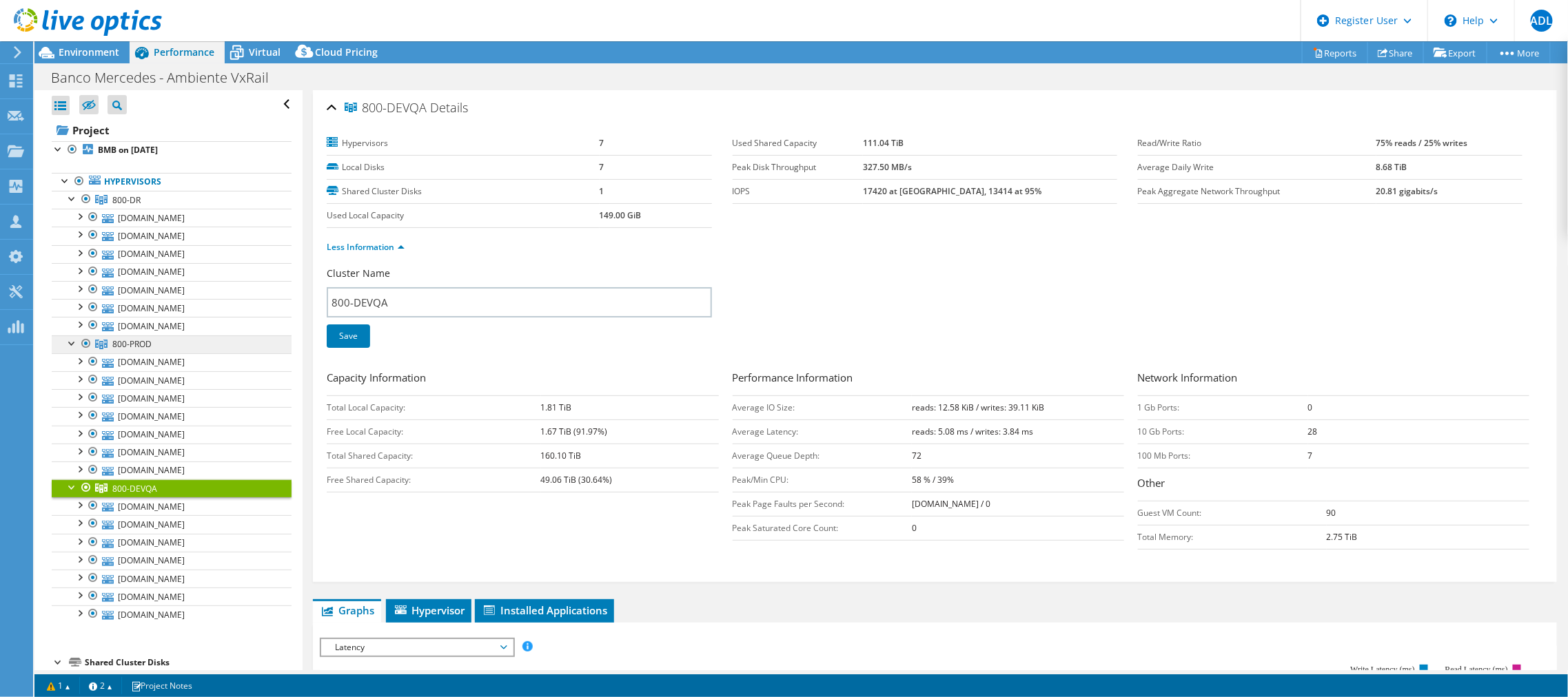
click at [141, 338] on span "800-PROD" at bounding box center [132, 344] width 39 height 11
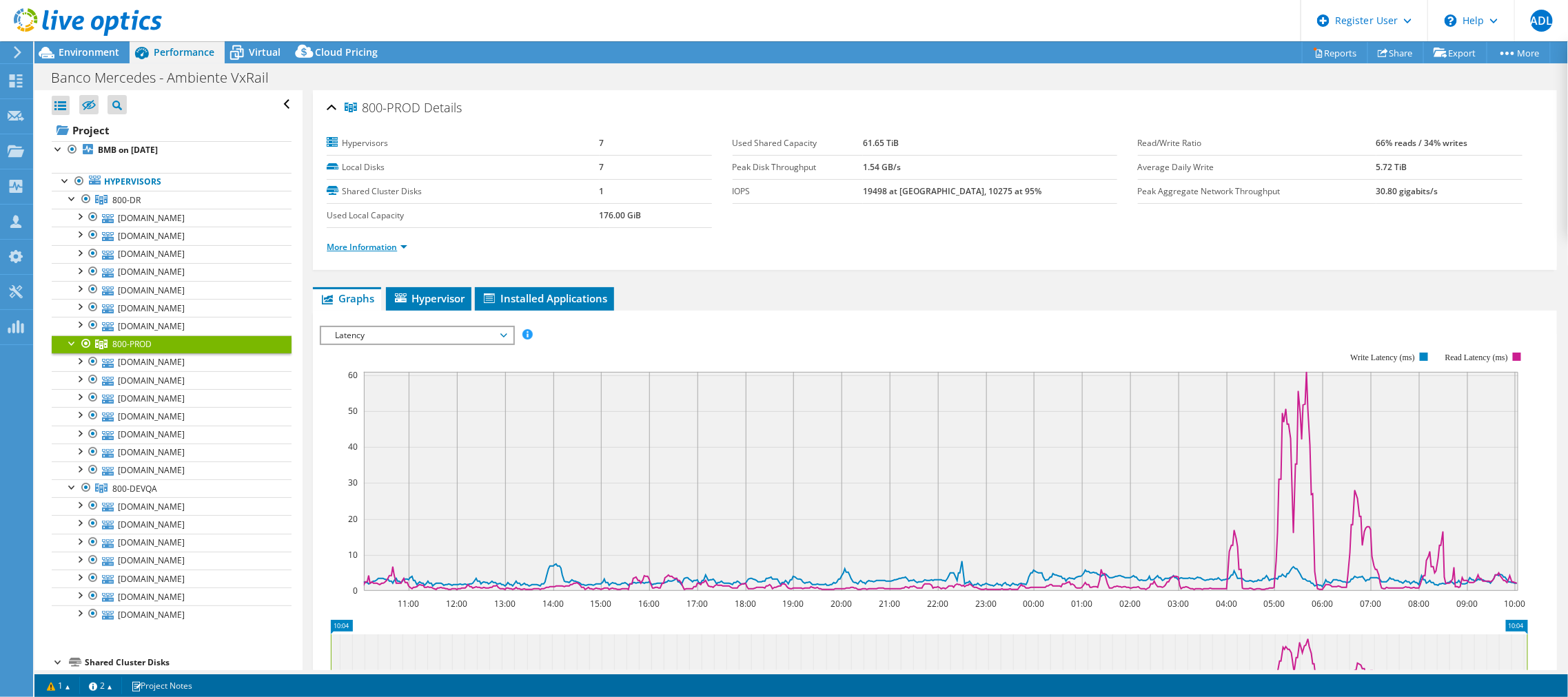
click at [380, 242] on link "More Information" at bounding box center [367, 247] width 80 height 11
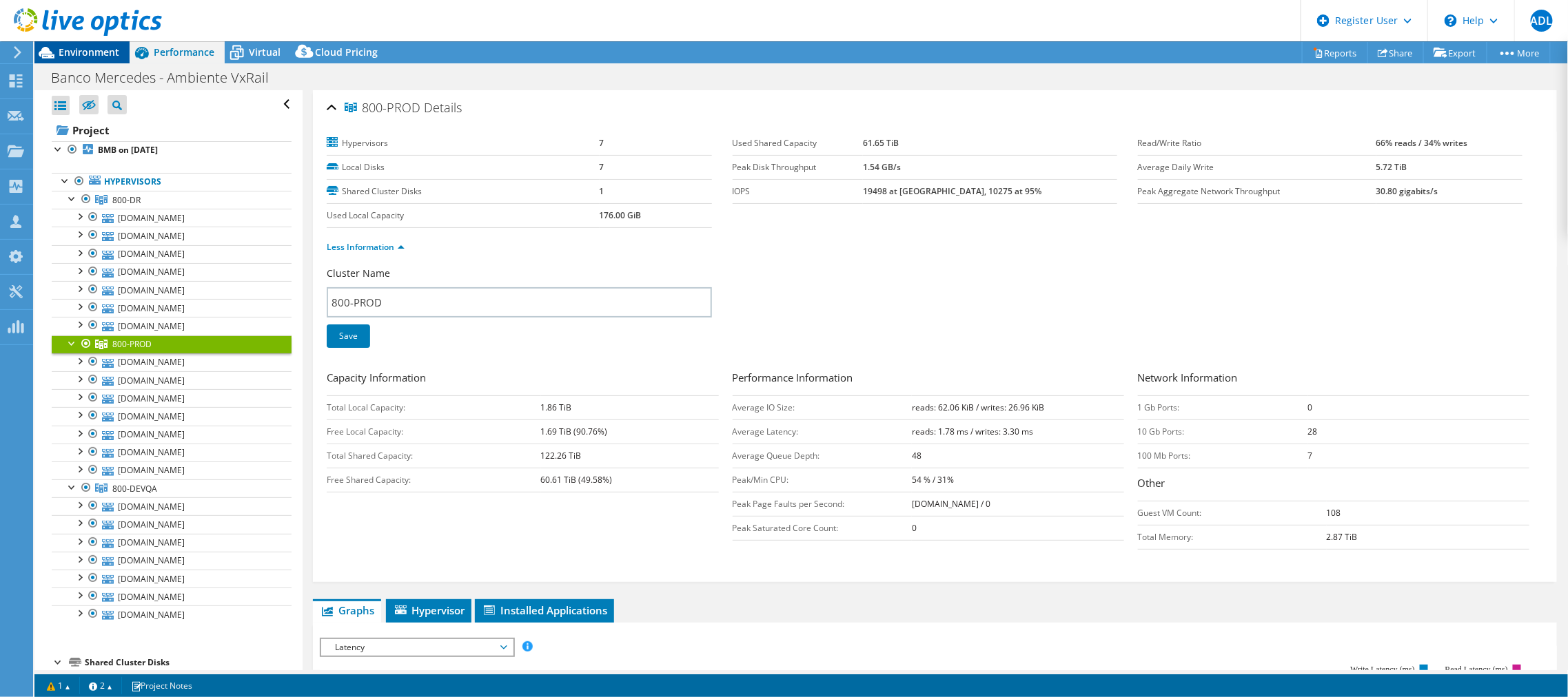
click at [91, 62] on div "Environment" at bounding box center [82, 52] width 95 height 22
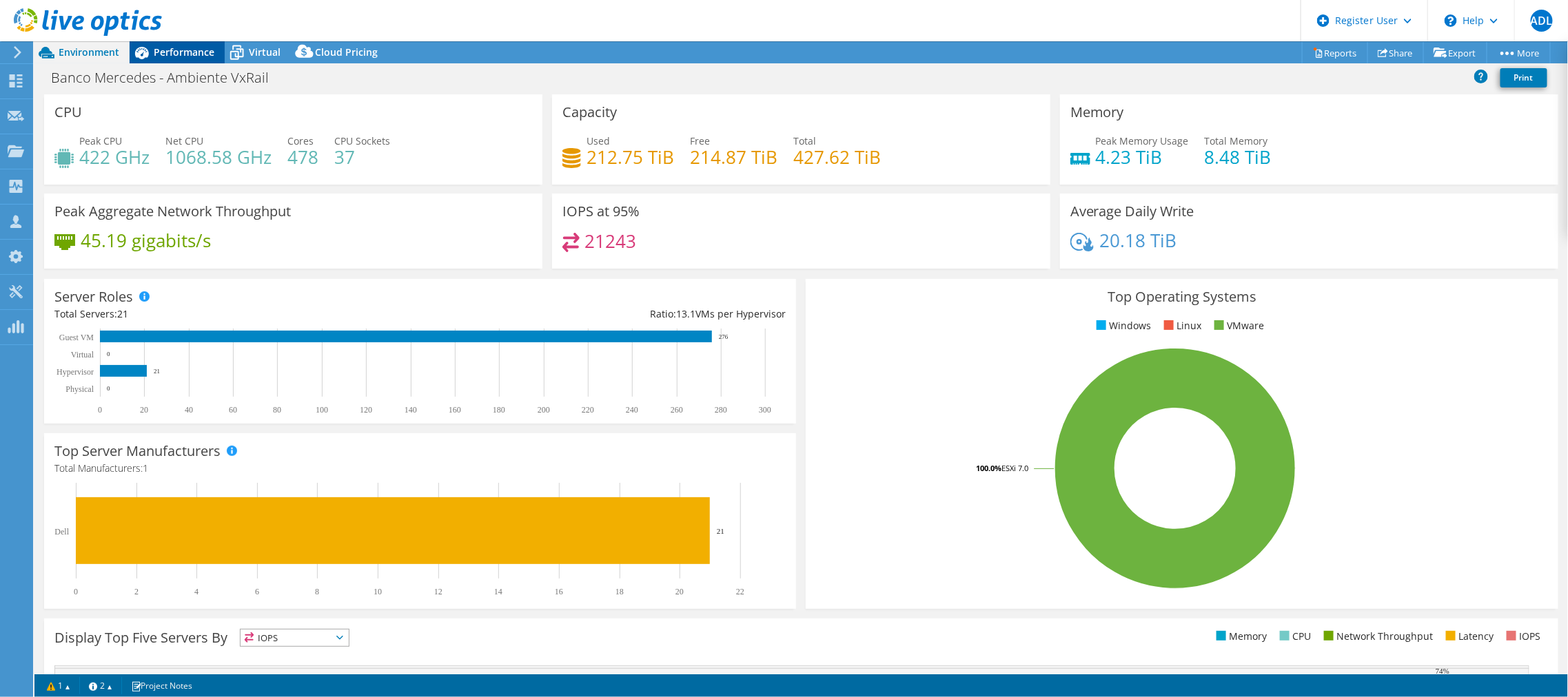
click at [189, 45] on span "Performance" at bounding box center [184, 52] width 61 height 13
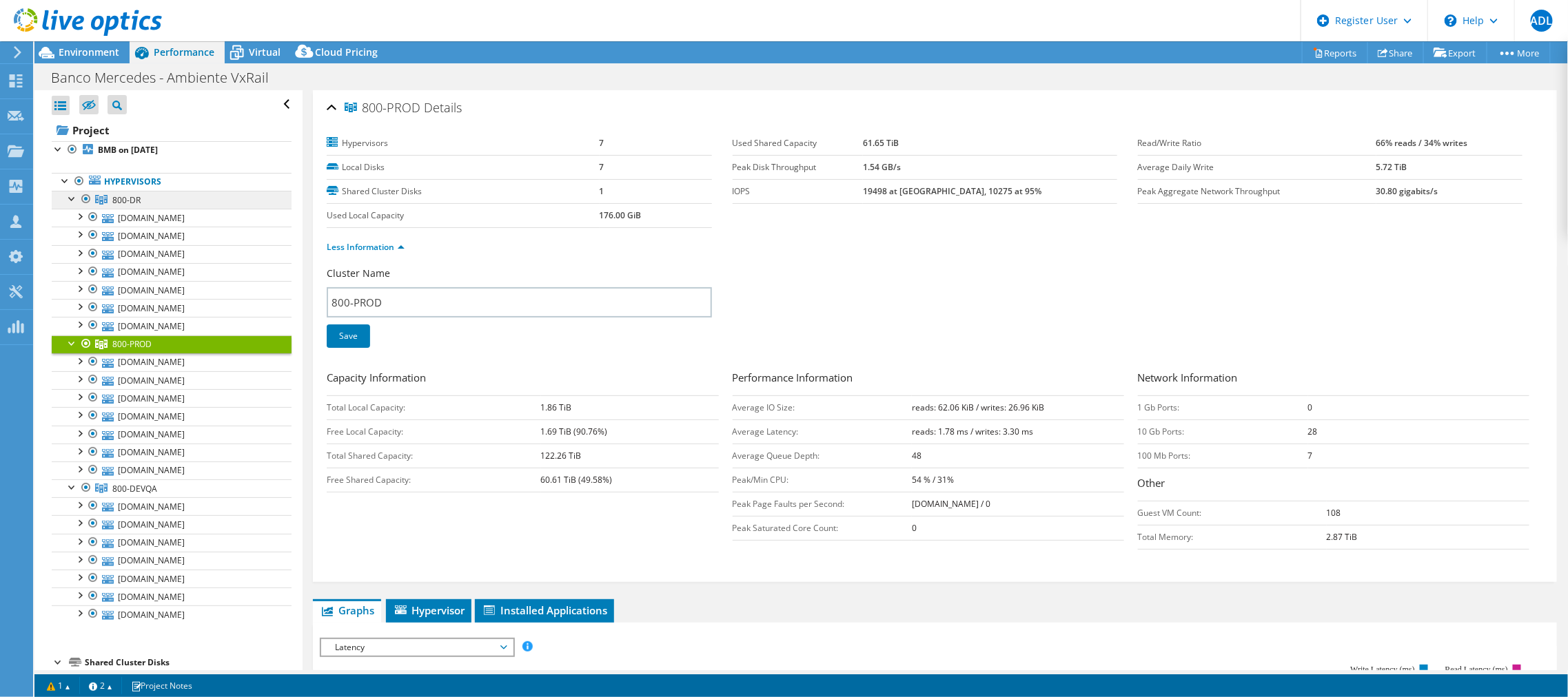
click at [153, 195] on link "800-DR" at bounding box center [172, 200] width 240 height 18
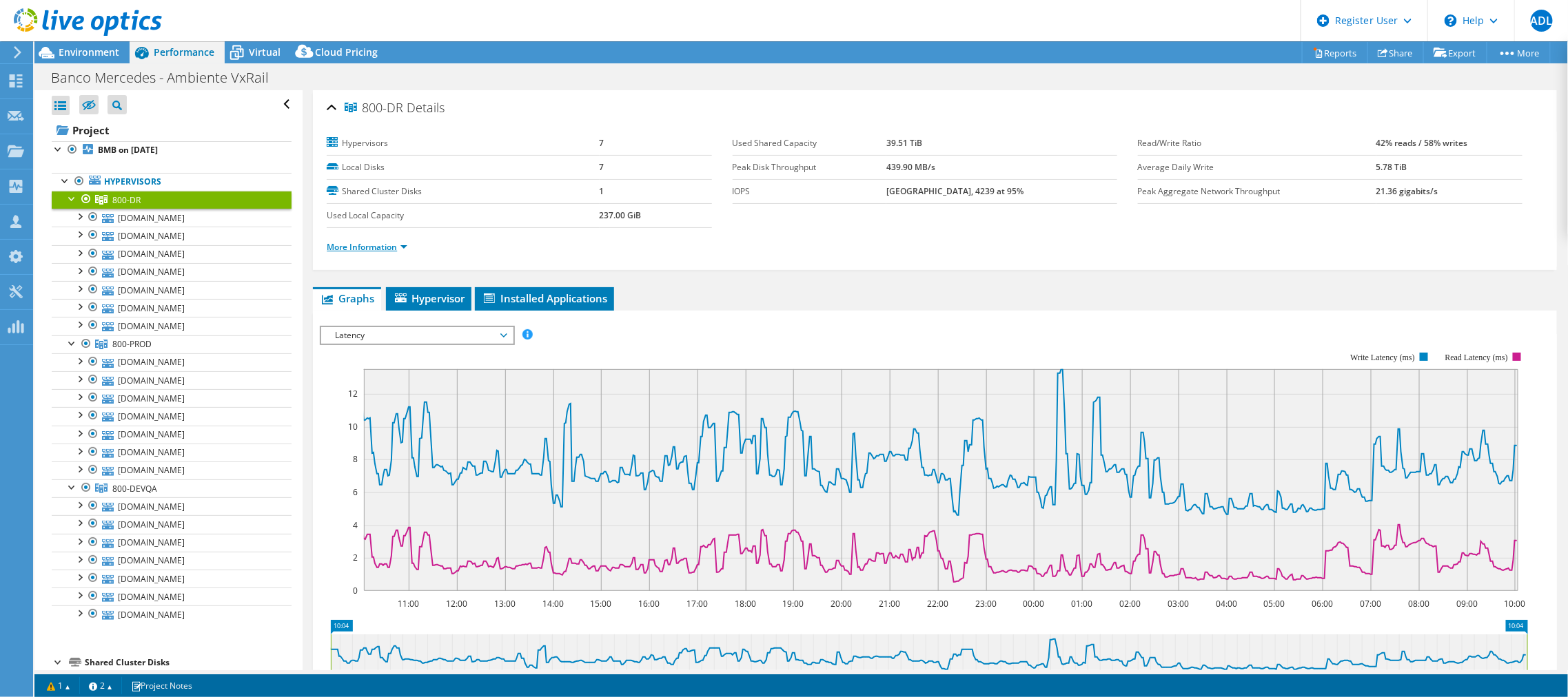
click at [400, 241] on link "More Information" at bounding box center [367, 247] width 80 height 11
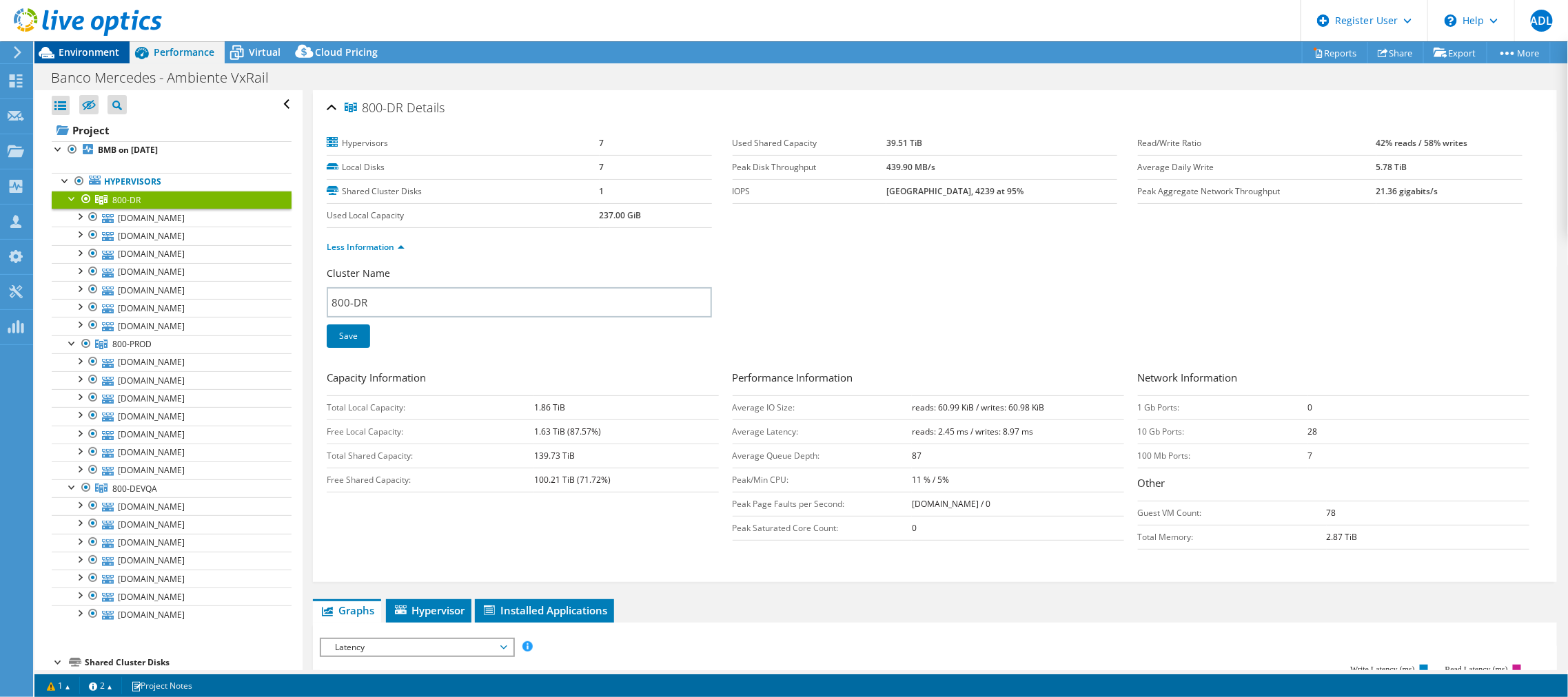
click at [76, 49] on span "Environment" at bounding box center [89, 52] width 61 height 13
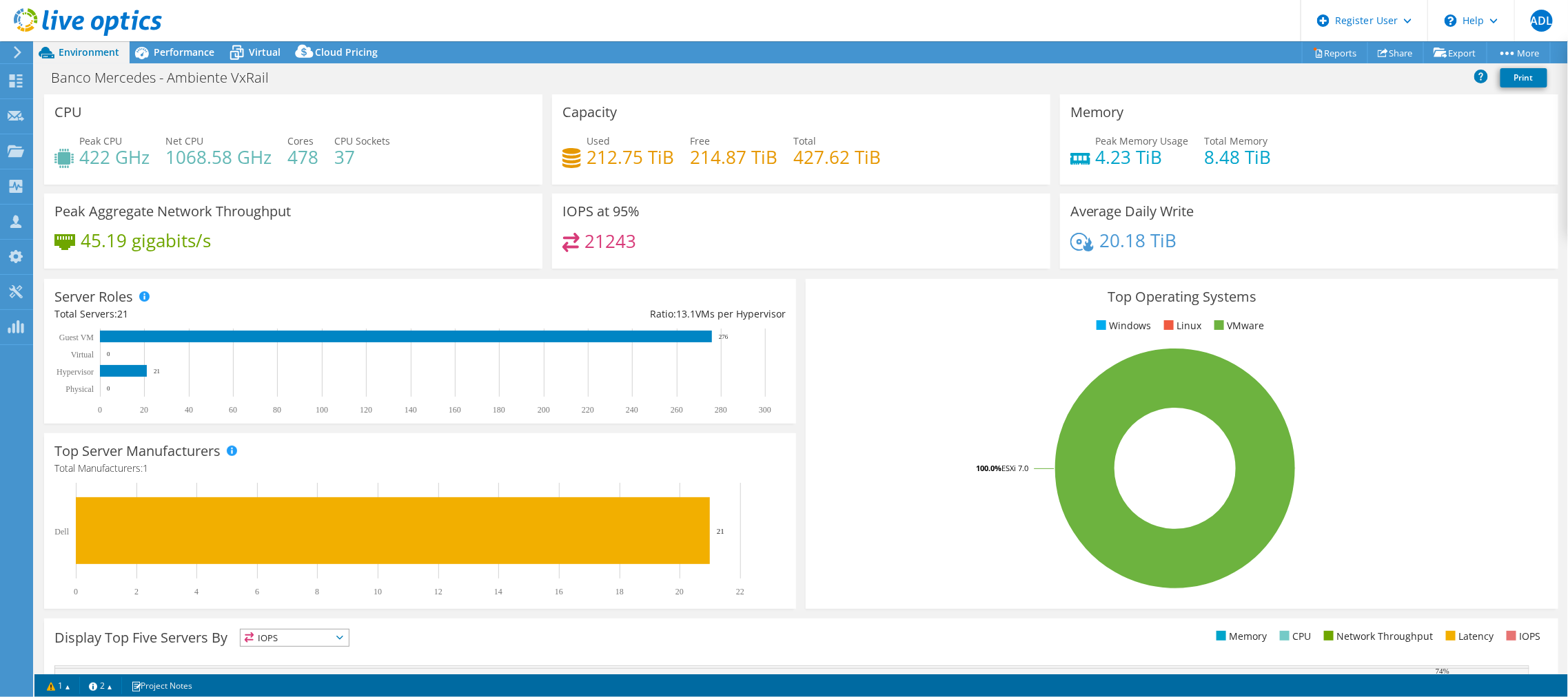
click at [118, 153] on h4 "422 GHz" at bounding box center [115, 157] width 71 height 15
click at [405, 157] on div "Peak CPU 422 GHz Net CPU 1068.58 GHz Cores 478 CPU Sockets 37" at bounding box center [293, 156] width 478 height 45
click at [203, 49] on span "Performance" at bounding box center [184, 52] width 61 height 13
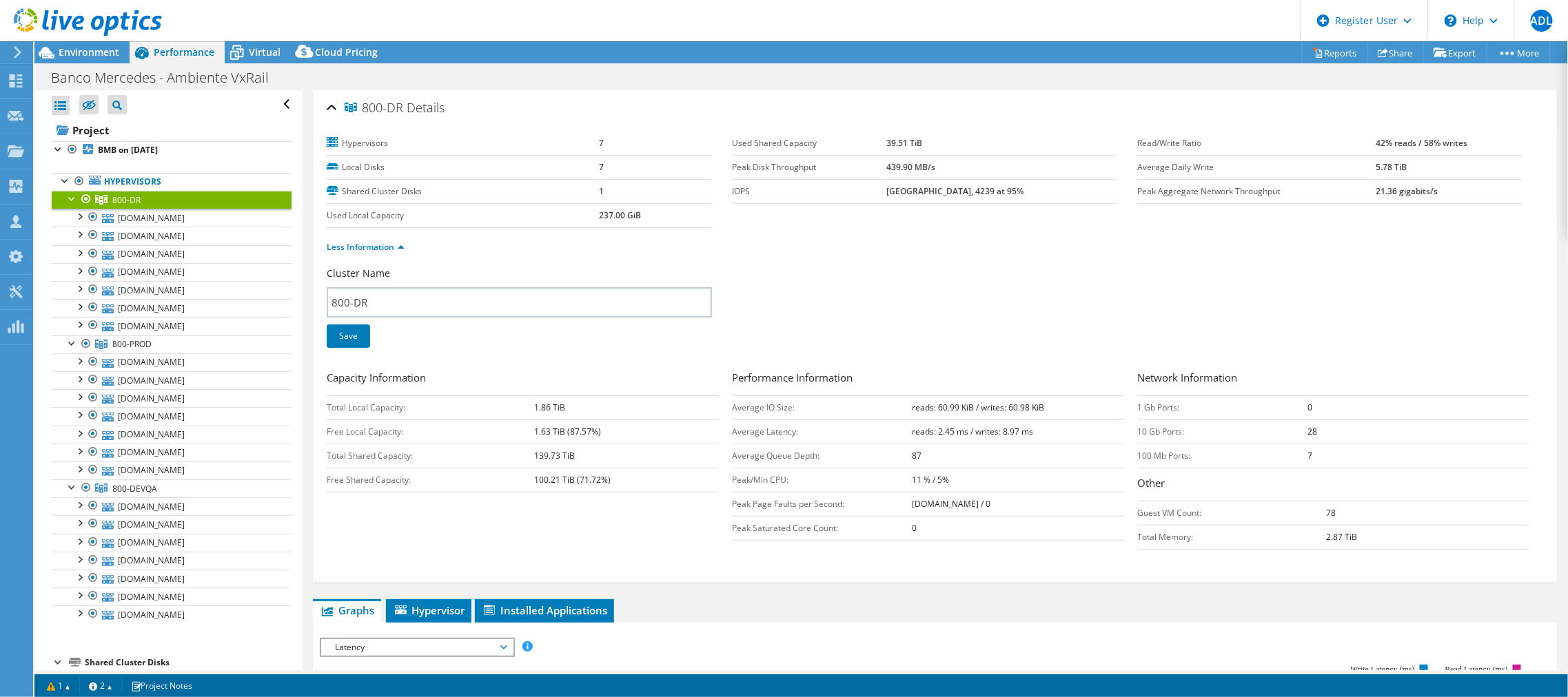
click at [150, 194] on link "800-DR" at bounding box center [172, 200] width 240 height 18
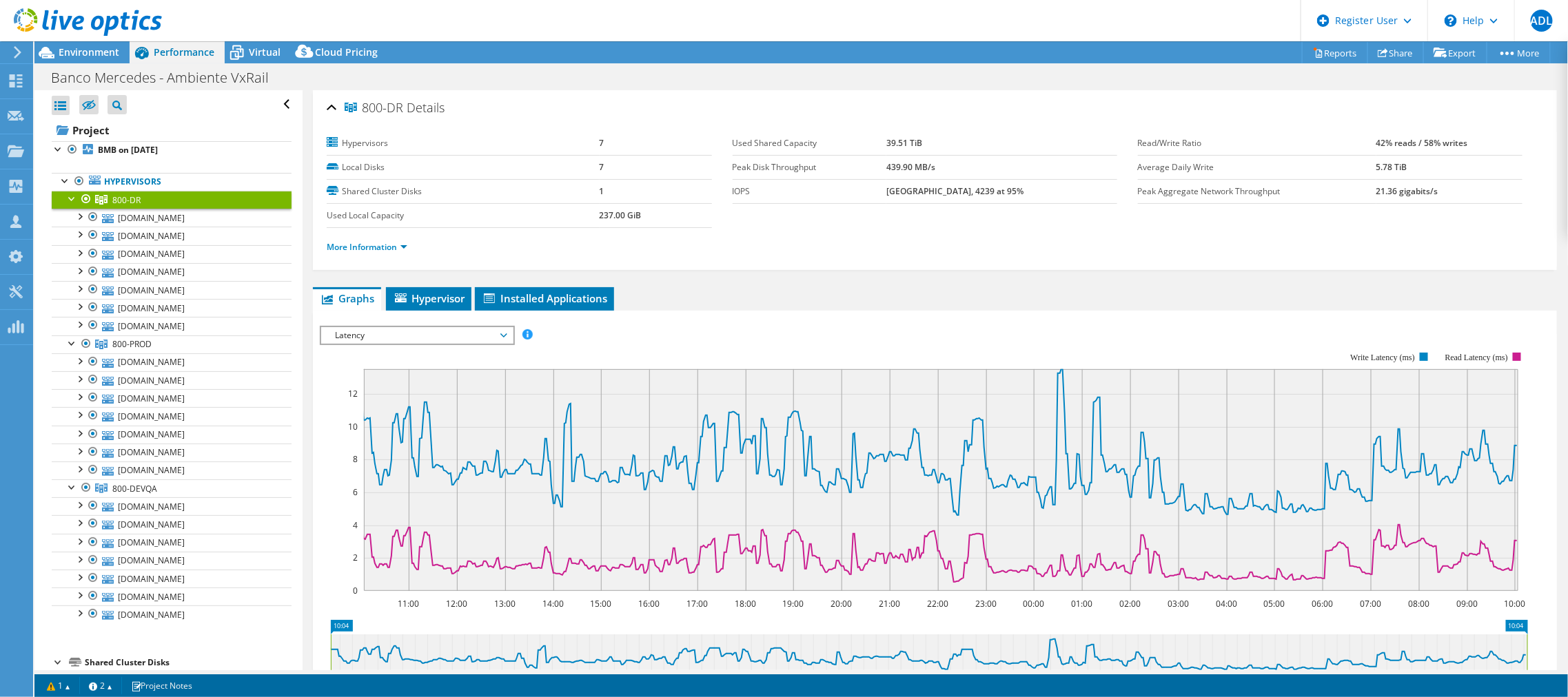
click at [213, 196] on link "800-DR" at bounding box center [172, 200] width 240 height 18
click at [374, 246] on link "More Information" at bounding box center [367, 247] width 80 height 11
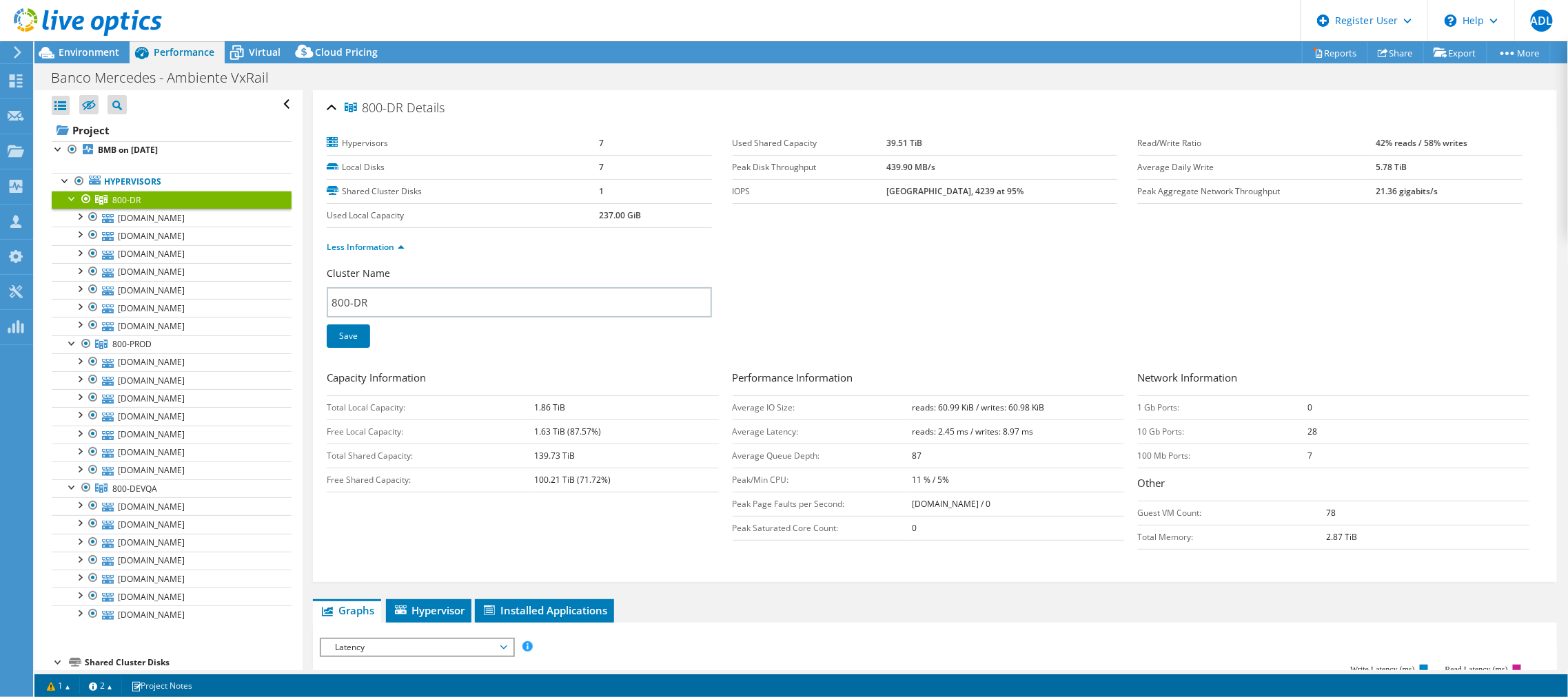
click at [541, 451] on b "139.73 TiB" at bounding box center [555, 456] width 41 height 11
click at [549, 479] on b "100.21 TiB (71.72%)" at bounding box center [572, 479] width 76 height 11
click at [552, 452] on b "139.73 TiB" at bounding box center [555, 456] width 41 height 11
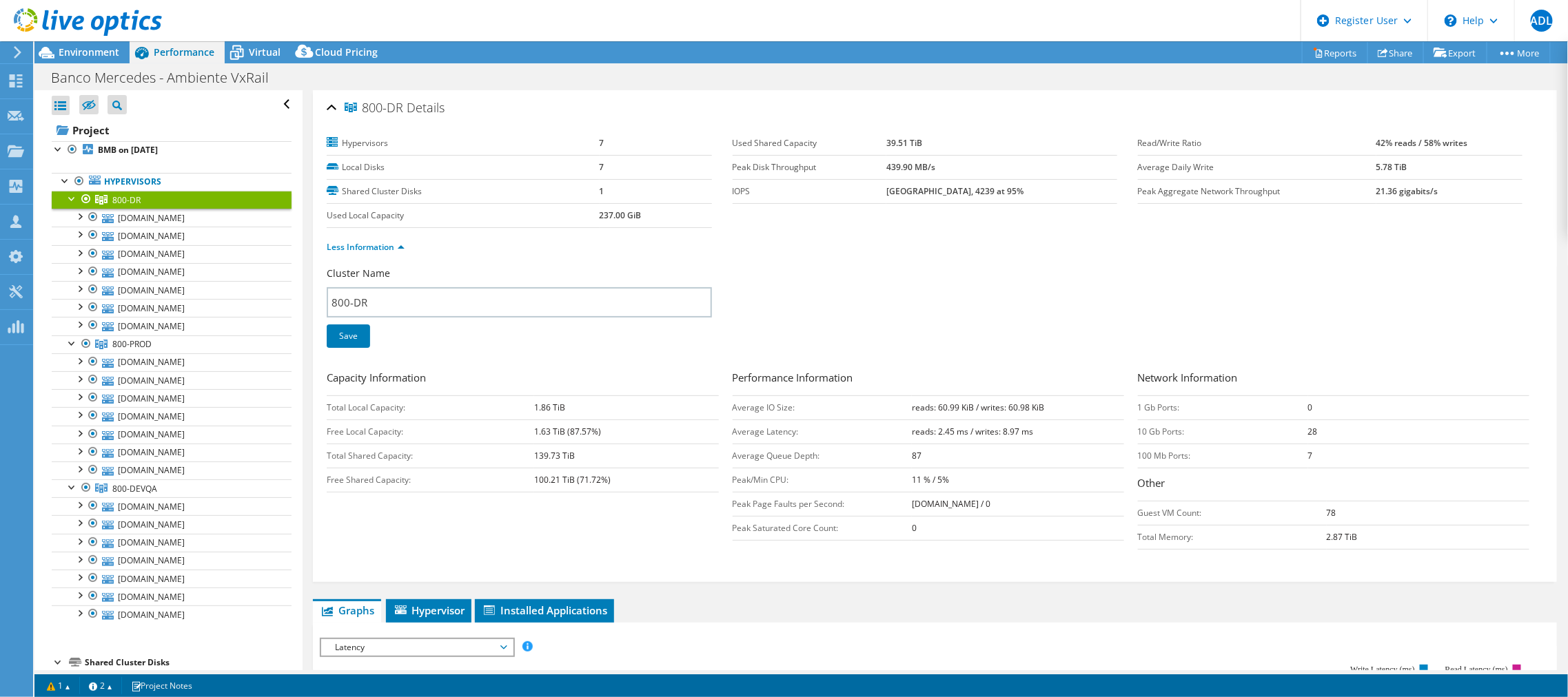
drag, startPoint x: 530, startPoint y: 479, endPoint x: 580, endPoint y: 479, distance: 50.0
click at [580, 479] on tr "Free Shared Capacity: 100.21 TiB (71.72%)" at bounding box center [522, 479] width 392 height 24
click at [497, 483] on td "Free Shared Capacity:" at bounding box center [430, 479] width 208 height 24
drag, startPoint x: 530, startPoint y: 475, endPoint x: 613, endPoint y: 479, distance: 83.1
click at [613, 479] on tr "Free Shared Capacity: 100.21 TiB (71.72%)" at bounding box center [522, 479] width 392 height 24
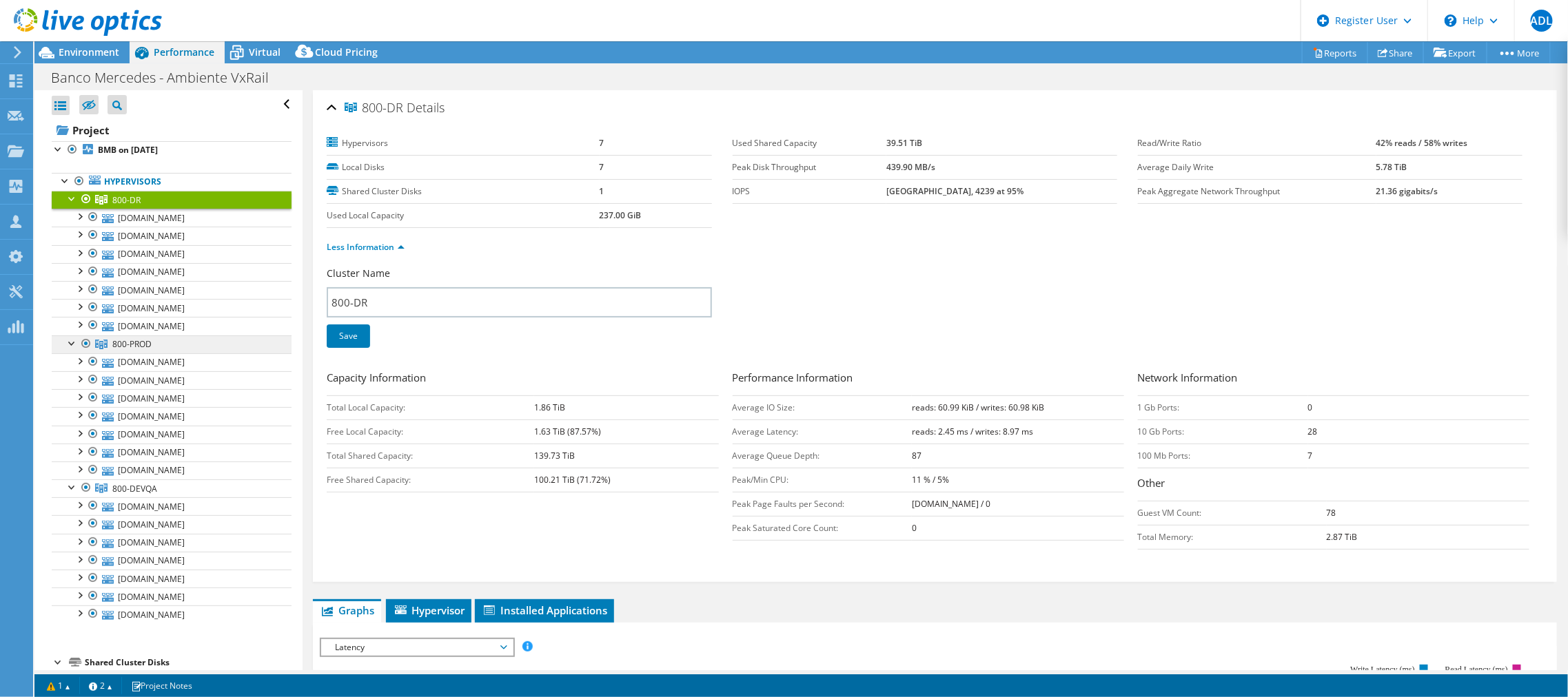
click at [126, 344] on span "800-PROD" at bounding box center [132, 344] width 39 height 11
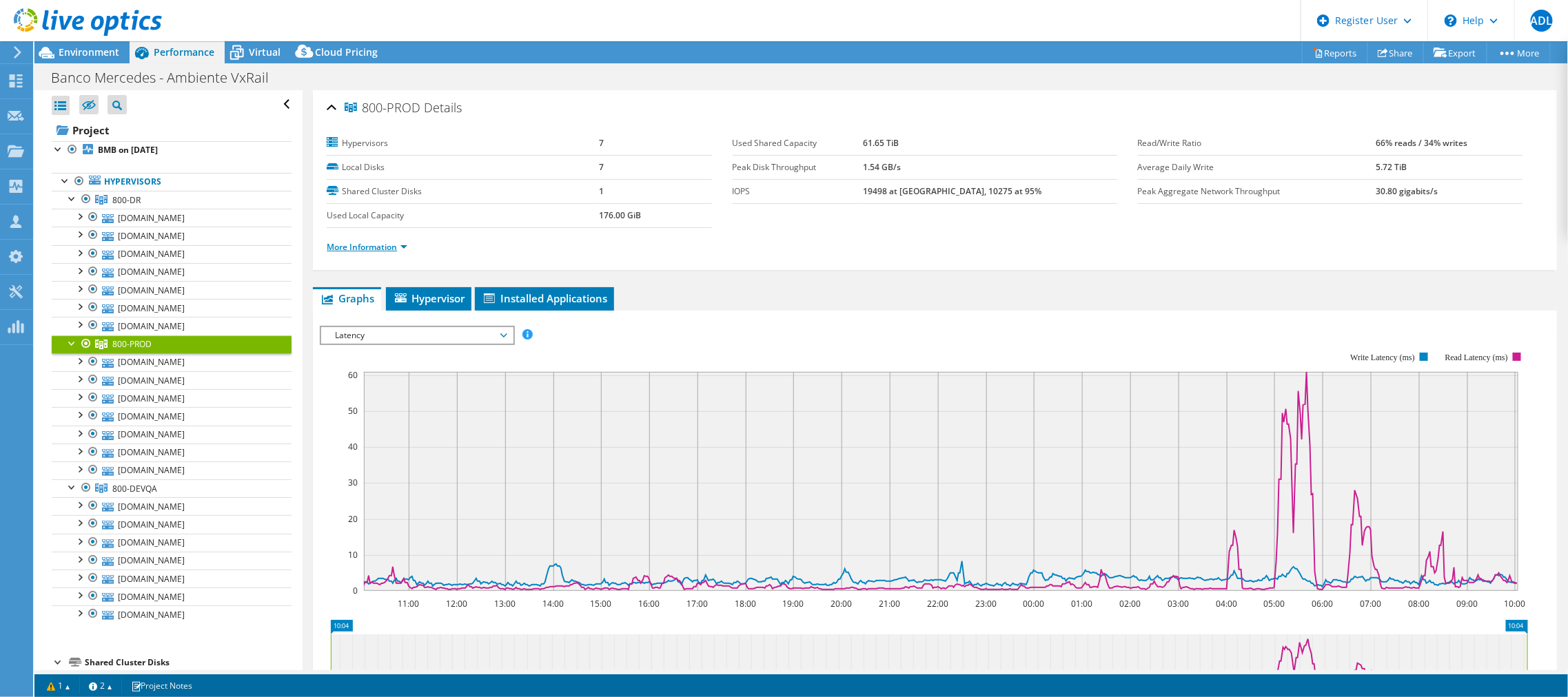
click at [388, 245] on link "More Information" at bounding box center [367, 247] width 80 height 11
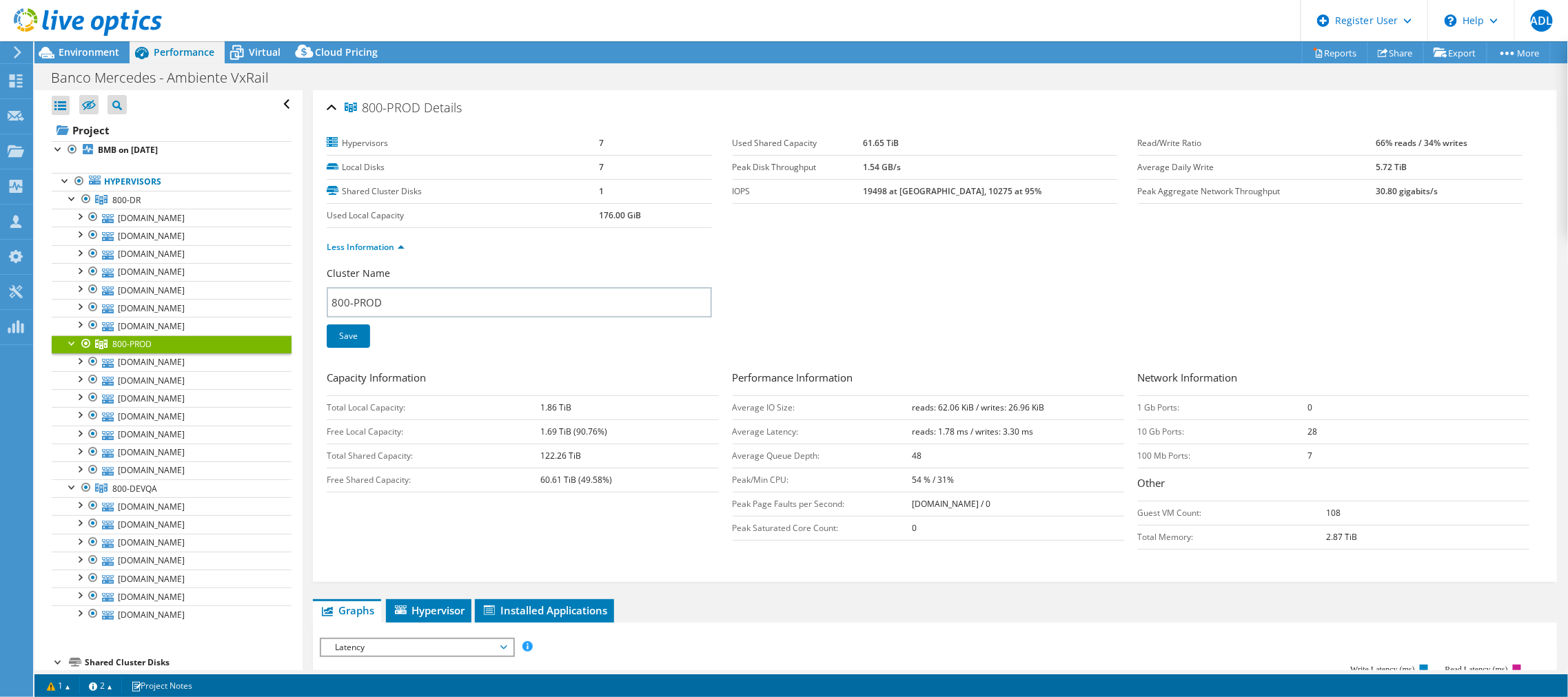
drag, startPoint x: 535, startPoint y: 456, endPoint x: 581, endPoint y: 454, distance: 46.0
click at [581, 454] on tr "Total Shared Capacity: 122.26 TiB" at bounding box center [522, 456] width 392 height 24
drag, startPoint x: 527, startPoint y: 474, endPoint x: 615, endPoint y: 475, distance: 88.0
click at [615, 475] on tr "Free Shared Capacity: 60.61 TiB (49.58%)" at bounding box center [522, 479] width 392 height 24
click at [615, 475] on td "60.61 TiB (49.58%)" at bounding box center [630, 479] width 178 height 24
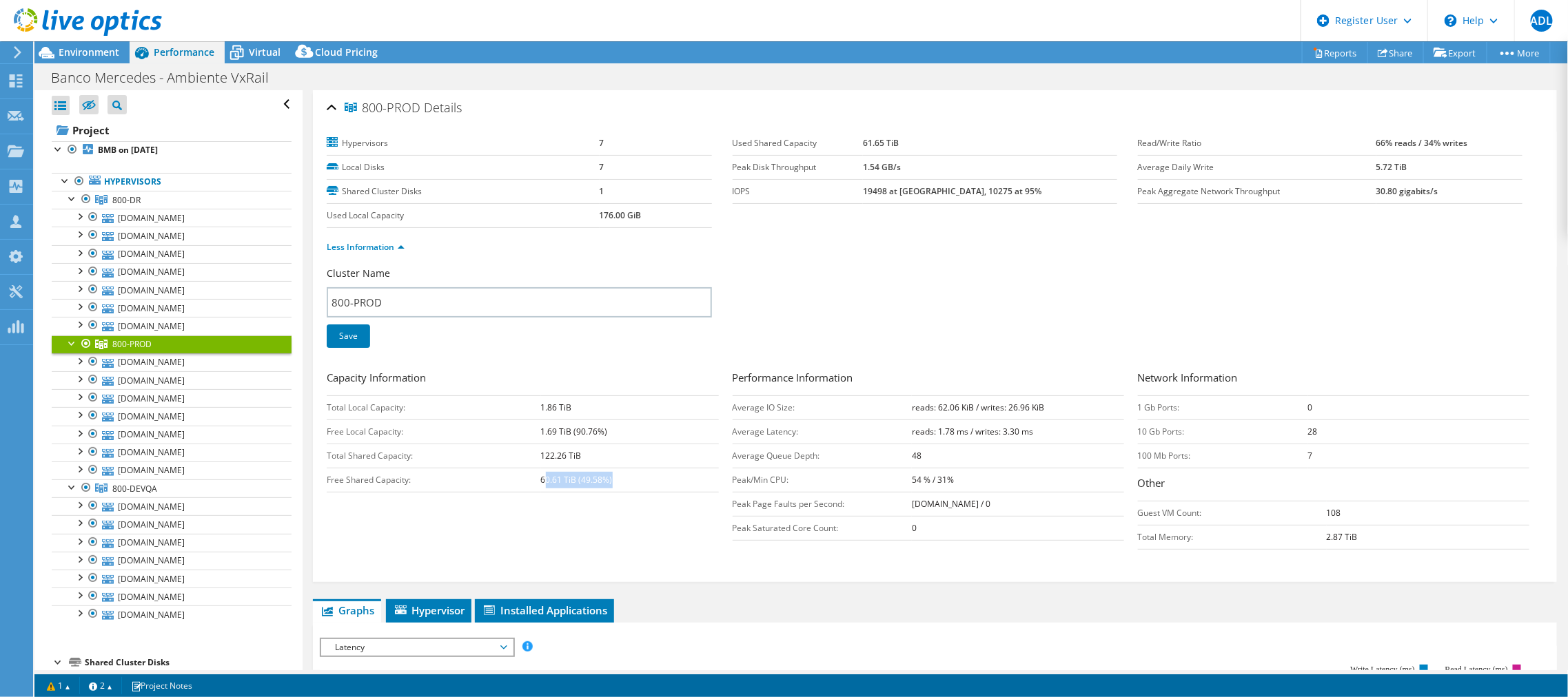
drag, startPoint x: 543, startPoint y: 478, endPoint x: 634, endPoint y: 470, distance: 91.4
click at [634, 470] on td "60.61 TiB (49.58%)" at bounding box center [630, 479] width 178 height 24
click at [634, 476] on td "60.61 TiB (49.58%)" at bounding box center [630, 479] width 178 height 24
drag, startPoint x: 636, startPoint y: 476, endPoint x: 510, endPoint y: 470, distance: 126.1
click at [510, 470] on tr "Free Shared Capacity: 60.61 TiB (49.58%)" at bounding box center [522, 479] width 392 height 24
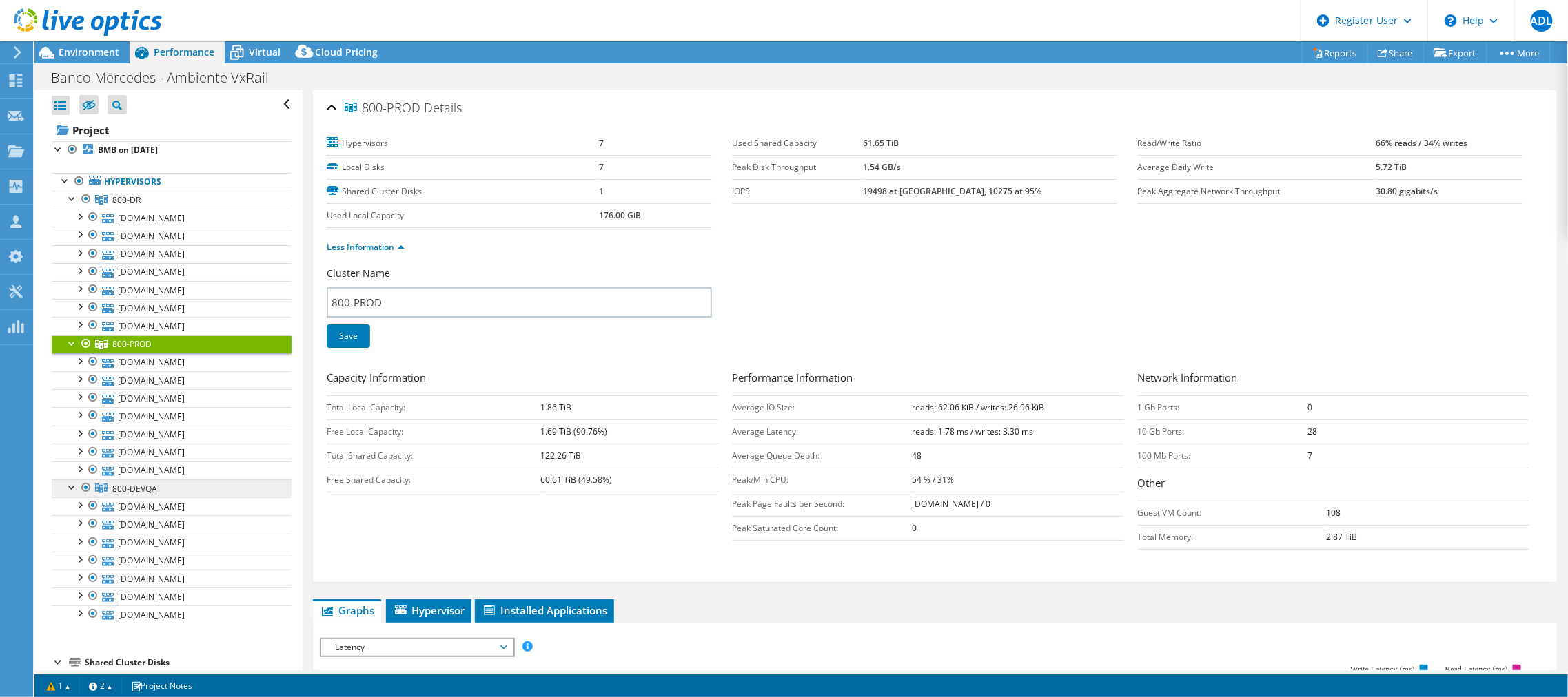
click at [151, 484] on span "800-DEVQA" at bounding box center [135, 488] width 45 height 11
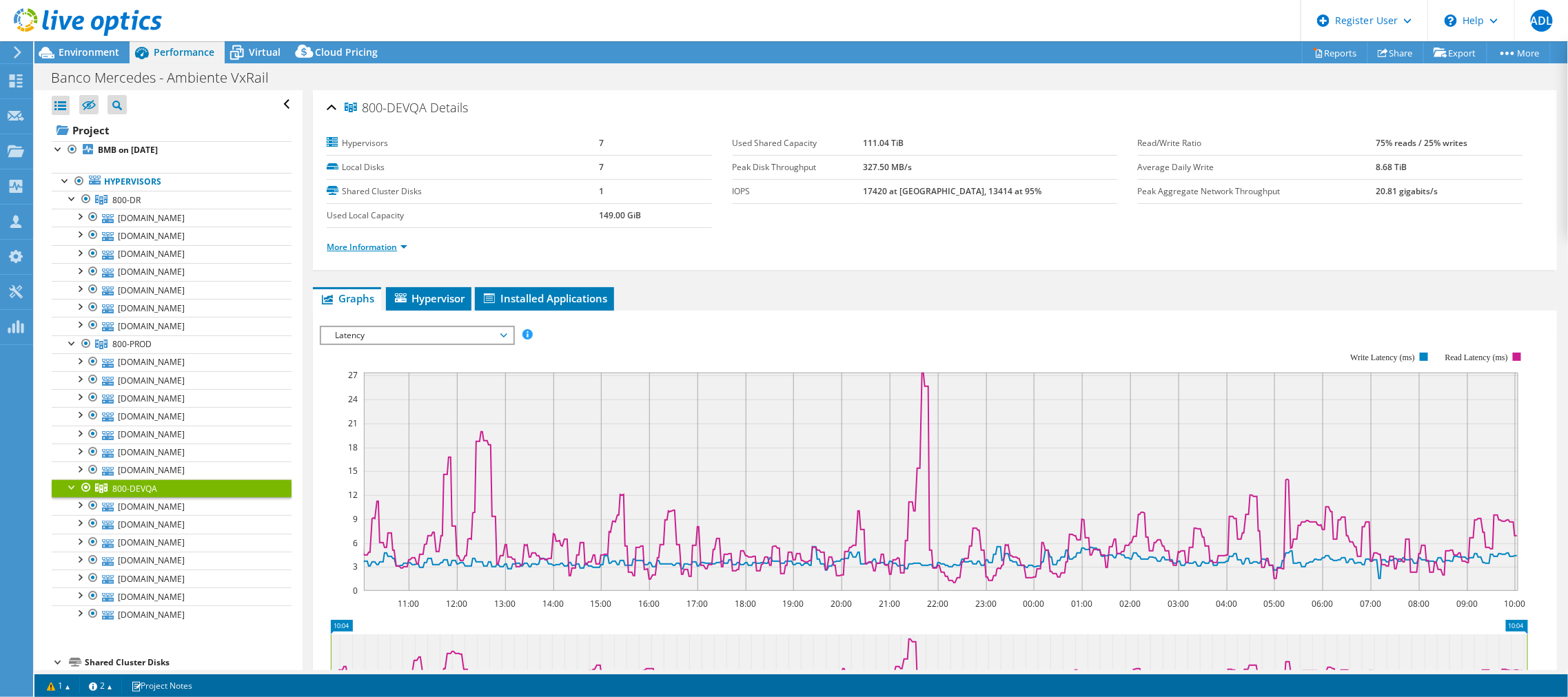
click at [360, 241] on link "More Information" at bounding box center [367, 247] width 80 height 11
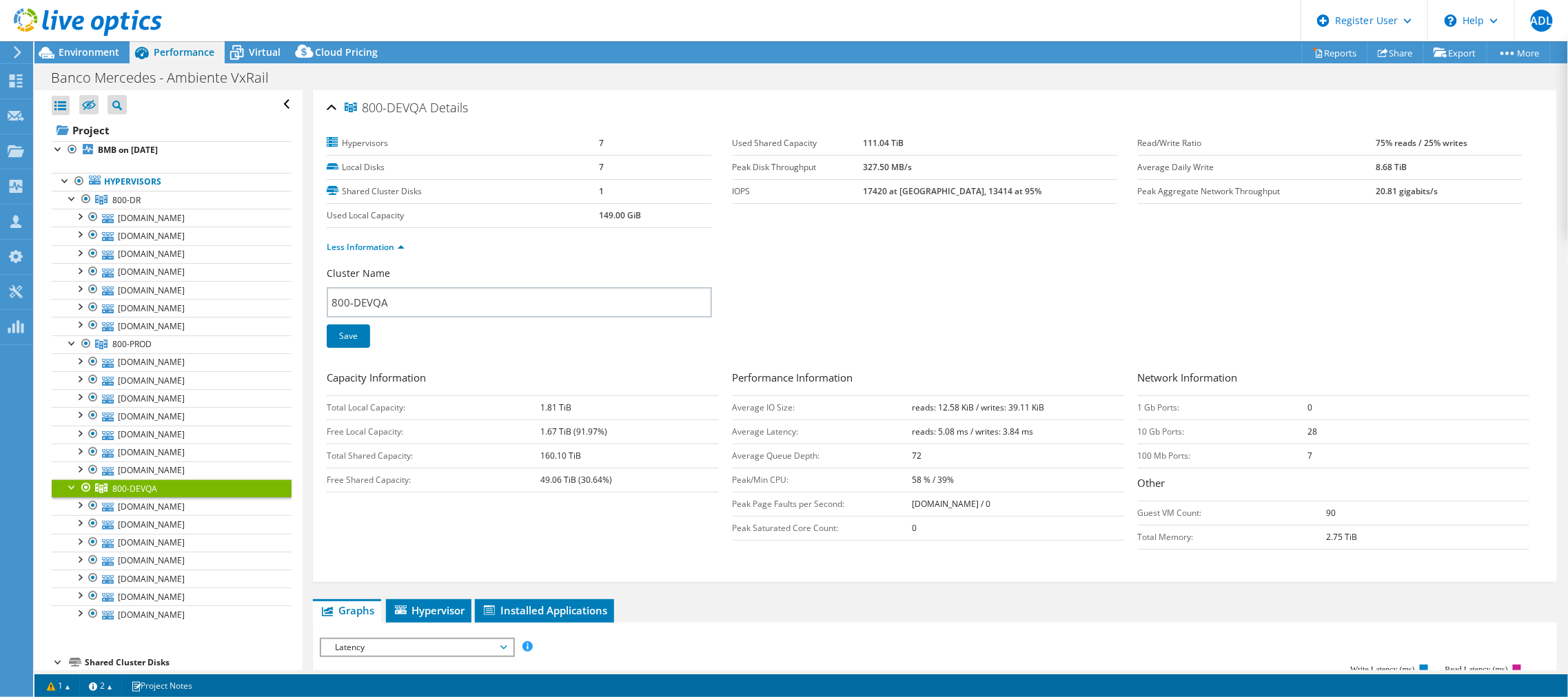
drag, startPoint x: 899, startPoint y: 165, endPoint x: 956, endPoint y: 168, distance: 57.1
click at [956, 168] on tr "Peak Disk Throughput 327.50 MB/s" at bounding box center [924, 167] width 384 height 24
click at [136, 338] on span "800-PROD" at bounding box center [132, 344] width 39 height 11
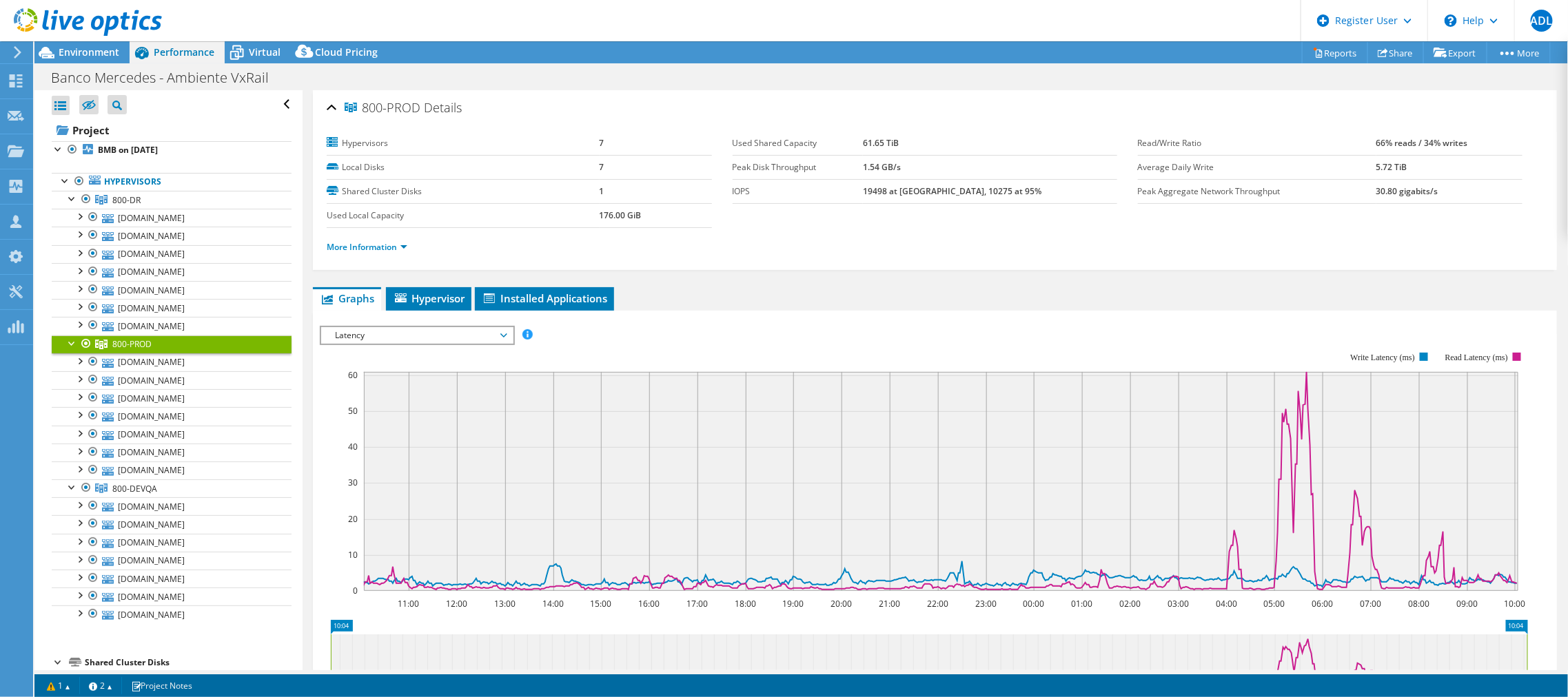
drag, startPoint x: 896, startPoint y: 163, endPoint x: 952, endPoint y: 167, distance: 56.1
click at [952, 167] on tr "Peak Disk Throughput 1.54 GB/s" at bounding box center [924, 167] width 384 height 24
click at [394, 242] on link "More Information" at bounding box center [367, 247] width 80 height 11
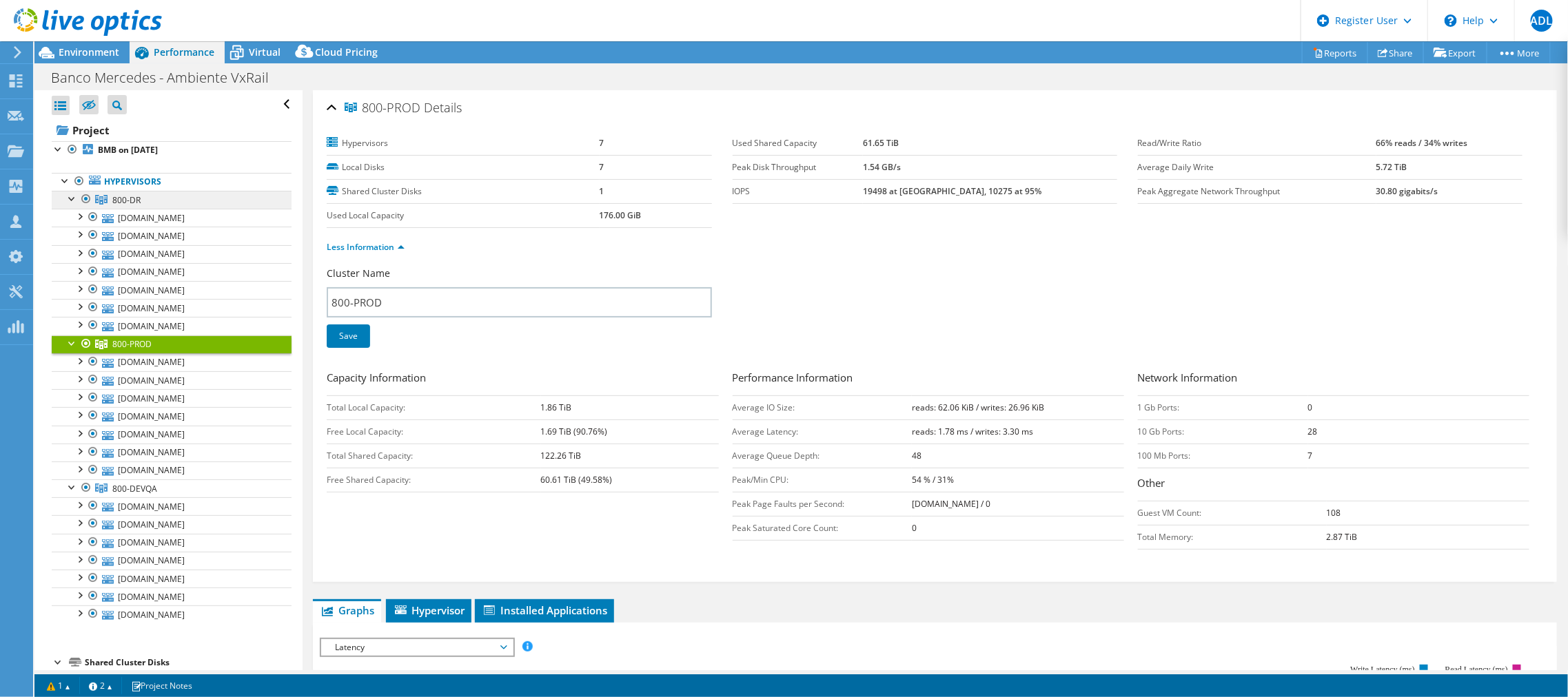
click at [166, 195] on link "800-DR" at bounding box center [172, 200] width 240 height 18
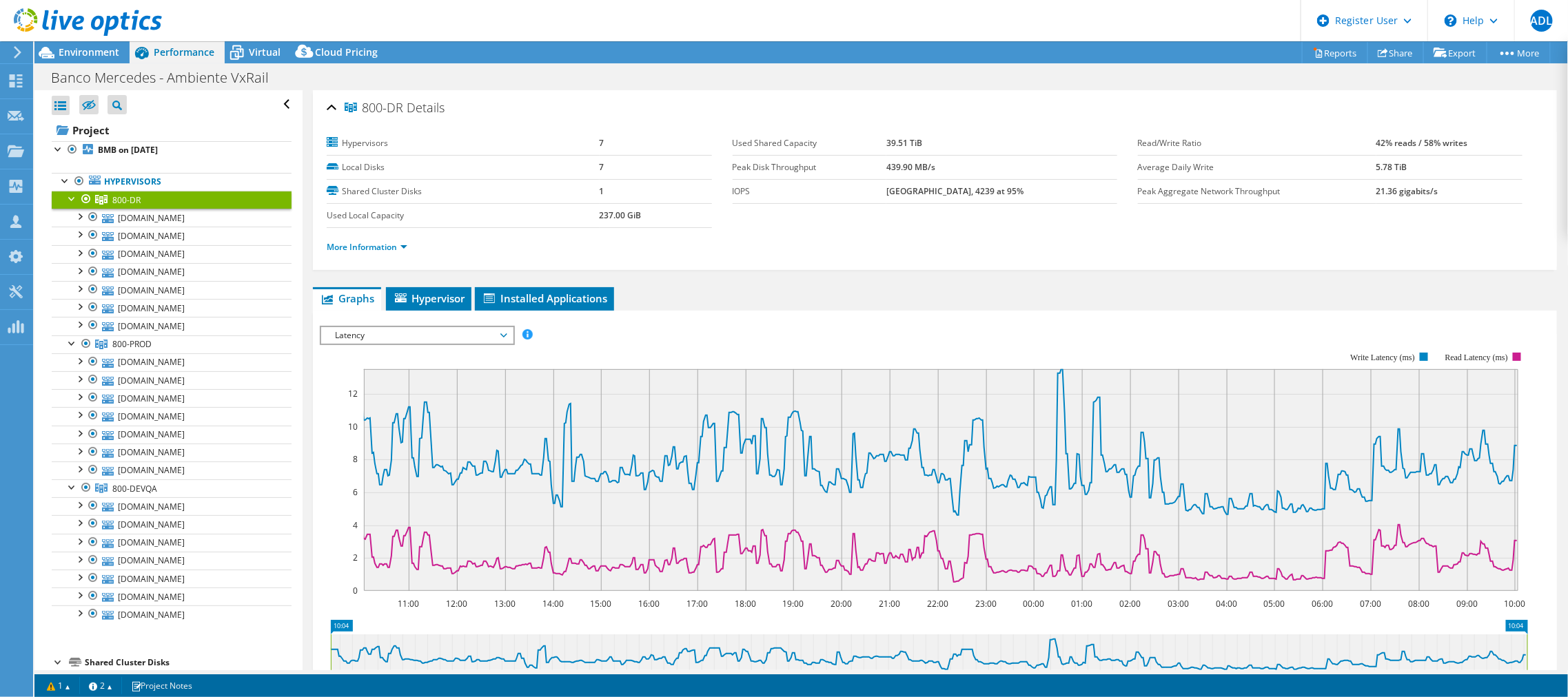
drag, startPoint x: 931, startPoint y: 172, endPoint x: 974, endPoint y: 167, distance: 43.3
click at [974, 167] on tr "Peak Disk Throughput 439.90 MB/s" at bounding box center [924, 167] width 384 height 24
drag, startPoint x: 976, startPoint y: 167, endPoint x: 930, endPoint y: 181, distance: 48.1
click at [974, 167] on td "439.90 MB/s" at bounding box center [1001, 167] width 231 height 24
click at [172, 346] on link "800-PROD" at bounding box center [172, 345] width 240 height 18
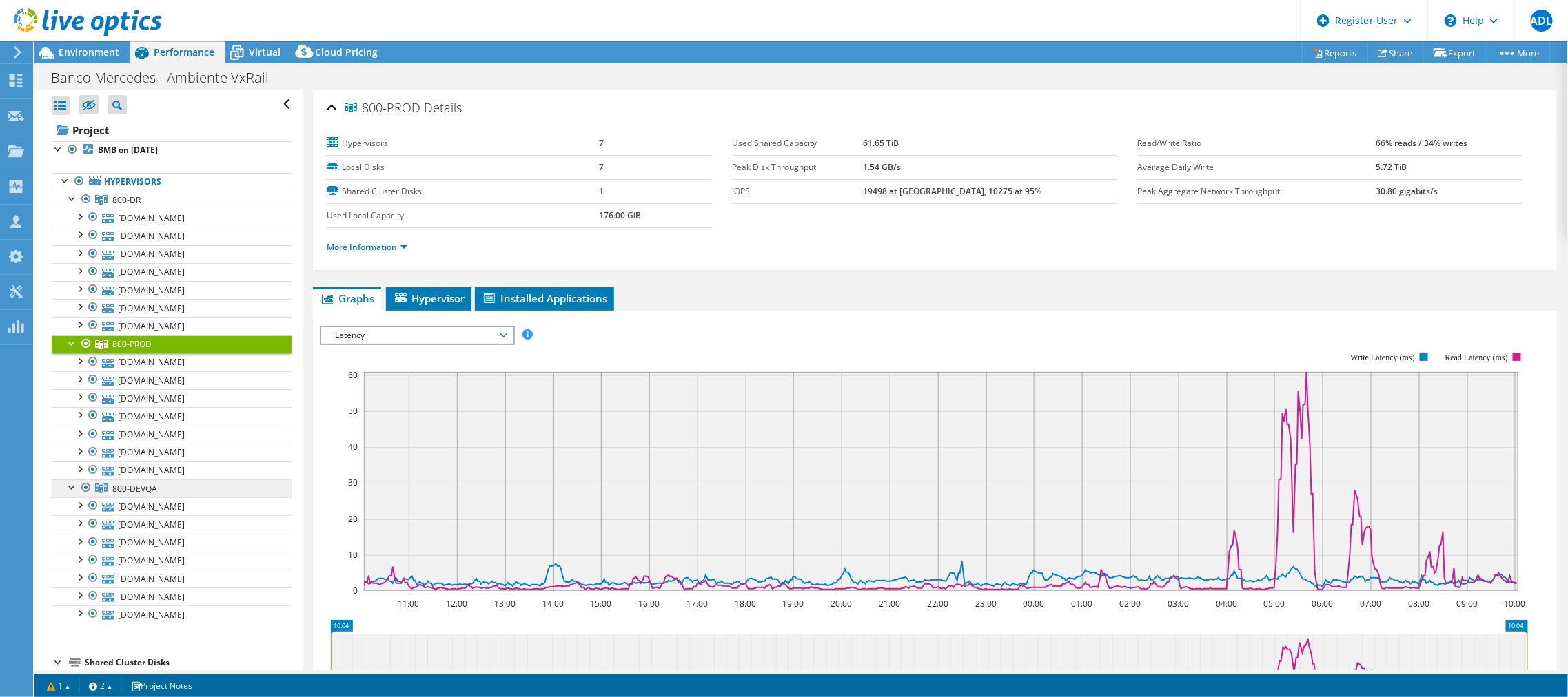
click at [135, 487] on span "800-DEVQA" at bounding box center [135, 488] width 45 height 11
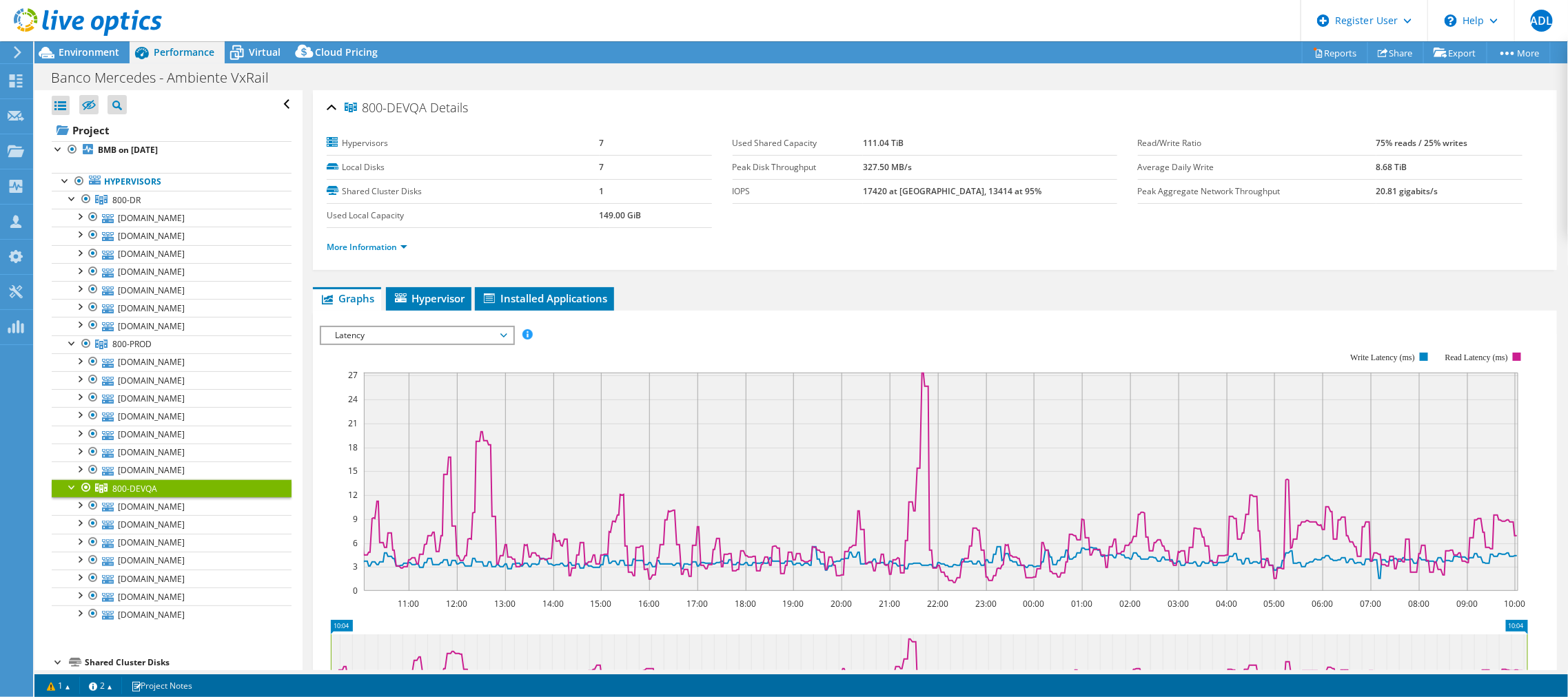
click at [407, 332] on span "Latency" at bounding box center [417, 336] width 177 height 16
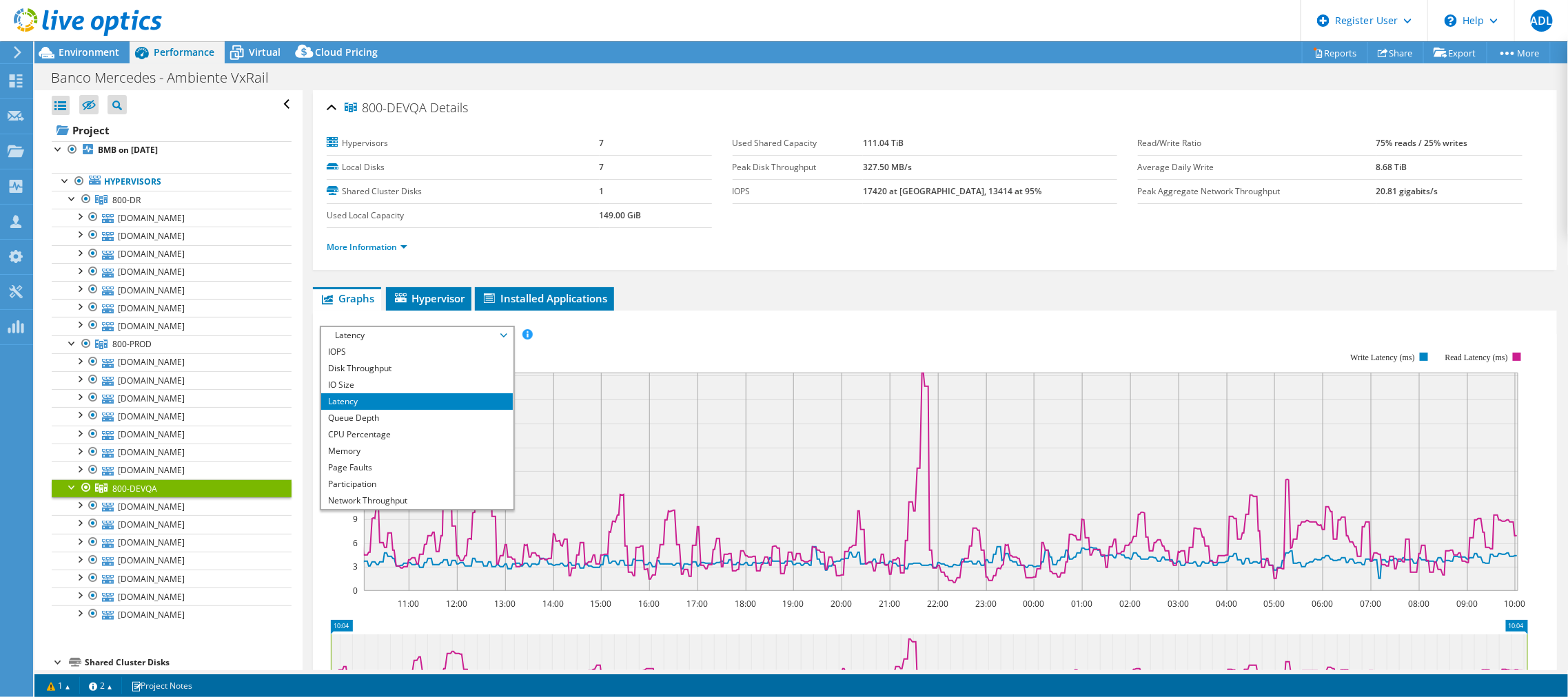
click at [850, 319] on div "IOPS Disk Throughput IO Size Latency Queue Depth CPU Percentage Memory Page Fau…" at bounding box center [934, 558] width 1230 height 478
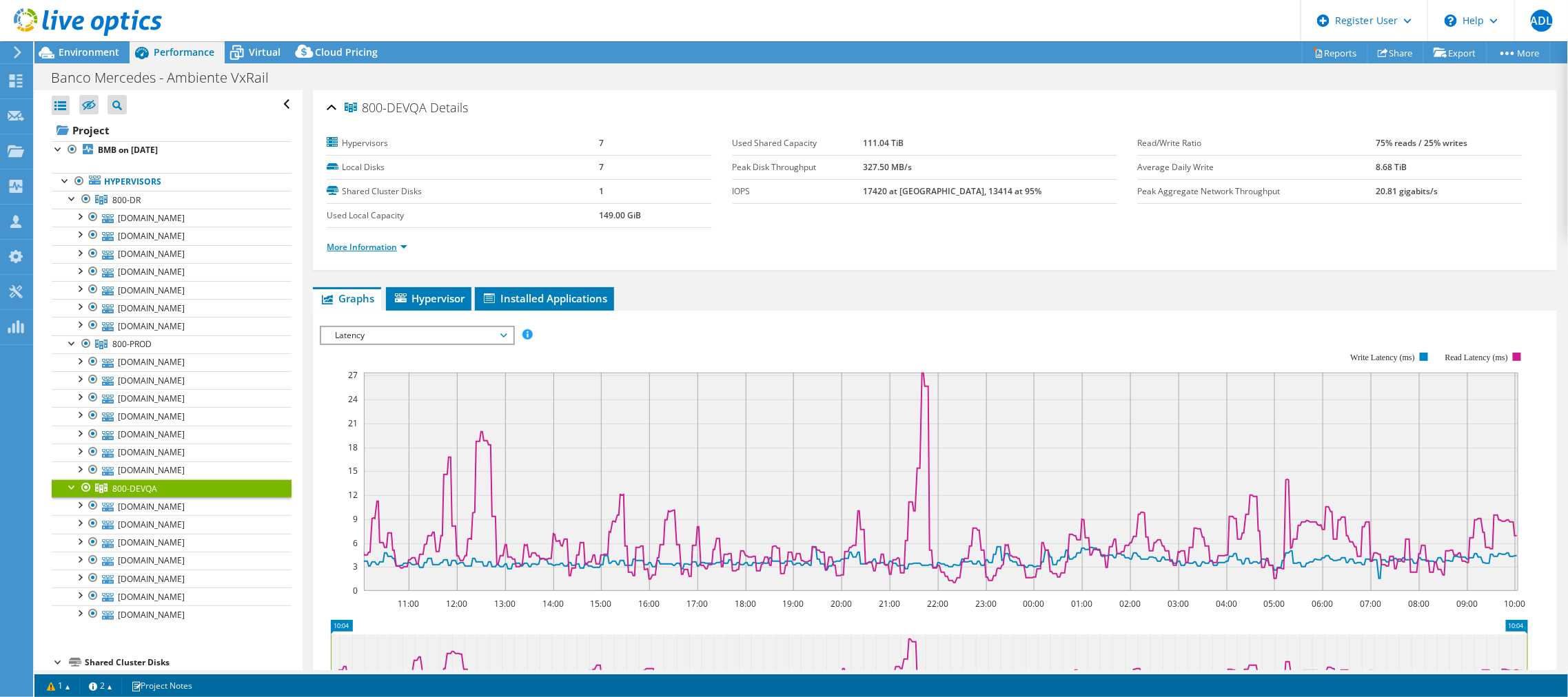
click at [360, 241] on link "More Information" at bounding box center [367, 247] width 80 height 11
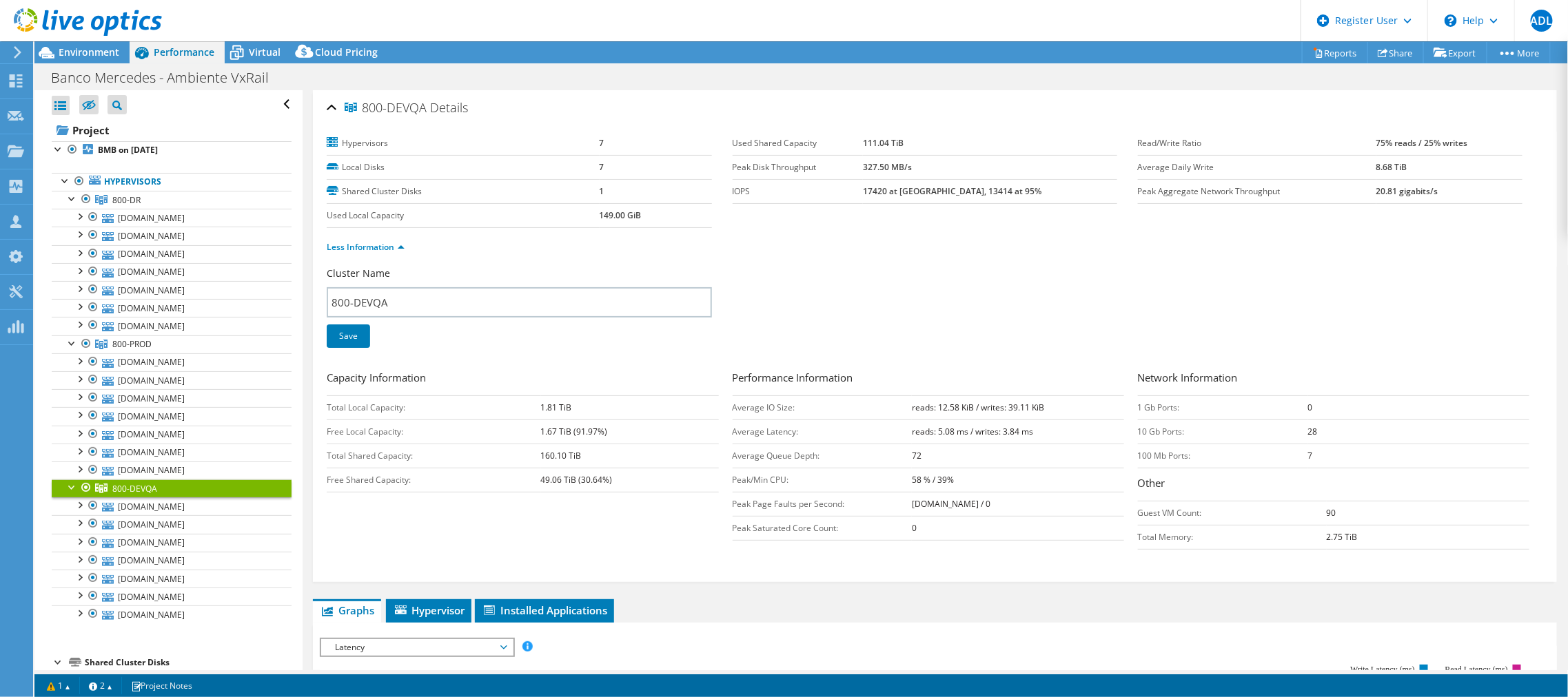
drag, startPoint x: 521, startPoint y: 482, endPoint x: 551, endPoint y: 480, distance: 30.1
click at [551, 480] on tr "Free Shared Capacity: 49.06 TiB (30.64%)" at bounding box center [522, 479] width 392 height 24
drag, startPoint x: 521, startPoint y: 456, endPoint x: 585, endPoint y: 461, distance: 64.2
click at [585, 461] on tr "Total Shared Capacity: 160.10 TiB" at bounding box center [522, 456] width 392 height 24
drag, startPoint x: 533, startPoint y: 481, endPoint x: 620, endPoint y: 472, distance: 87.5
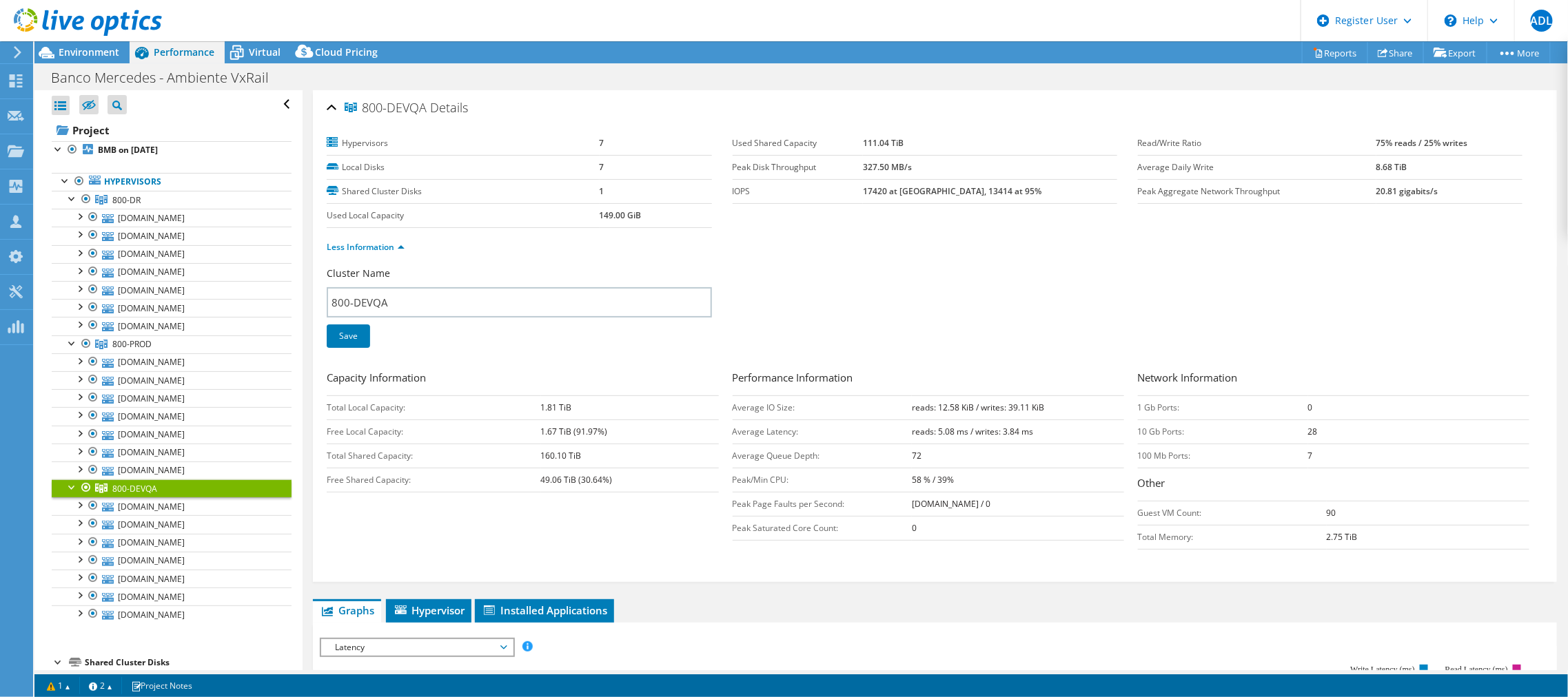
click at [620, 472] on tr "Free Shared Capacity: 49.06 TiB (30.64%)" at bounding box center [522, 479] width 392 height 24
click at [620, 472] on td "49.06 TiB (30.64%)" at bounding box center [630, 479] width 178 height 24
click at [924, 410] on b "reads: 12.58 KiB / writes: 39.11 KiB" at bounding box center [977, 407] width 132 height 11
click at [997, 406] on b "reads: 12.58 KiB / writes: 39.11 KiB" at bounding box center [977, 407] width 132 height 11
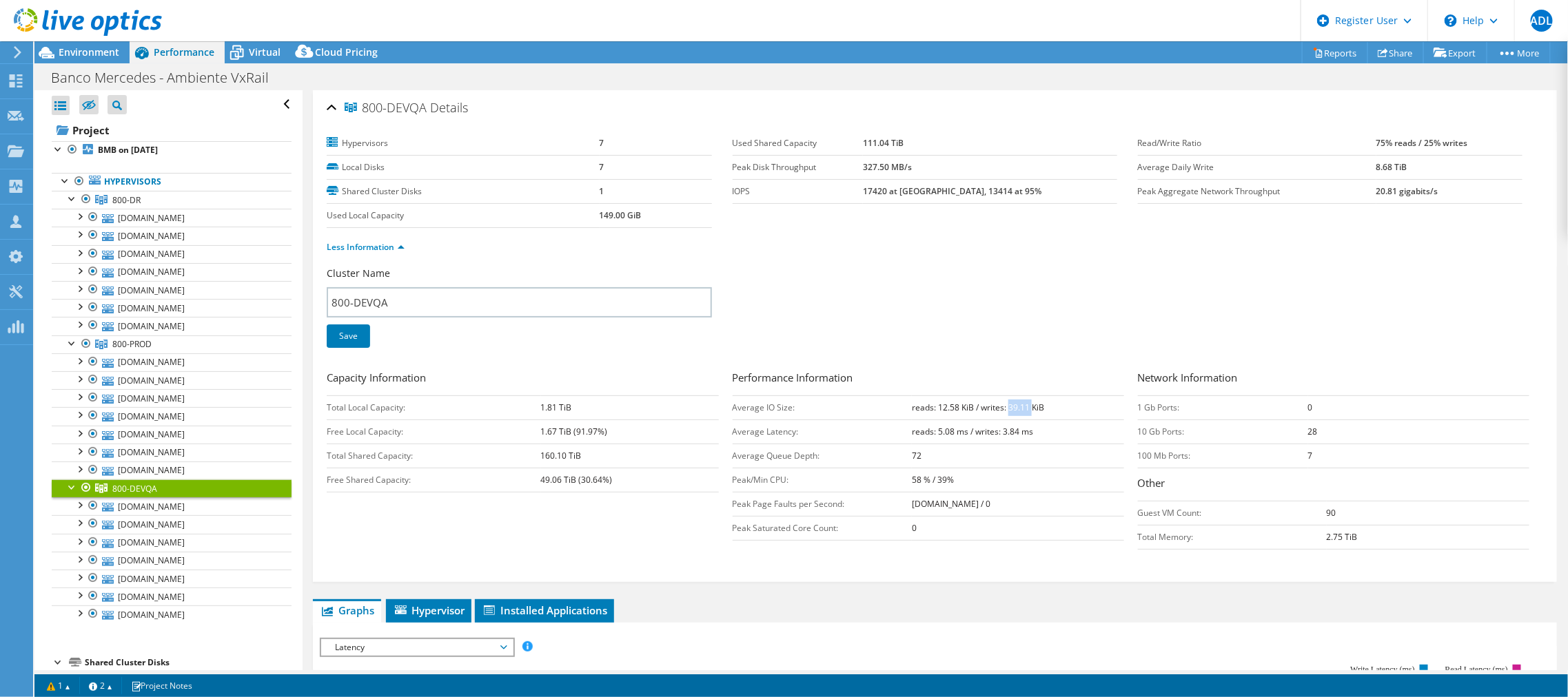
click at [997, 406] on b "reads: 12.58 KiB / writes: 39.11 KiB" at bounding box center [977, 407] width 132 height 11
click at [1040, 338] on div "Cluster Name 800-DEVQA Save" at bounding box center [934, 316] width 1216 height 99
